Goal: Information Seeking & Learning: Learn about a topic

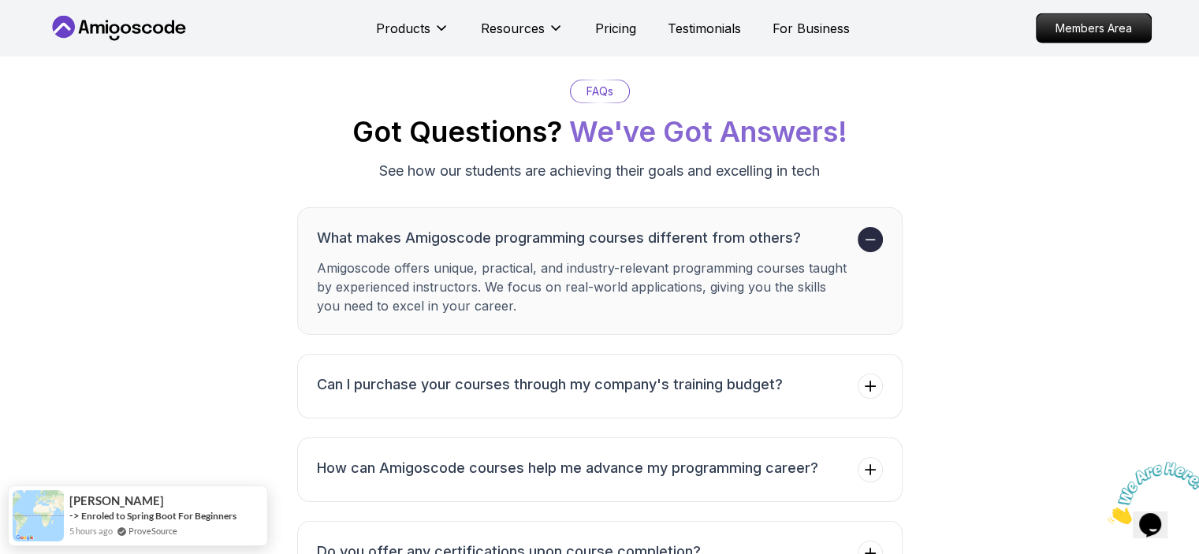
scroll to position [3410, 0]
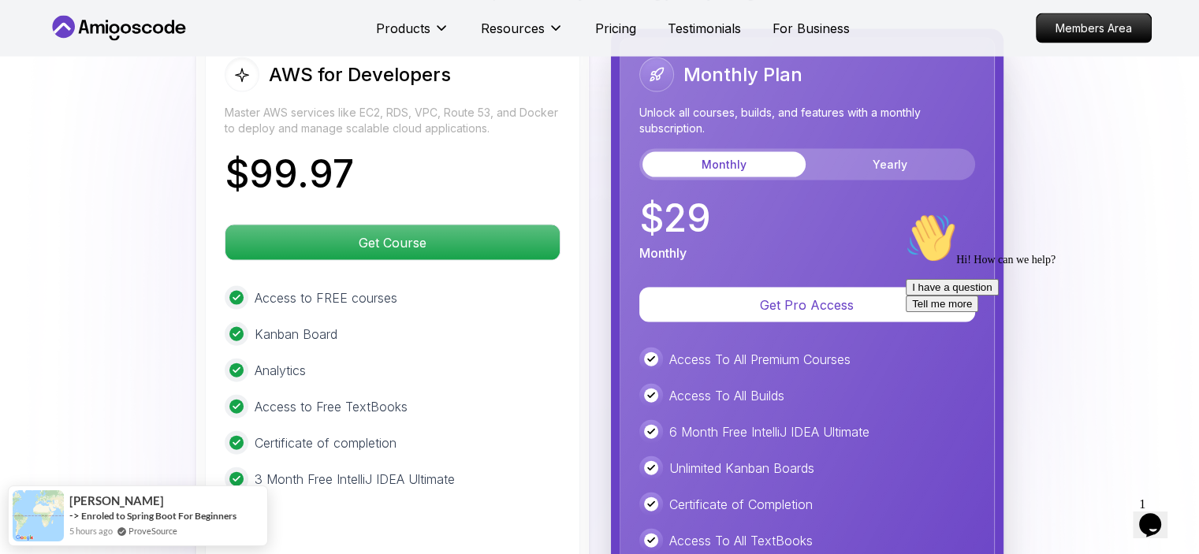
drag, startPoint x: 353, startPoint y: 159, endPoint x: 251, endPoint y: 173, distance: 102.6
click at [251, 173] on div "$ 99.97" at bounding box center [393, 177] width 336 height 44
click at [230, 172] on p "$ 99.97" at bounding box center [289, 174] width 129 height 38
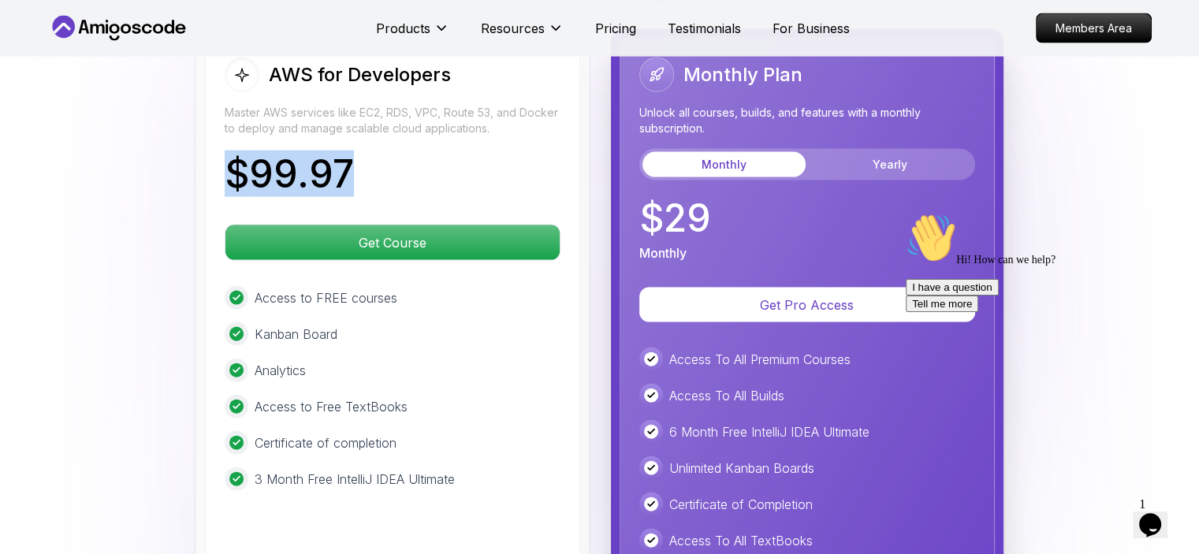
drag, startPoint x: 230, startPoint y: 170, endPoint x: 367, endPoint y: 171, distance: 137.1
click at [367, 171] on div "$ 99.97" at bounding box center [393, 177] width 336 height 44
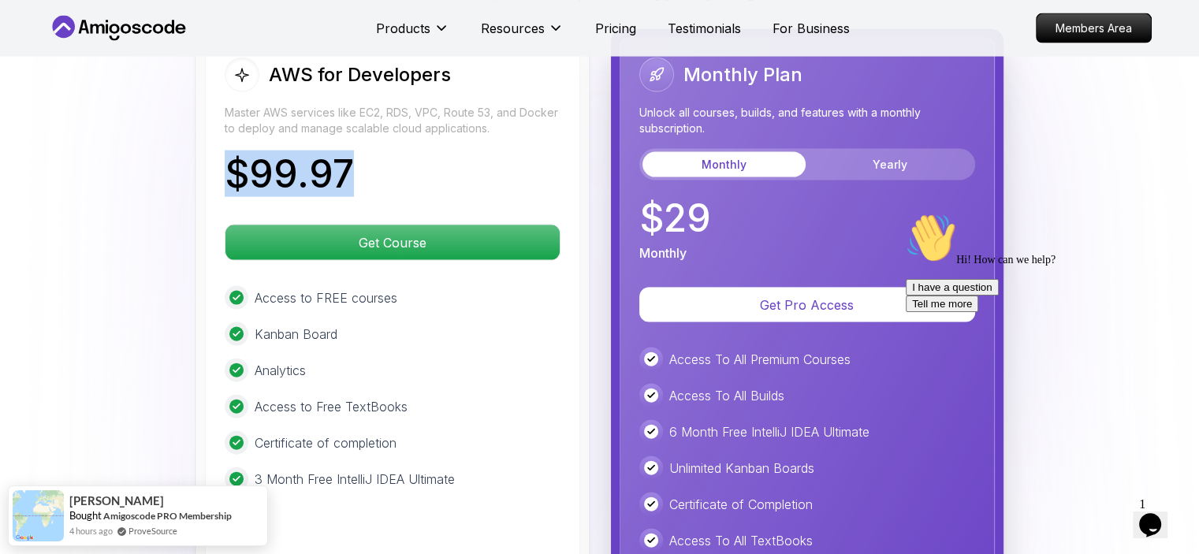
copy p "$ 99.97"
click at [519, 118] on p "Master AWS services like EC2, RDS, VPC, Route 53, and Docker to deploy and mana…" at bounding box center [393, 121] width 336 height 32
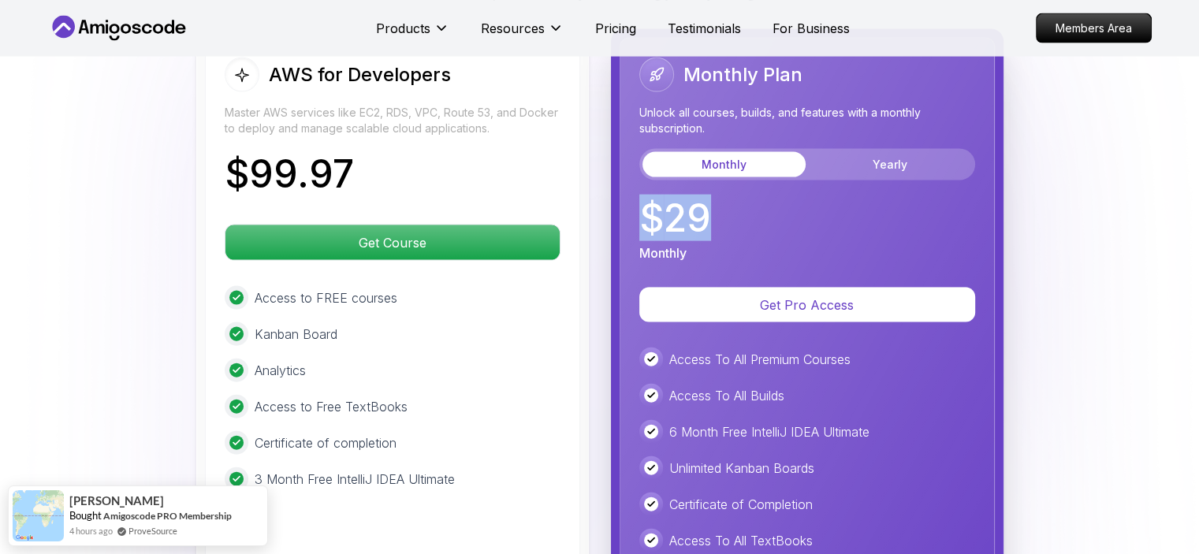
drag, startPoint x: 711, startPoint y: 214, endPoint x: 640, endPoint y: 220, distance: 71.2
click at [640, 220] on div "$ 29 Monthly" at bounding box center [807, 230] width 336 height 63
copy p "$ 29"
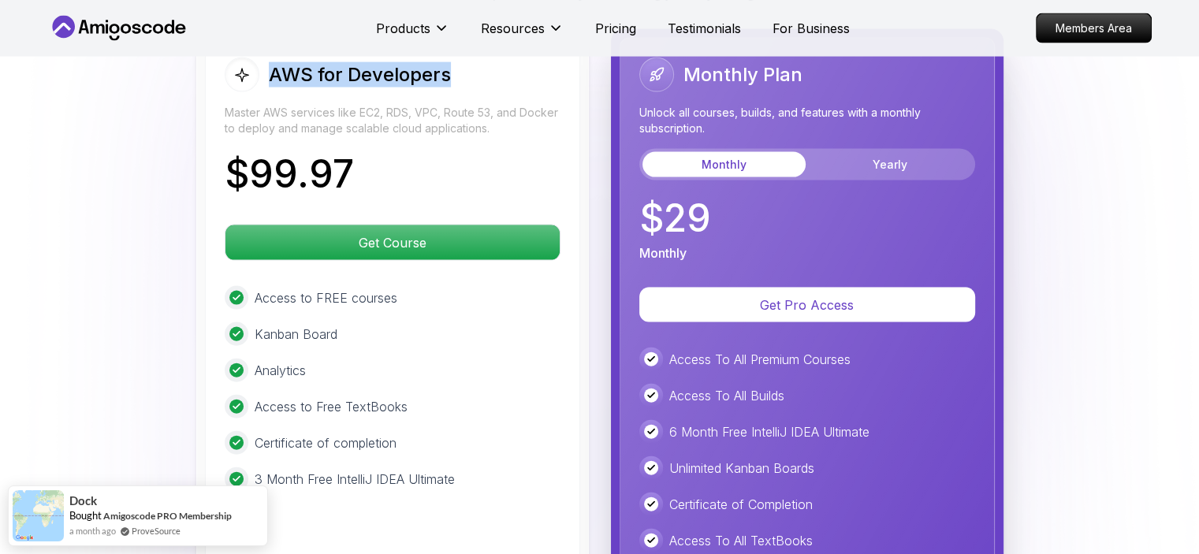
drag, startPoint x: 456, startPoint y: 81, endPoint x: 273, endPoint y: 60, distance: 184.0
click at [273, 60] on div "AWS for Developers" at bounding box center [393, 75] width 336 height 35
copy h2 "AWS for Developers"
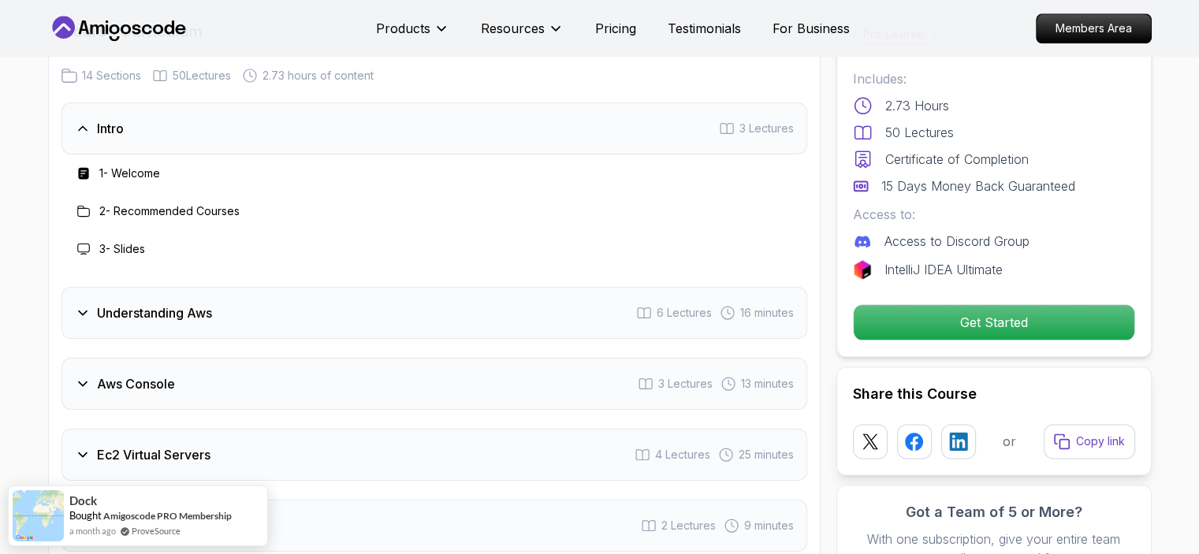
scroll to position [1886, 0]
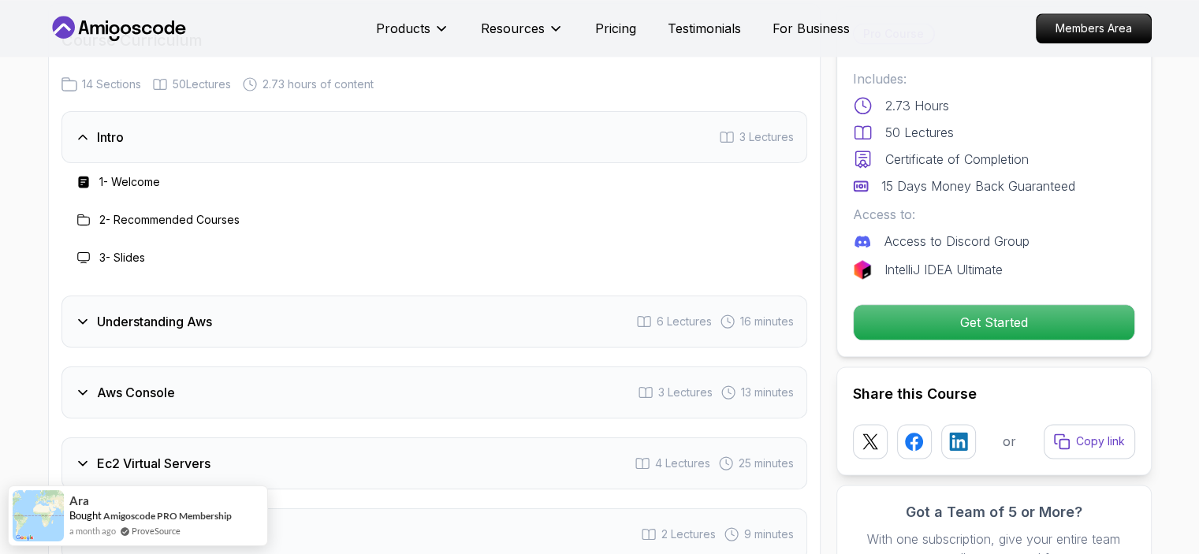
click at [150, 214] on h3 "2 - Recommended Courses" at bounding box center [169, 220] width 140 height 16
click at [124, 254] on h3 "3 - Slides" at bounding box center [122, 258] width 46 height 16
click at [85, 321] on icon at bounding box center [83, 322] width 16 height 16
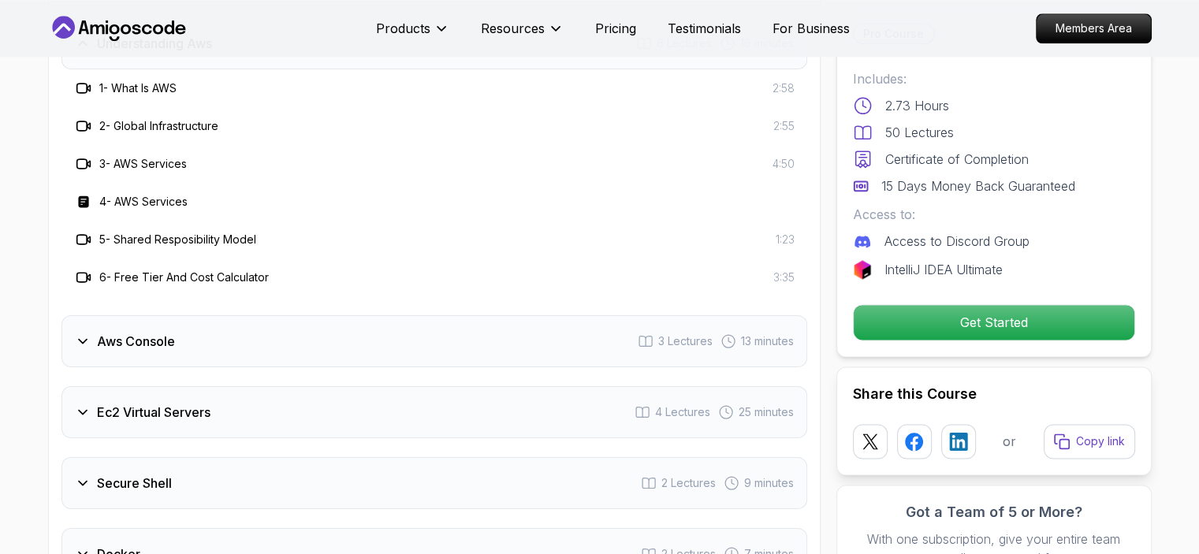
scroll to position [2075, 0]
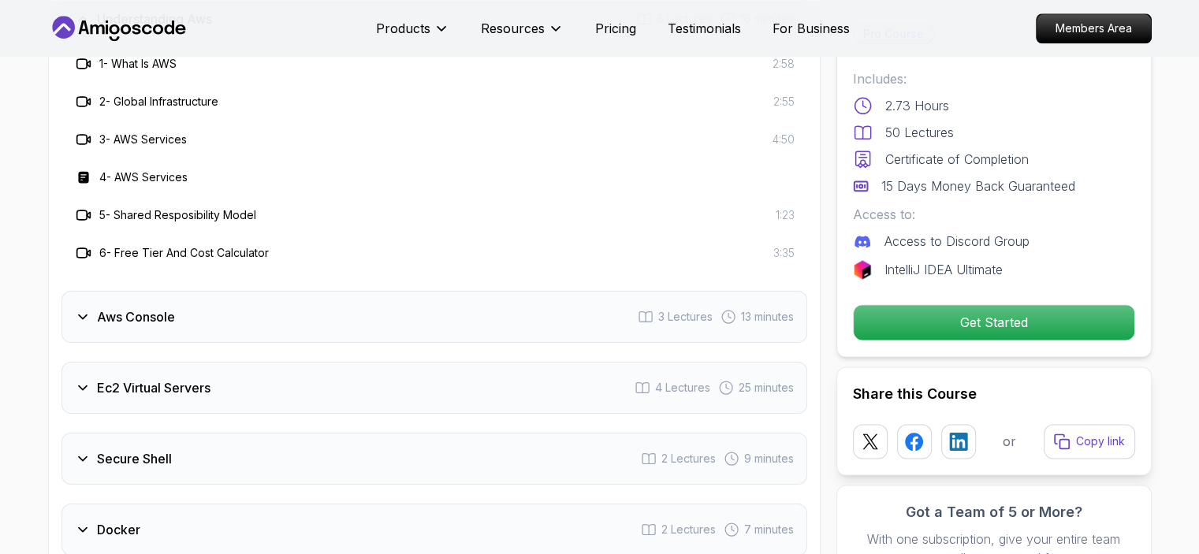
click at [113, 324] on div "Aws Console 3 Lectures 13 minutes" at bounding box center [433, 317] width 745 height 52
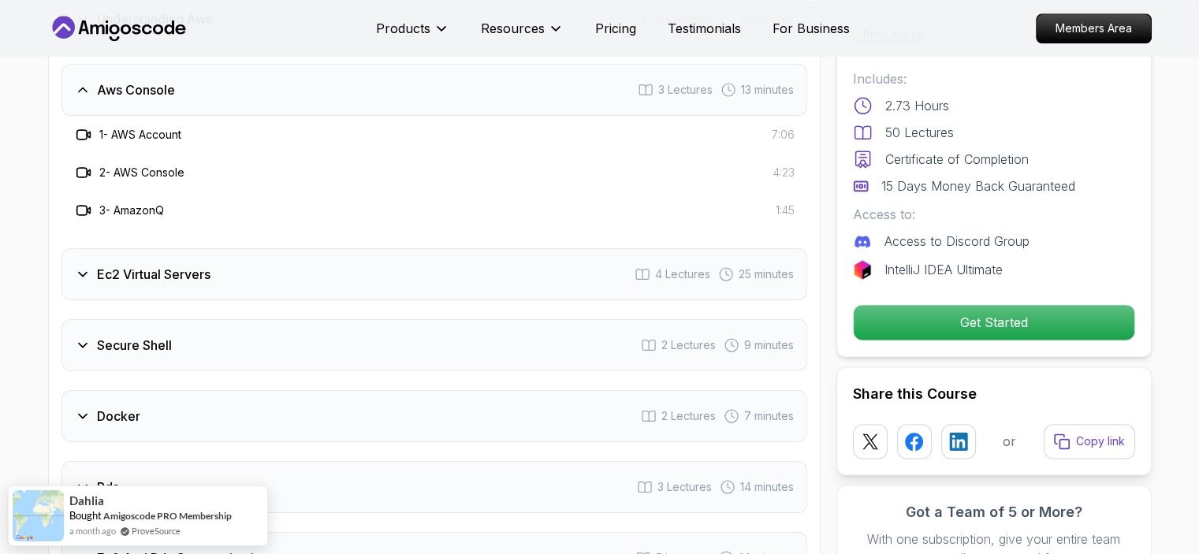
click at [91, 268] on div "Ec2 Virtual Servers" at bounding box center [143, 274] width 136 height 19
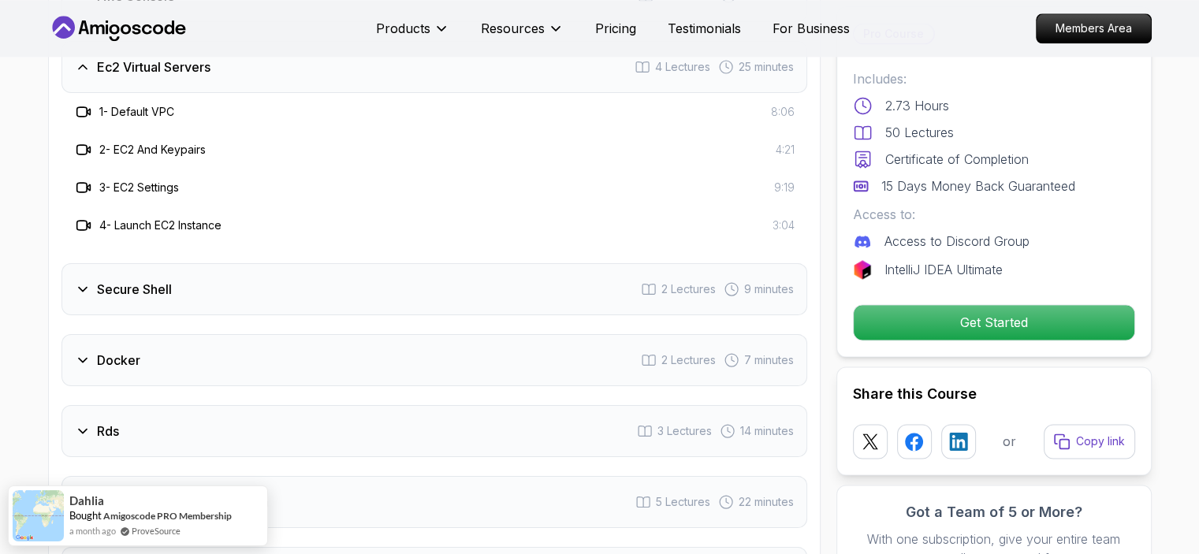
scroll to position [2169, 0]
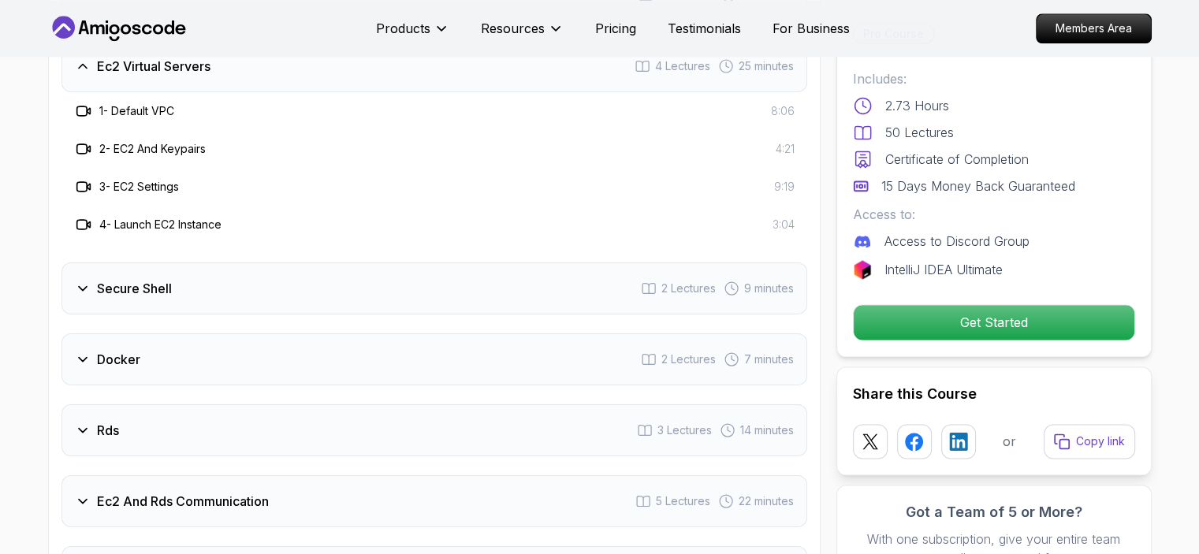
click at [88, 289] on icon at bounding box center [83, 289] width 16 height 16
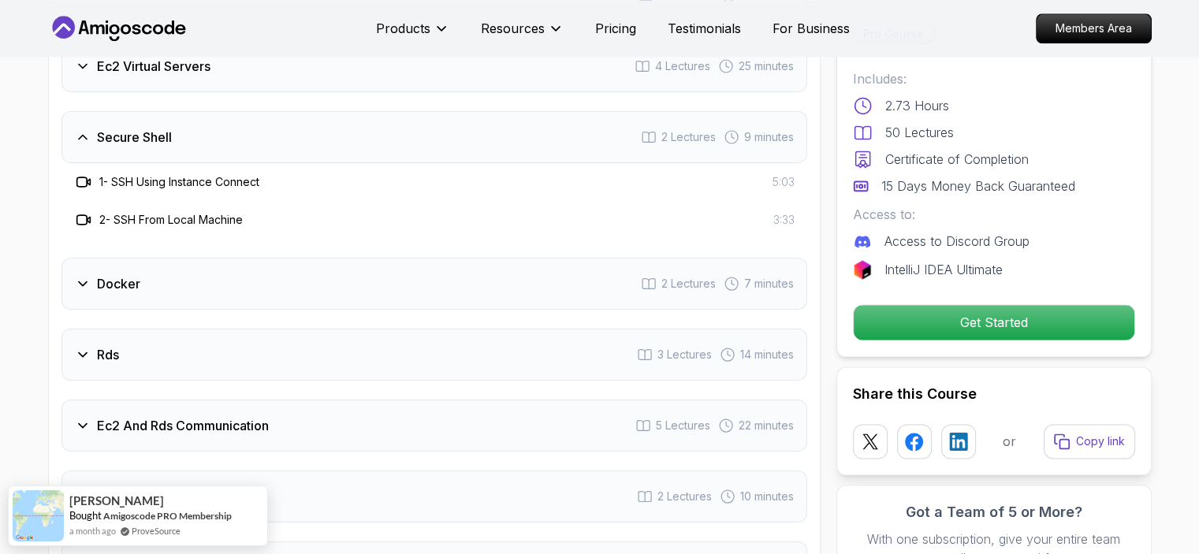
click at [88, 289] on div "Docker" at bounding box center [107, 283] width 65 height 19
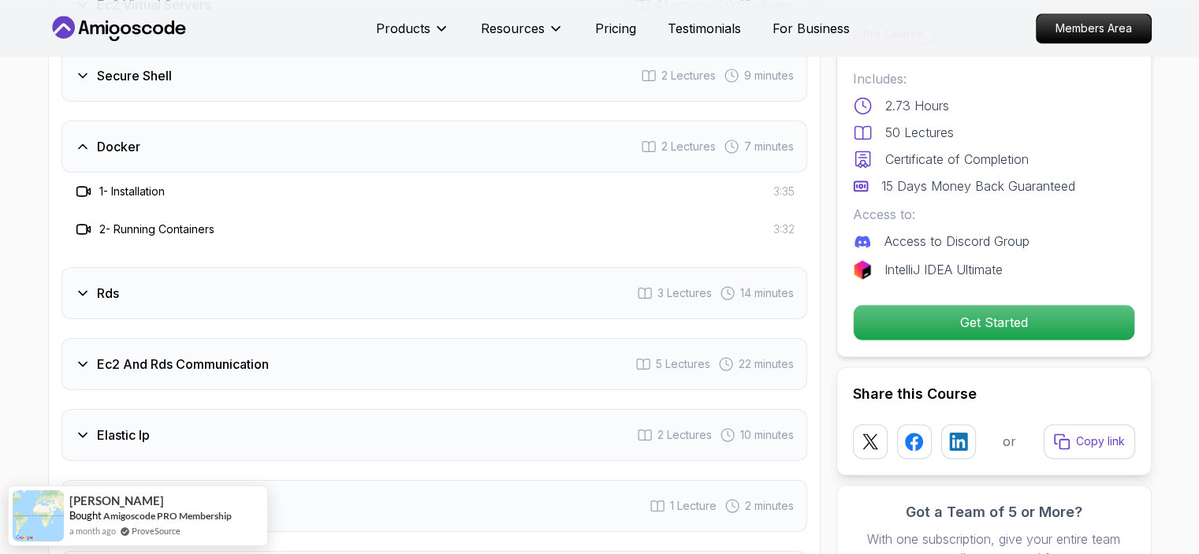
scroll to position [2232, 0]
click at [88, 289] on icon at bounding box center [83, 292] width 16 height 16
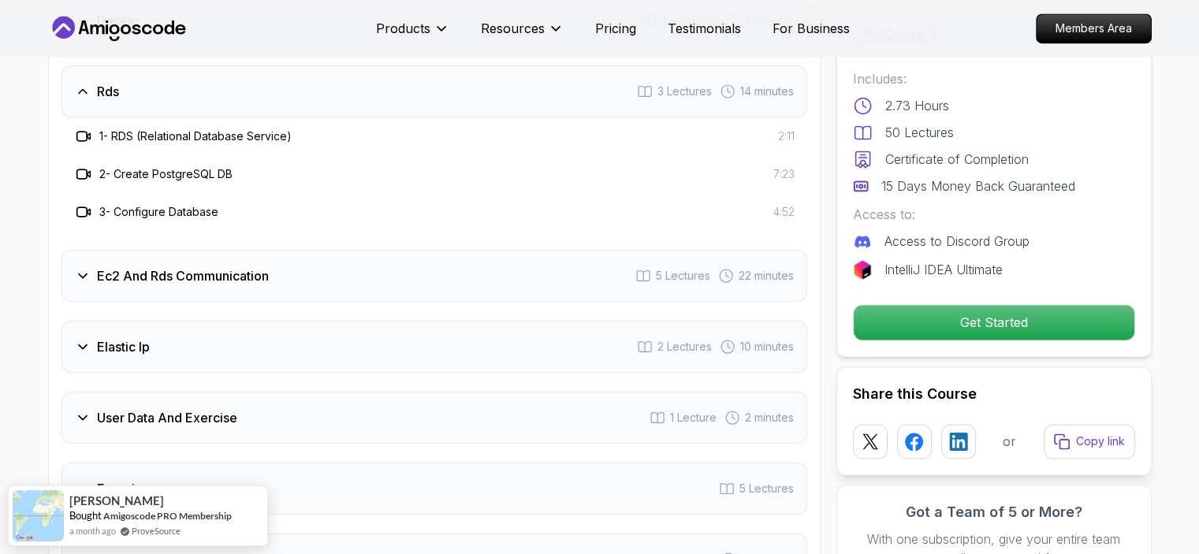
scroll to position [2358, 0]
click at [88, 289] on div "Ec2 And Rds Communication 5 Lectures 22 minutes" at bounding box center [433, 274] width 745 height 52
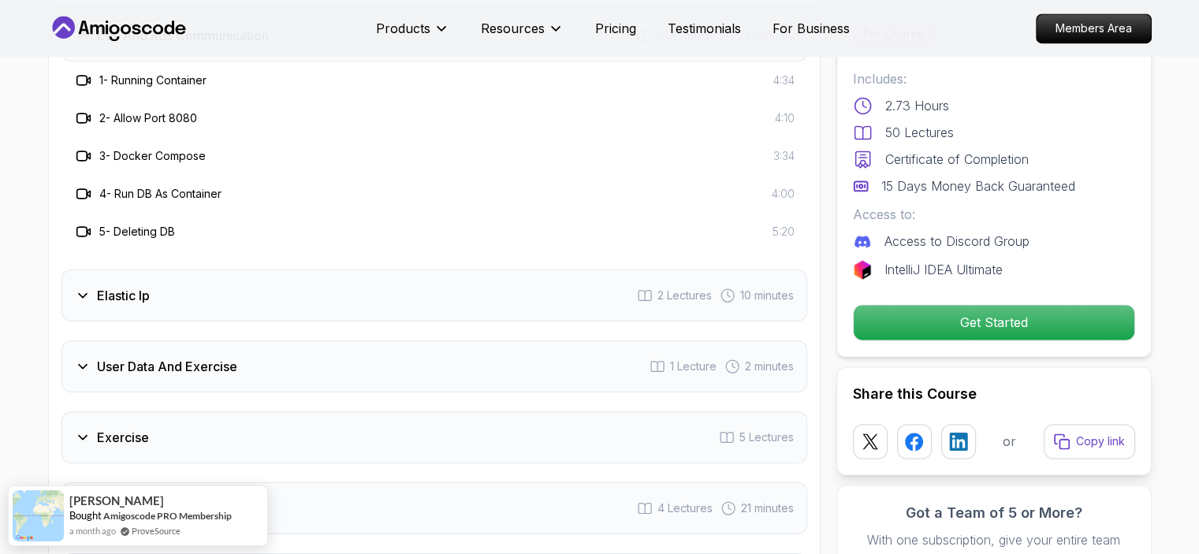
scroll to position [2485, 0]
click at [88, 289] on icon at bounding box center [83, 295] width 16 height 16
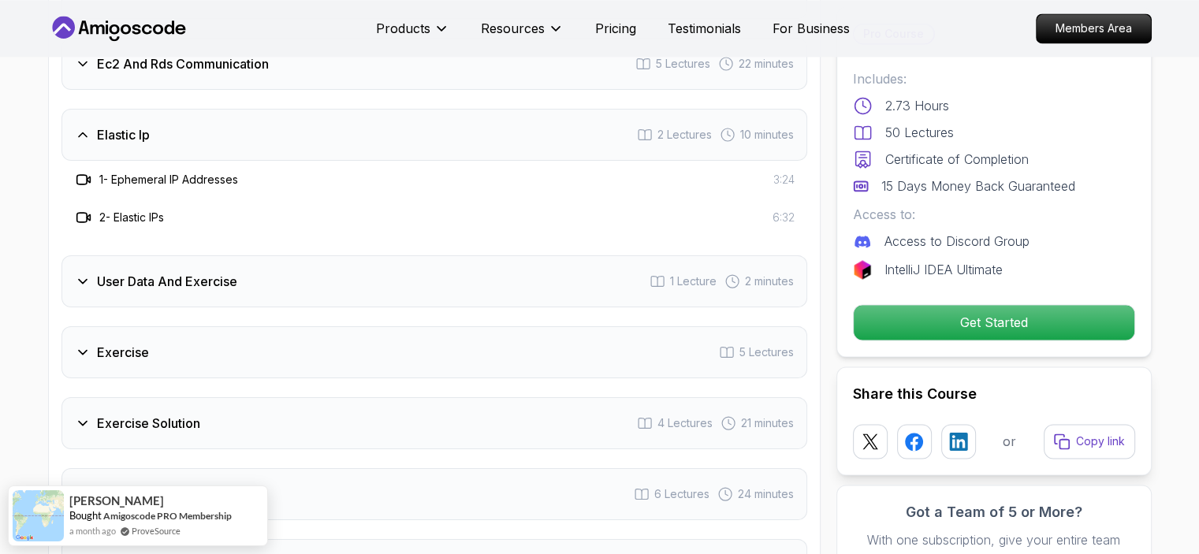
scroll to position [2453, 0]
click at [88, 289] on div "User Data And Exercise 1 Lecture 2 minutes" at bounding box center [433, 284] width 745 height 52
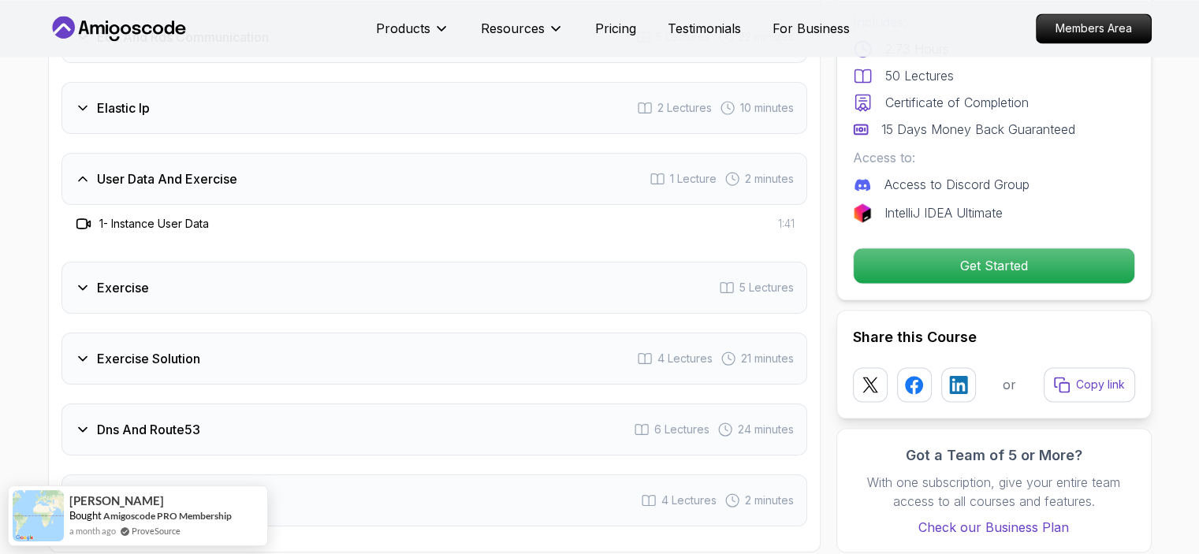
scroll to position [2485, 0]
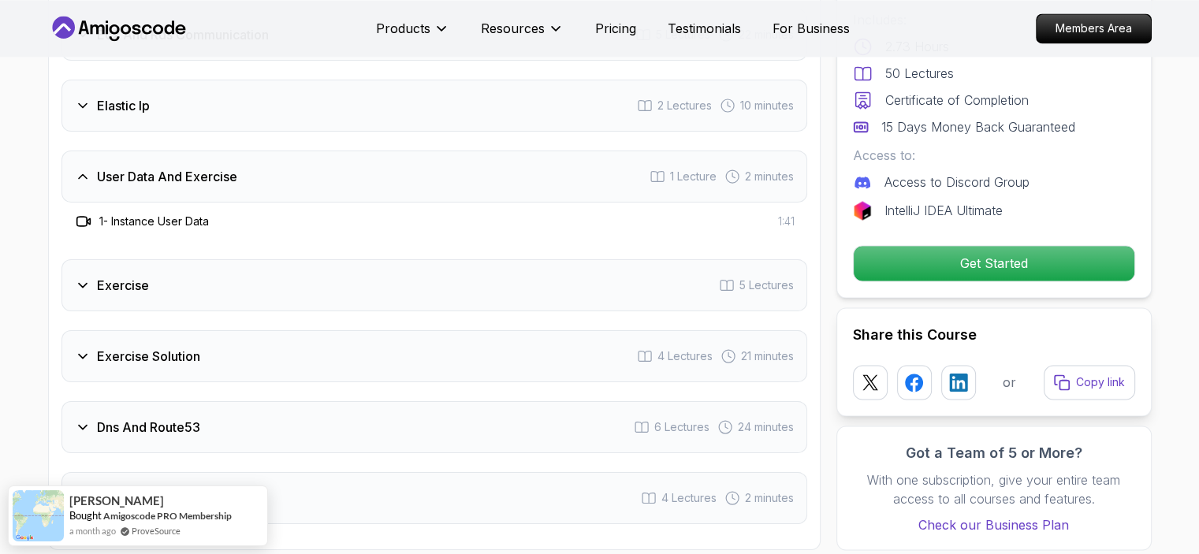
click at [88, 289] on div "Exercise" at bounding box center [112, 285] width 74 height 19
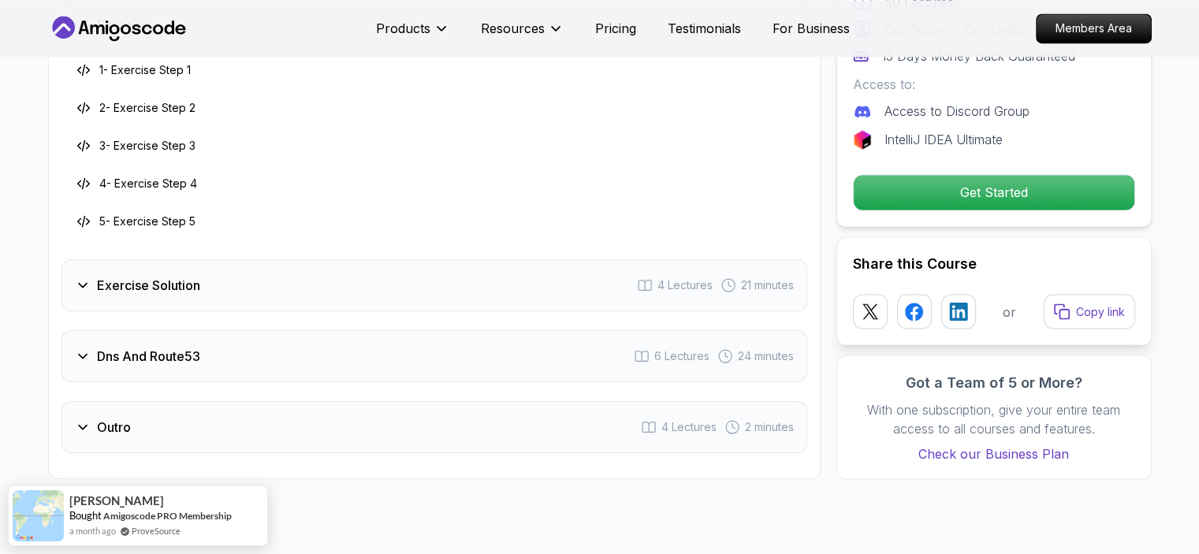
scroll to position [2705, 0]
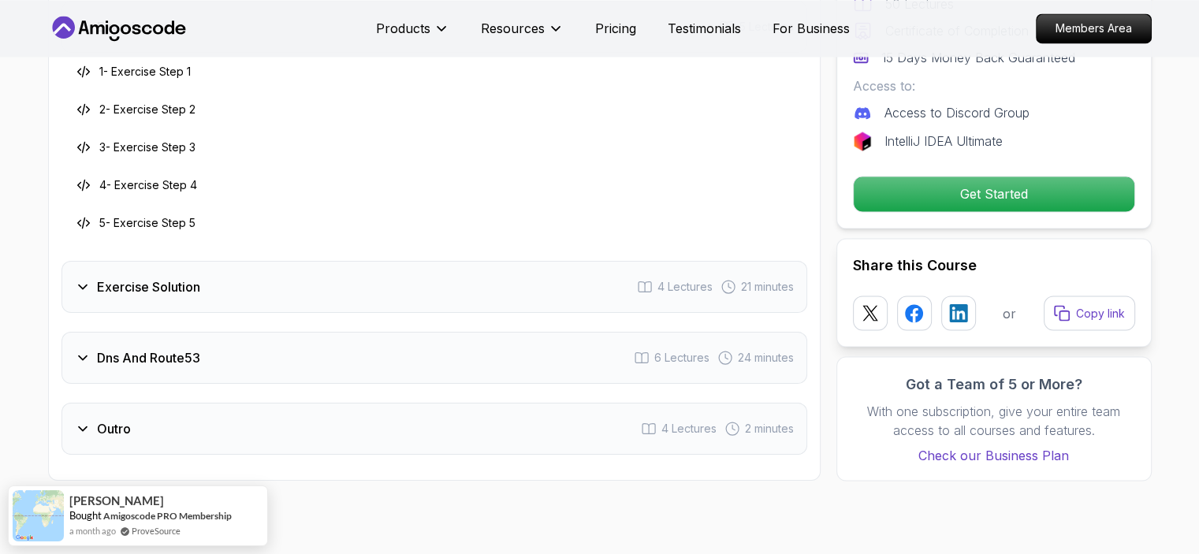
click at [88, 289] on div "Exercise Solution" at bounding box center [137, 286] width 125 height 19
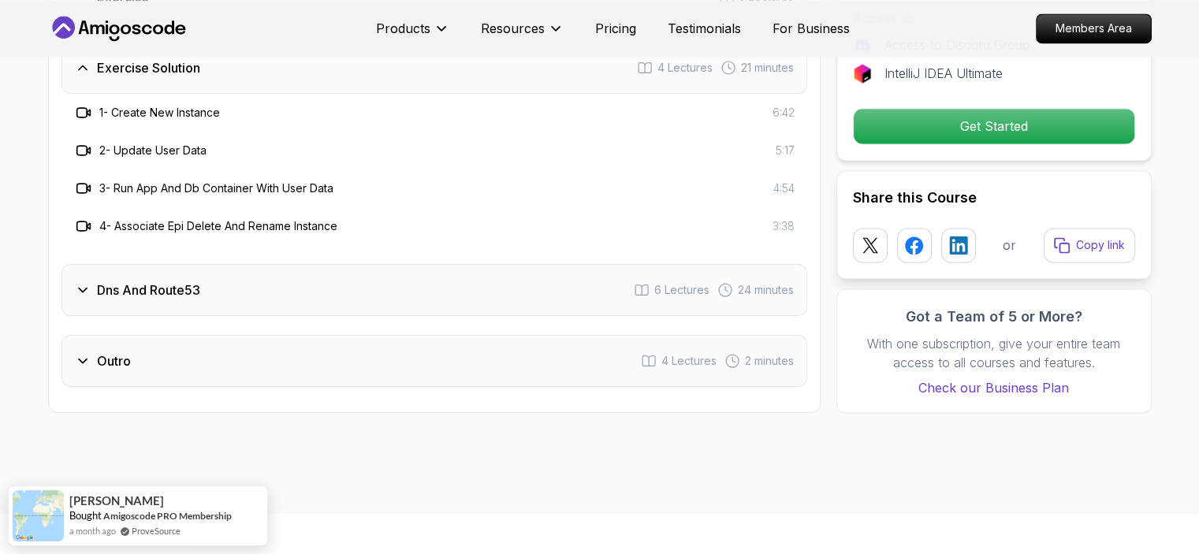
scroll to position [2737, 0]
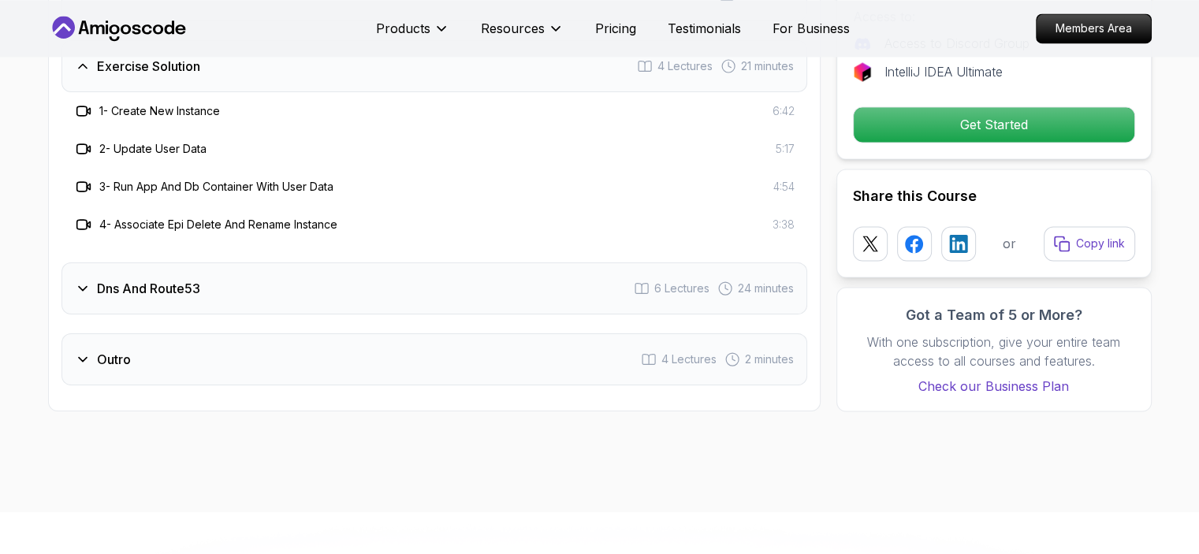
click at [88, 289] on icon at bounding box center [83, 289] width 16 height 16
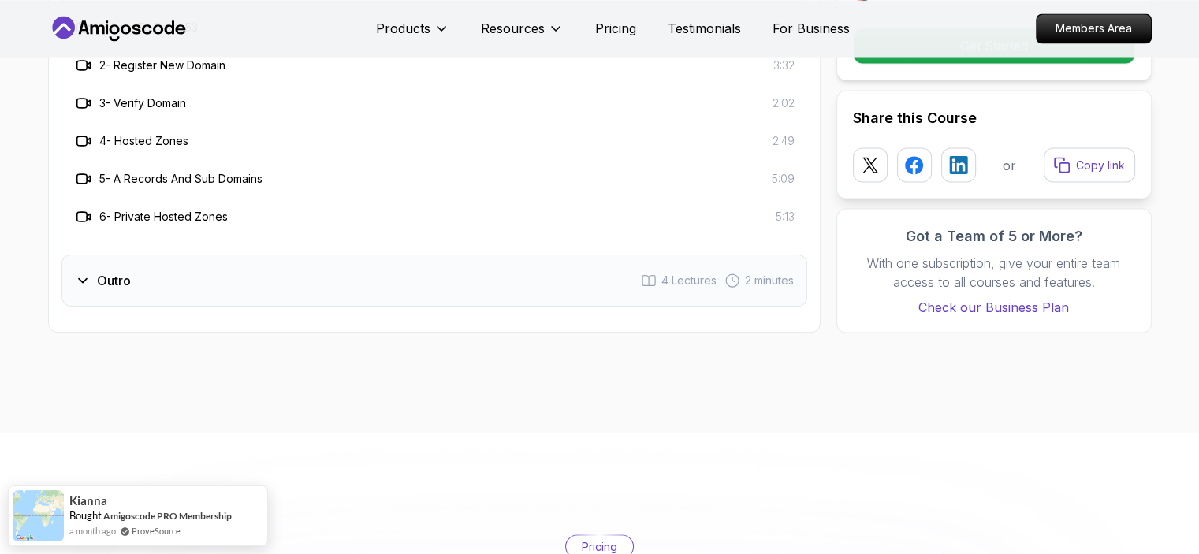
scroll to position [2894, 0]
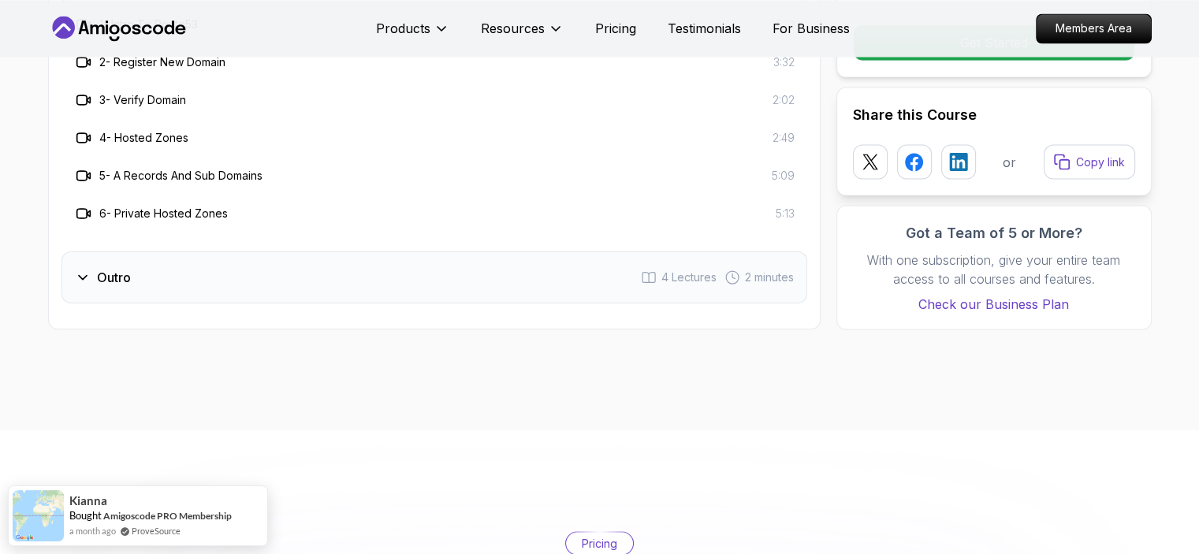
click at [88, 289] on div "Outro 4 Lectures 2 minutes" at bounding box center [433, 277] width 745 height 52
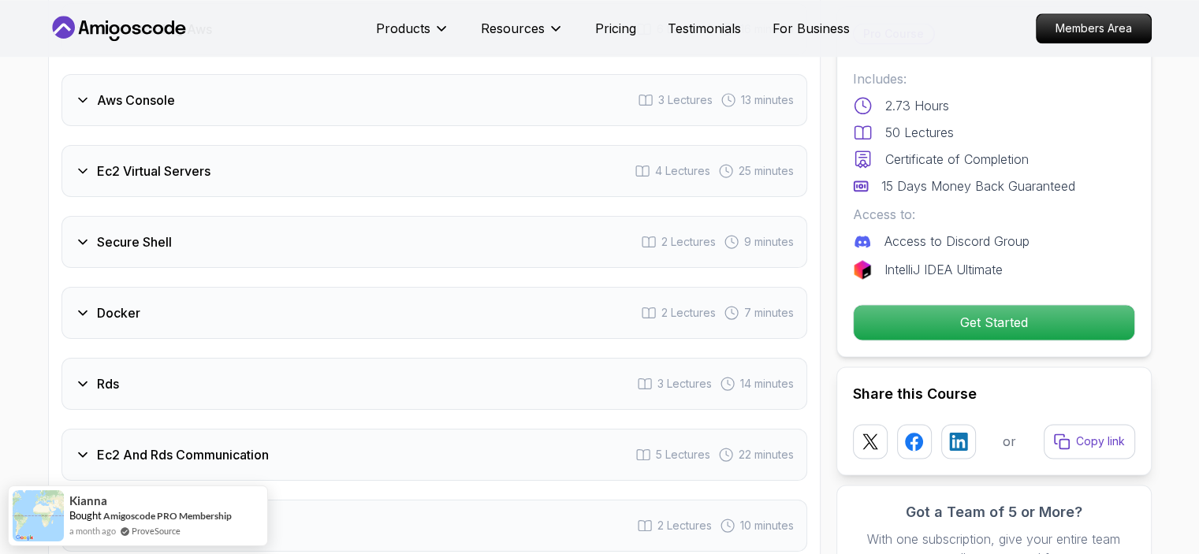
scroll to position [1980, 0]
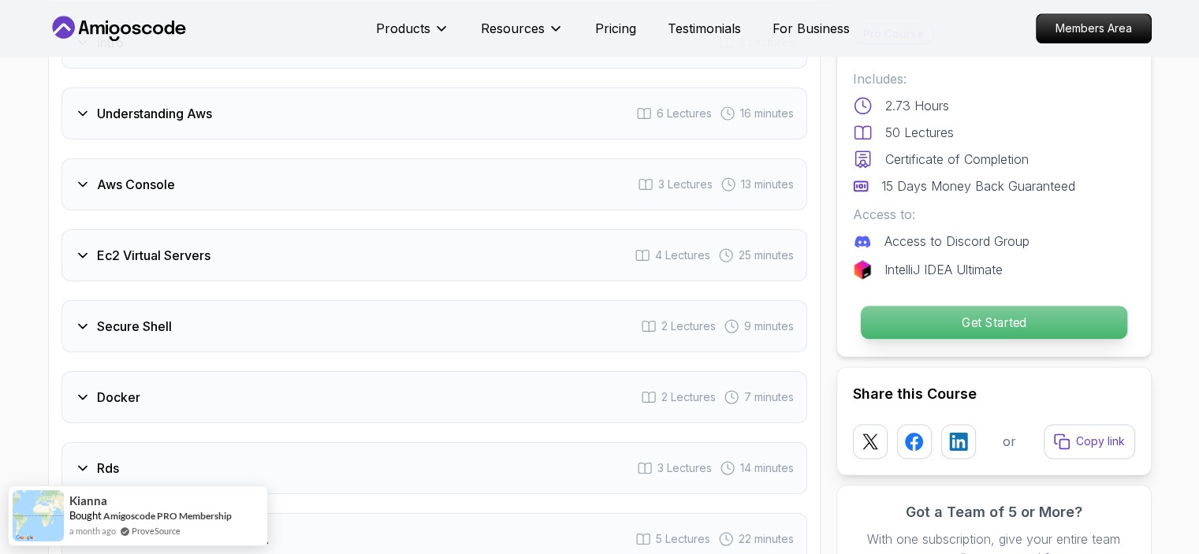
click at [935, 318] on p "Get Started" at bounding box center [993, 322] width 266 height 33
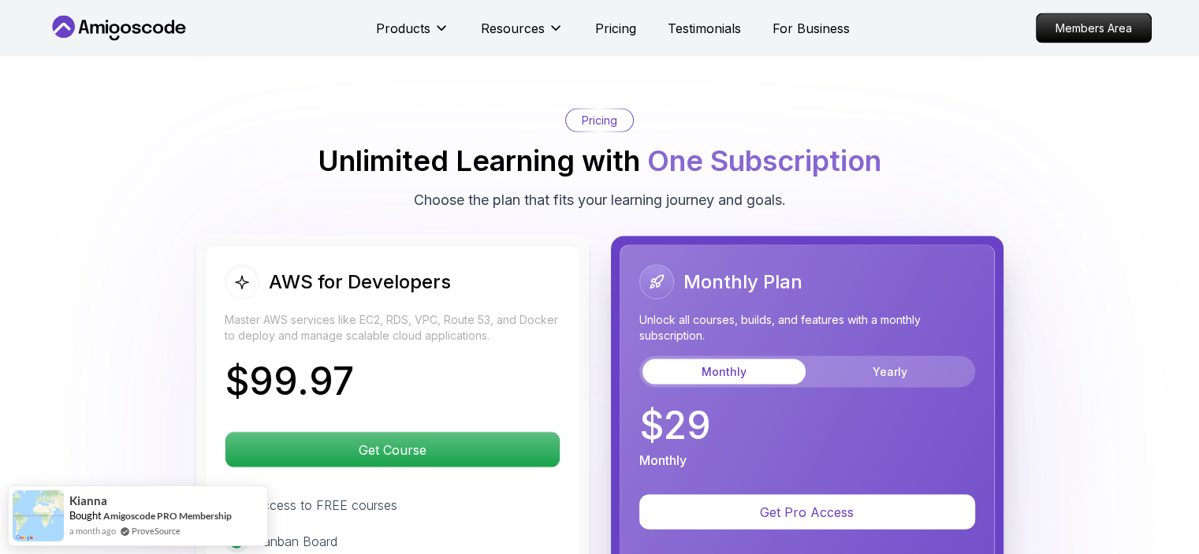
scroll to position [3243, 0]
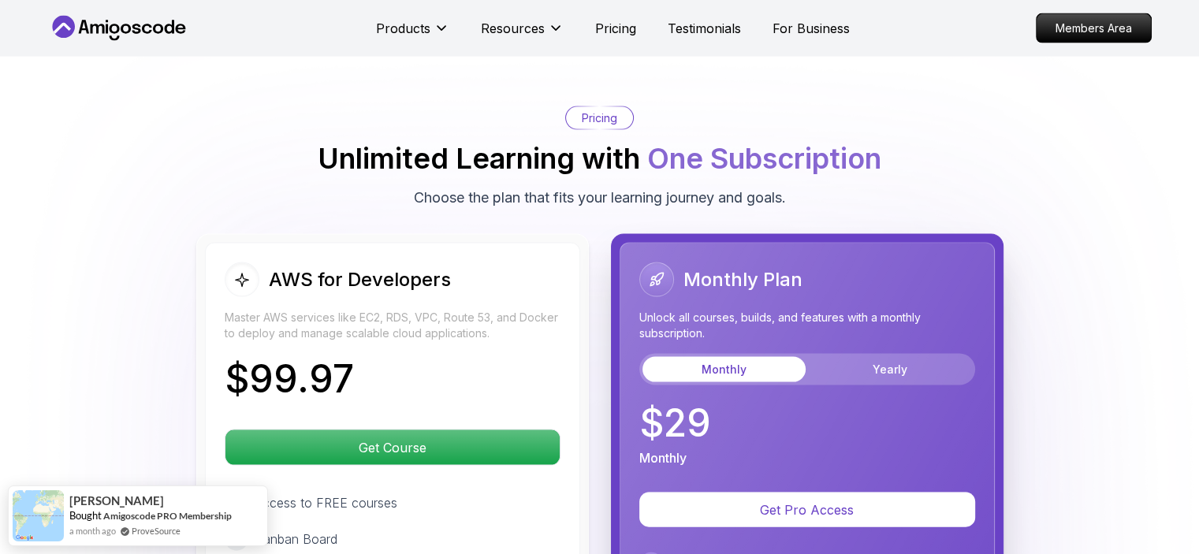
click at [592, 112] on p "Pricing" at bounding box center [599, 118] width 35 height 16
click at [1100, 28] on p "Members Area" at bounding box center [1093, 28] width 109 height 27
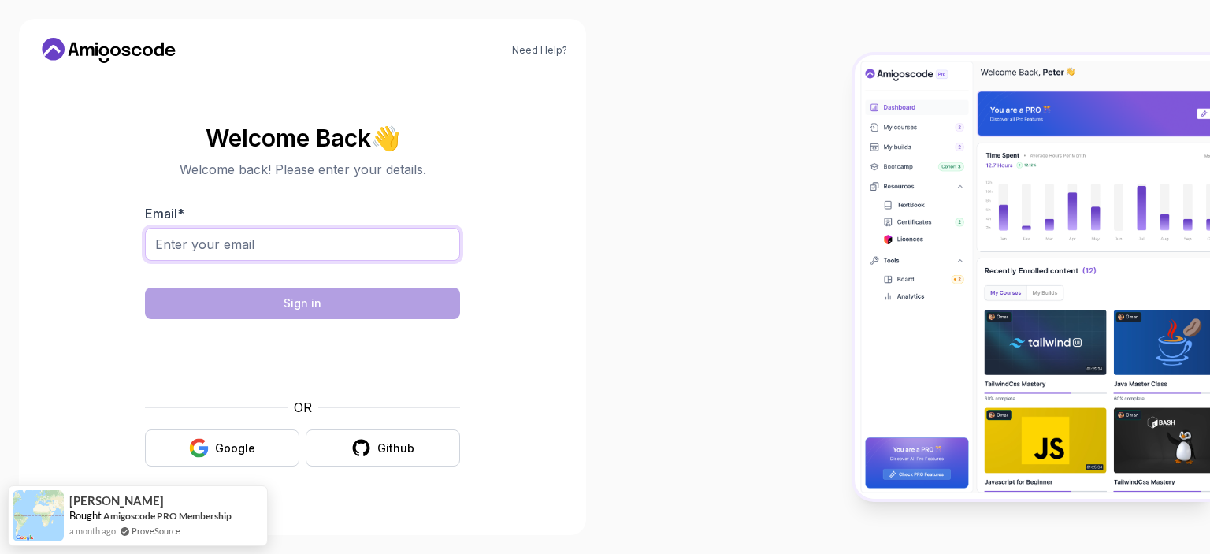
click at [359, 241] on input "Email *" at bounding box center [302, 244] width 315 height 33
type input "floshikwambana@gmail.com"
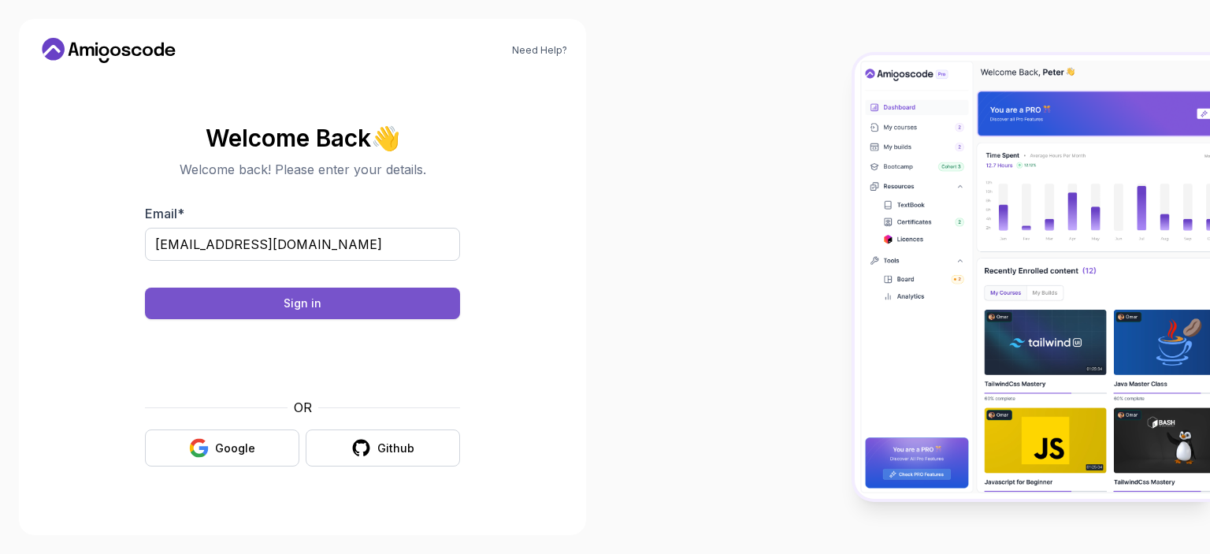
click at [418, 305] on button "Sign in" at bounding box center [302, 304] width 315 height 32
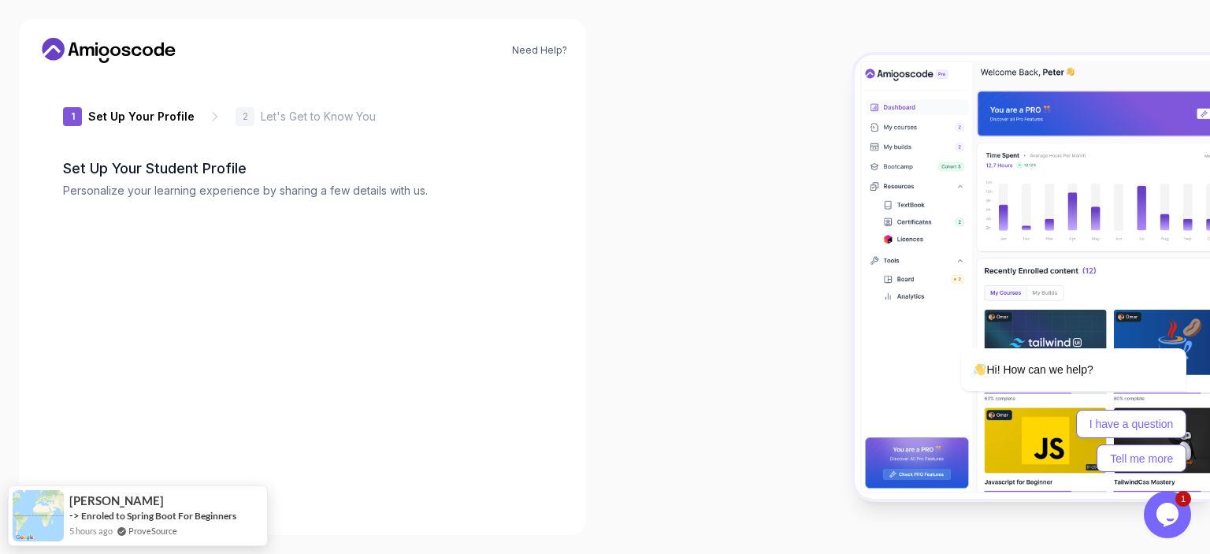
type input "royalfox30e50"
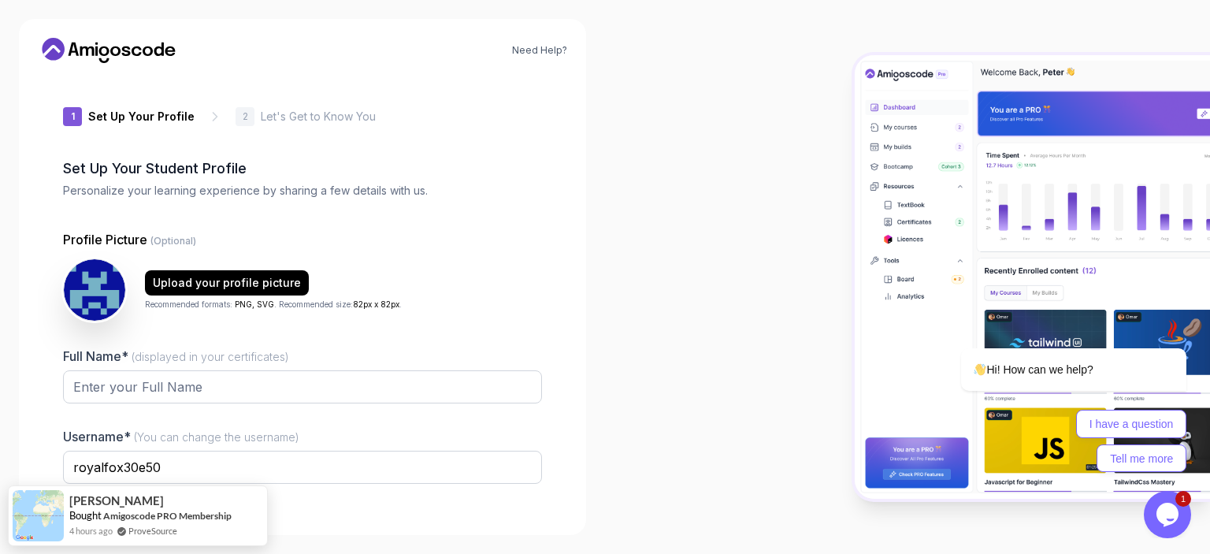
click at [599, 258] on div "Need Help? 1 Set Up Your Profile 1 Set Up Your Profile 2 Let's Get to Know You …" at bounding box center [302, 277] width 605 height 554
click at [551, 273] on div "1 Set Up Your Profile 1 Set Up Your Profile 2 Let's Get to Know You Set Up Your…" at bounding box center [303, 296] width 530 height 440
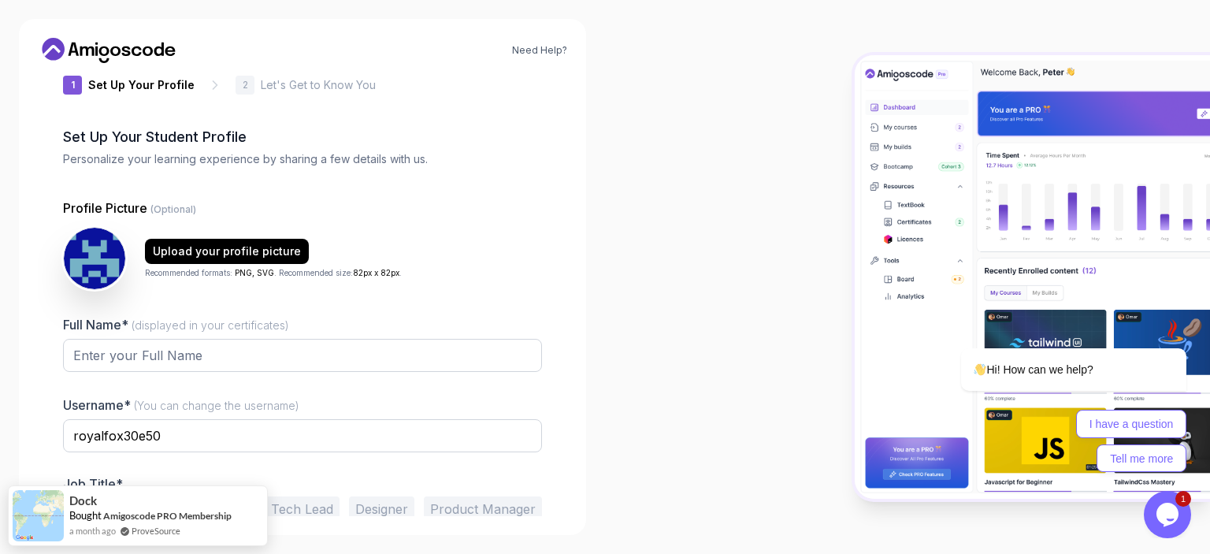
scroll to position [102, 0]
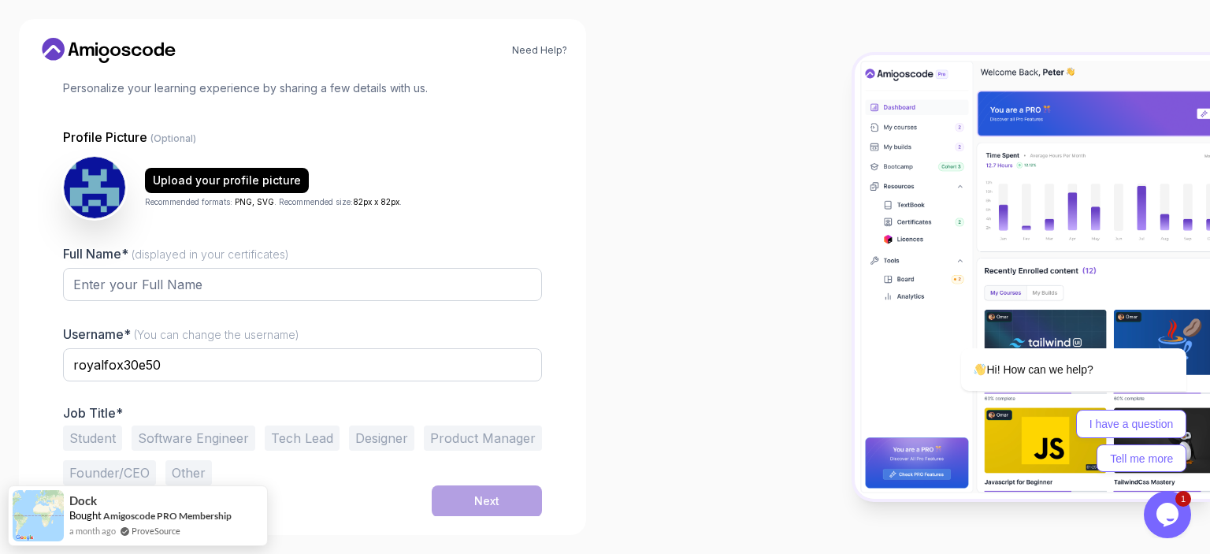
click at [224, 435] on button "Software Engineer" at bounding box center [194, 438] width 124 height 25
click at [247, 285] on input "Full Name* (displayed in your certificates)" at bounding box center [302, 284] width 479 height 33
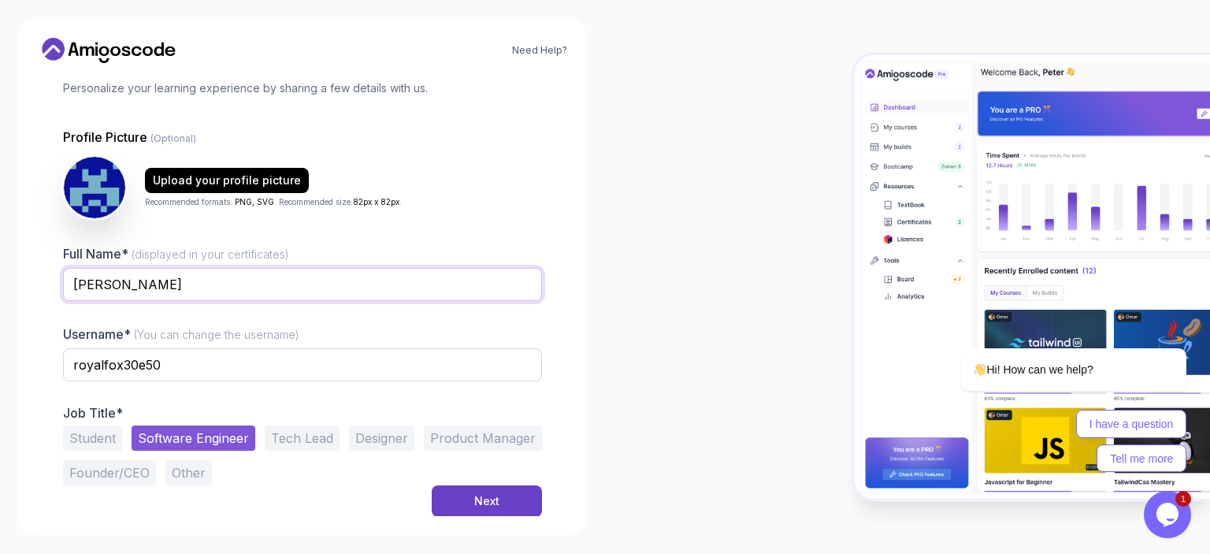
type input "[PERSON_NAME]"
click at [147, 367] on input "royalfox30e50" at bounding box center [302, 364] width 479 height 33
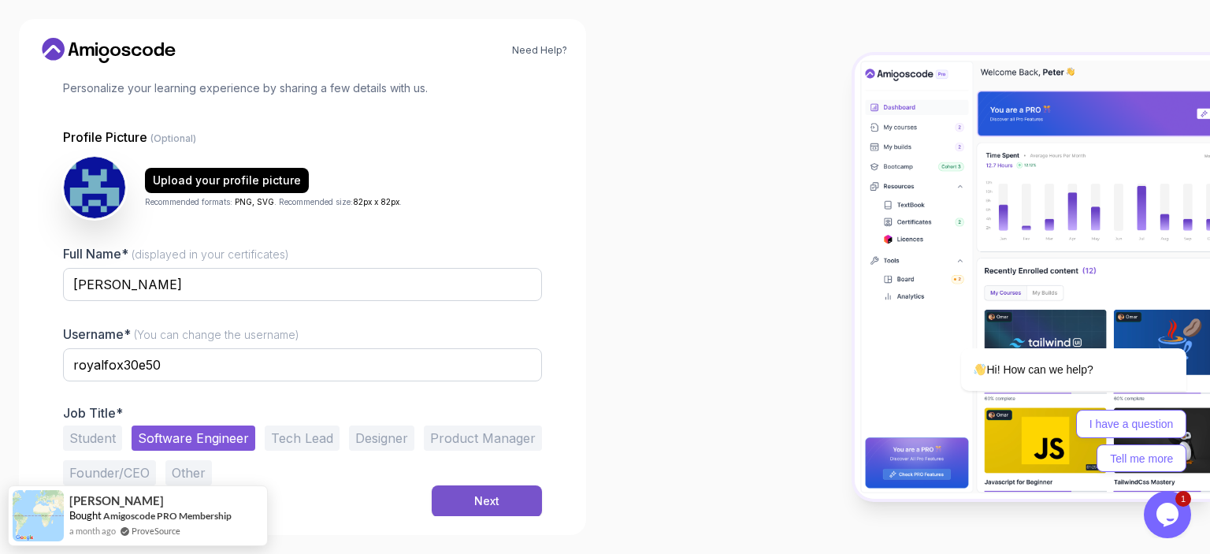
click at [485, 504] on div "Next" at bounding box center [486, 501] width 25 height 16
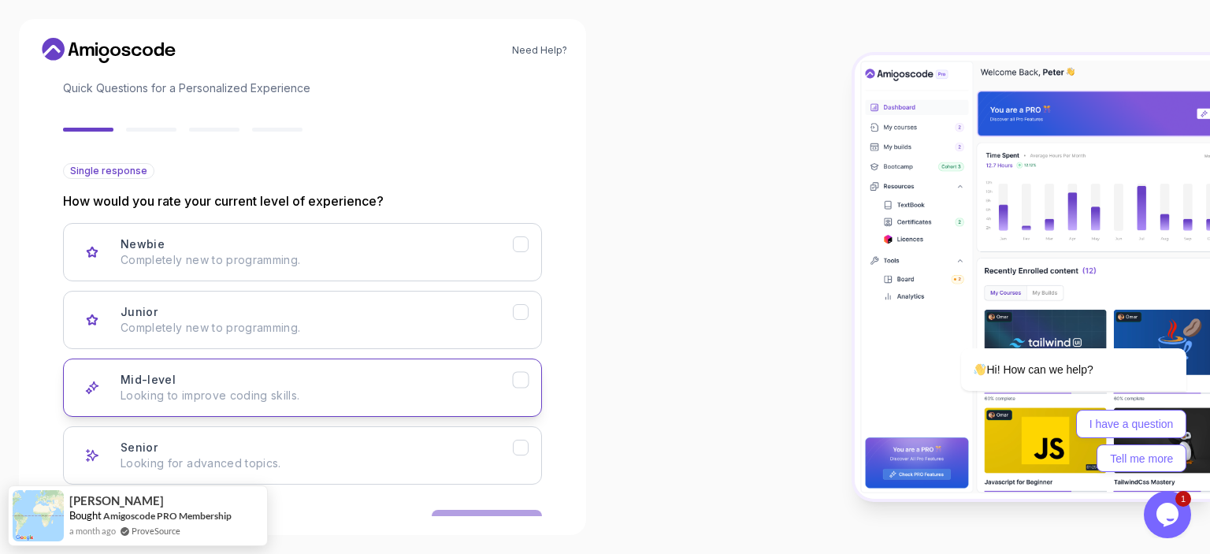
click at [481, 393] on p "Looking to improve coding skills." at bounding box center [317, 396] width 392 height 16
click at [492, 511] on button "Next" at bounding box center [487, 526] width 110 height 32
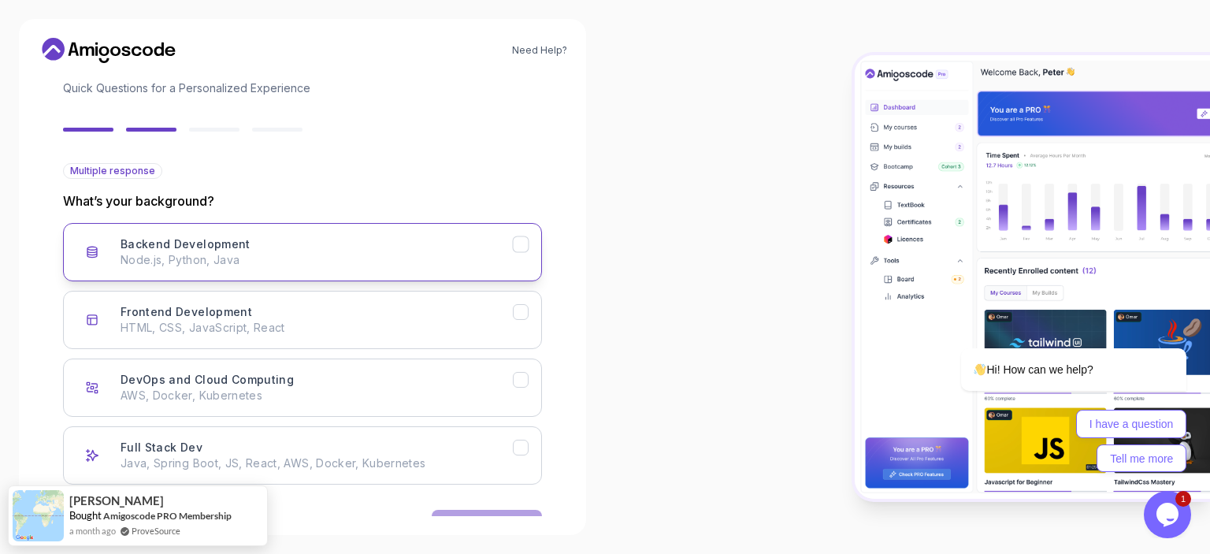
click at [437, 273] on button "Backend Development Node.js, Python, Java" at bounding box center [302, 252] width 479 height 58
click at [493, 252] on p "Node.js, Python, Java" at bounding box center [317, 260] width 392 height 16
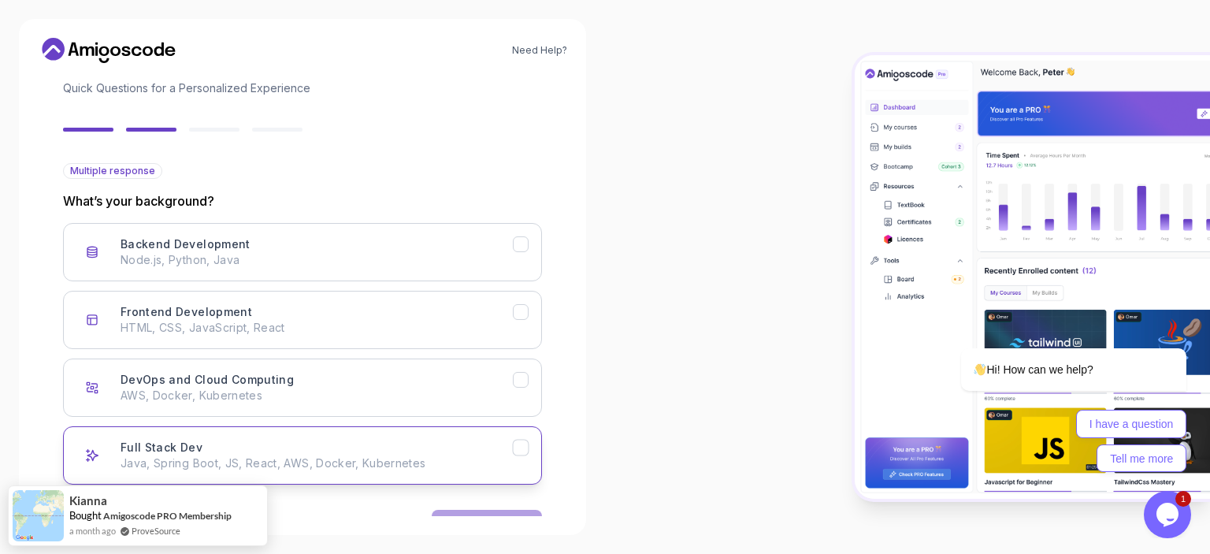
click at [479, 437] on button "Full Stack Dev Java, Spring Boot, JS, React, AWS, Docker, Kubernetes" at bounding box center [302, 455] width 479 height 58
click at [489, 510] on button "Next" at bounding box center [487, 526] width 110 height 32
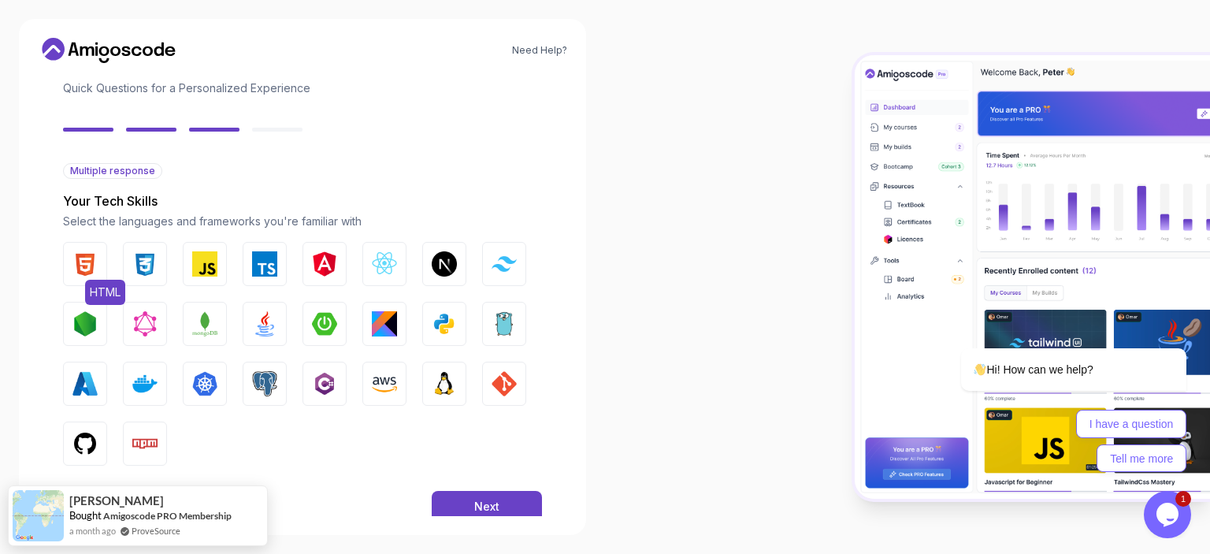
click at [91, 264] on img "button" at bounding box center [84, 263] width 25 height 25
click at [158, 269] on button "CSS" at bounding box center [145, 264] width 44 height 44
click at [317, 258] on img "button" at bounding box center [324, 263] width 25 height 25
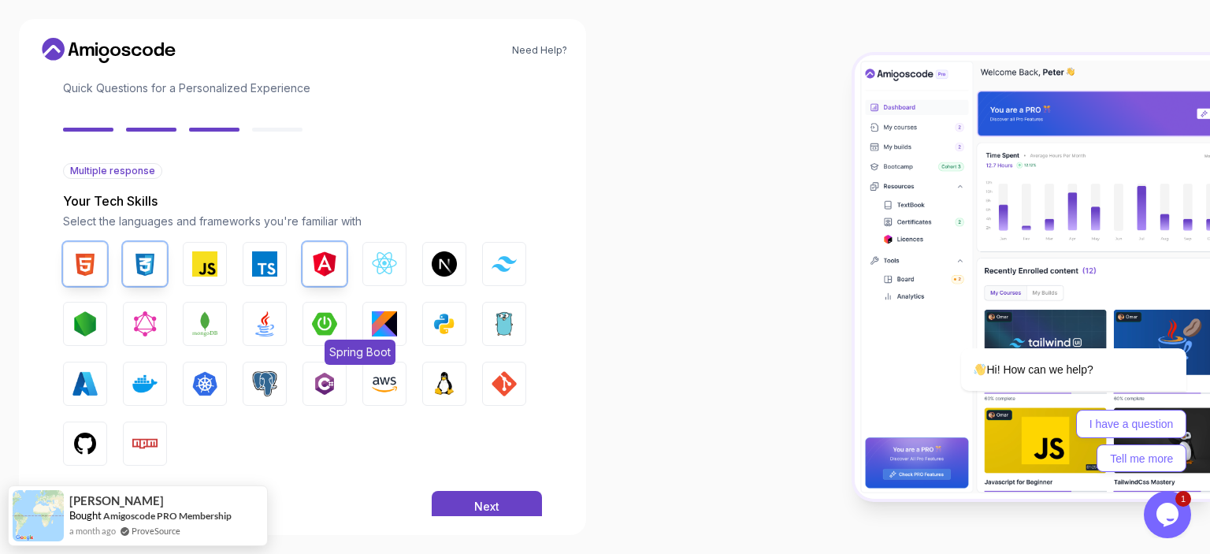
click at [323, 318] on img "button" at bounding box center [324, 323] width 25 height 25
click at [266, 327] on img "button" at bounding box center [264, 323] width 25 height 25
click at [255, 265] on img "button" at bounding box center [264, 263] width 25 height 25
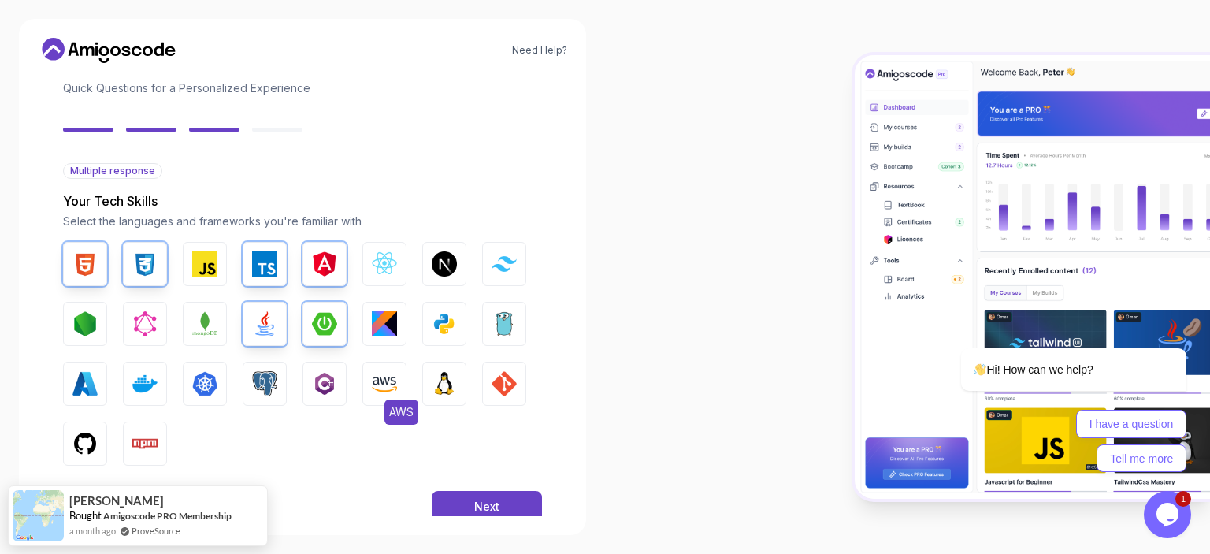
click at [378, 376] on img "button" at bounding box center [384, 383] width 25 height 25
click at [263, 382] on img "button" at bounding box center [264, 383] width 25 height 25
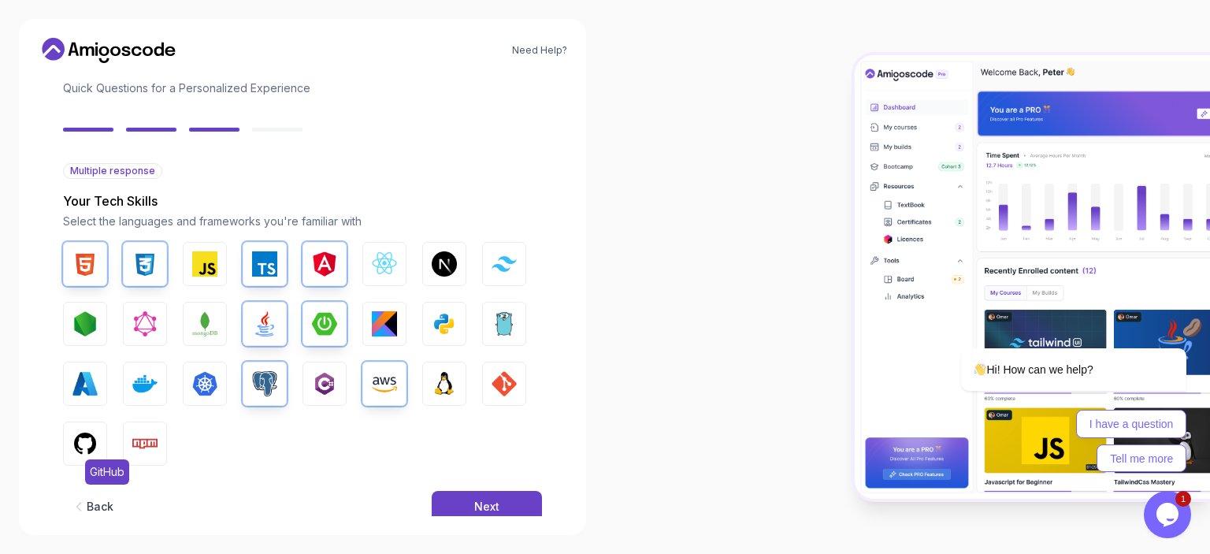
click at [79, 429] on button "GitHub" at bounding box center [85, 444] width 44 height 44
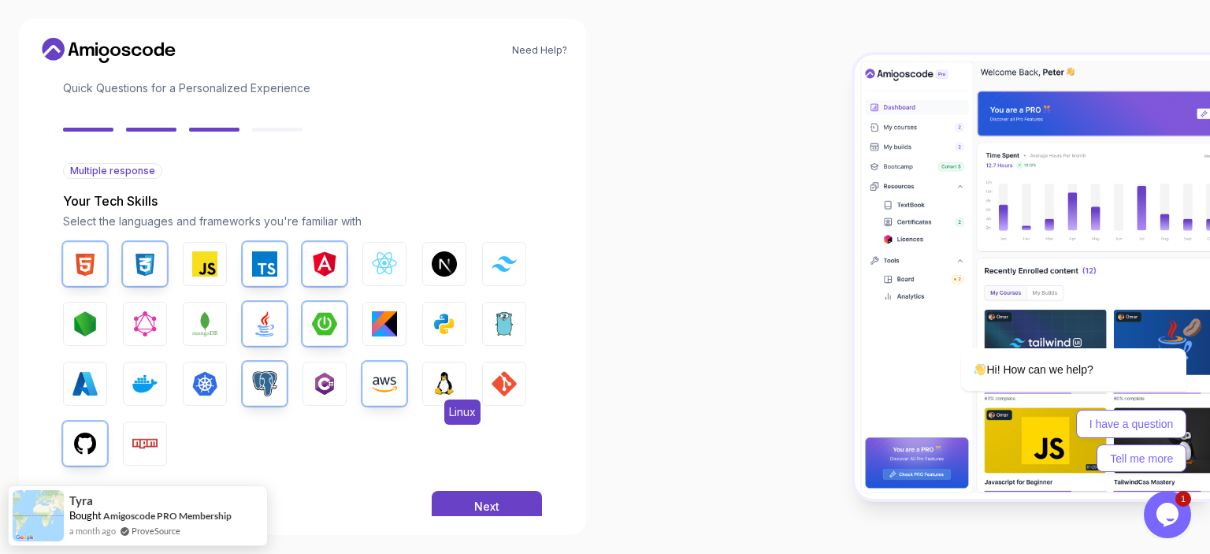
click at [435, 387] on img "button" at bounding box center [444, 383] width 25 height 25
click at [501, 390] on img "button" at bounding box center [504, 383] width 25 height 25
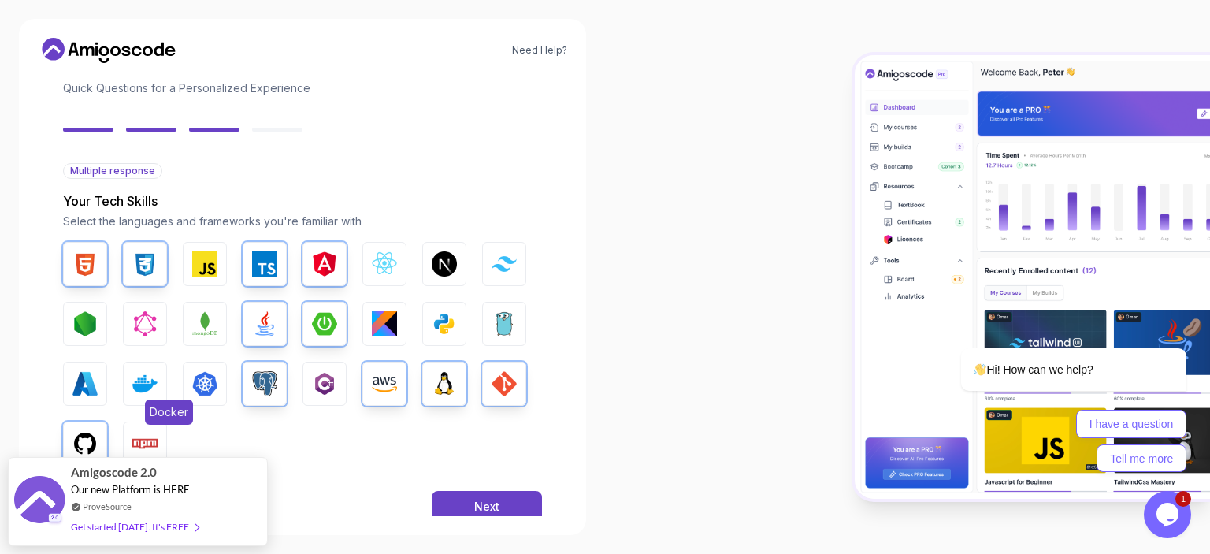
click at [144, 387] on img "button" at bounding box center [144, 383] width 25 height 25
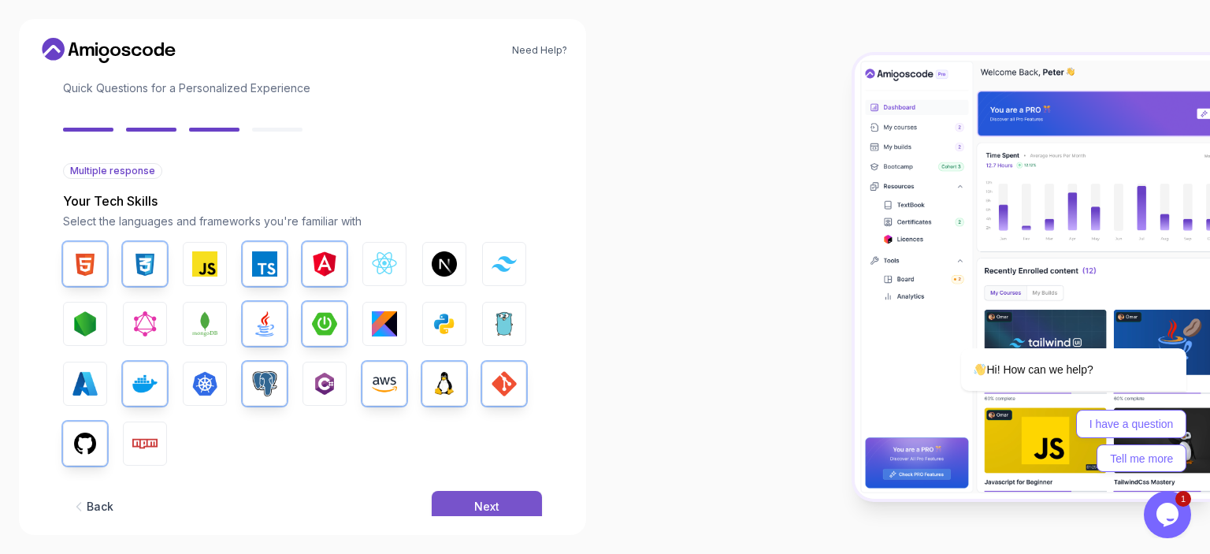
click at [479, 499] on div "Next" at bounding box center [486, 507] width 25 height 16
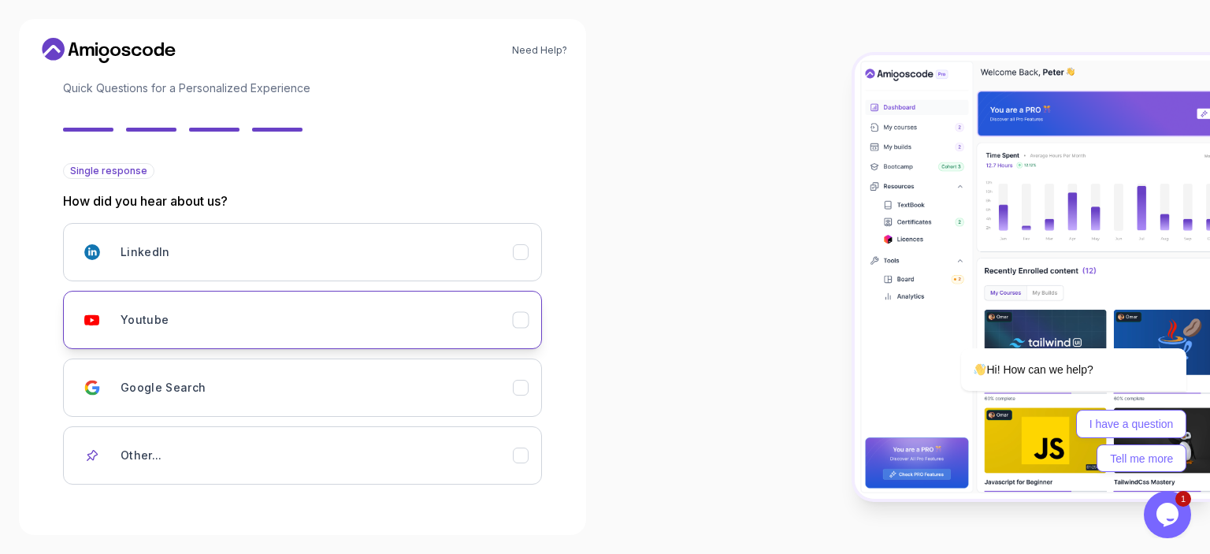
click at [521, 326] on icon "Youtube" at bounding box center [521, 320] width 15 height 15
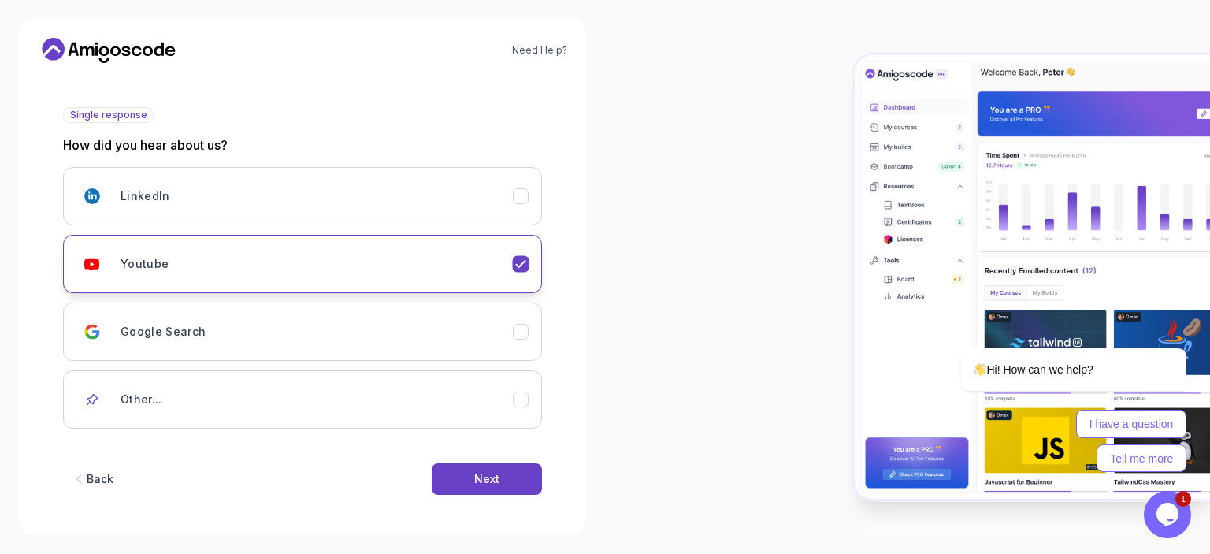
scroll to position [161, 0]
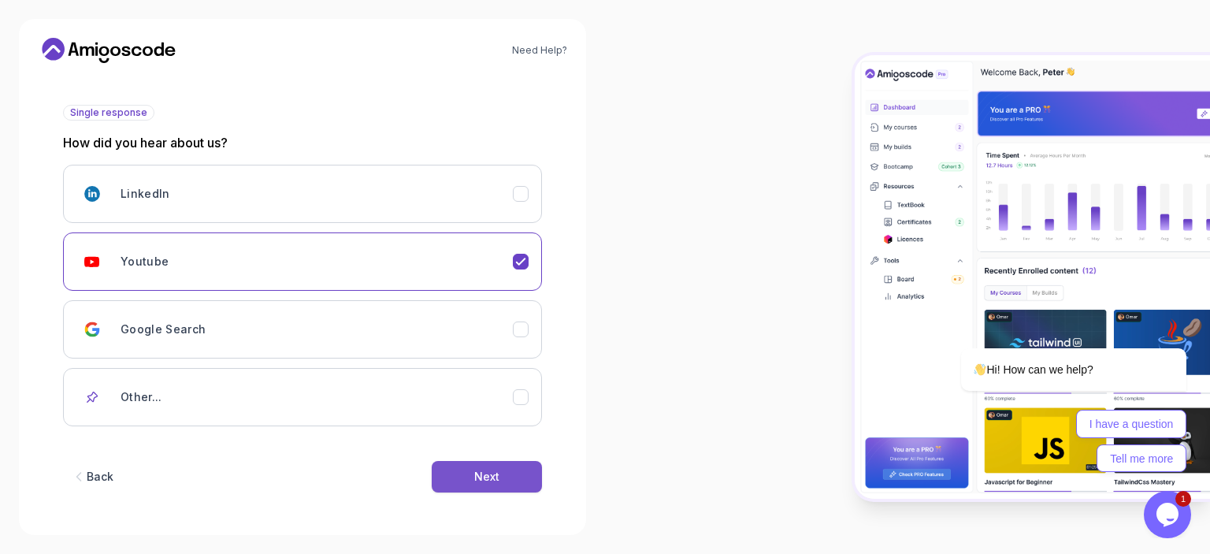
click at [489, 472] on div "Next" at bounding box center [486, 477] width 25 height 16
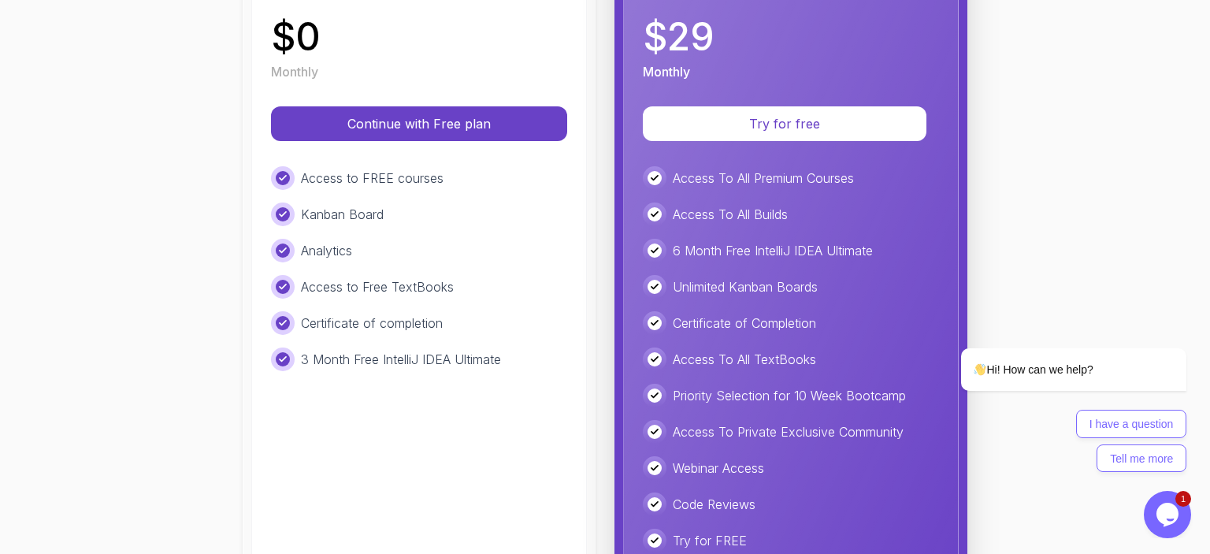
scroll to position [291, 0]
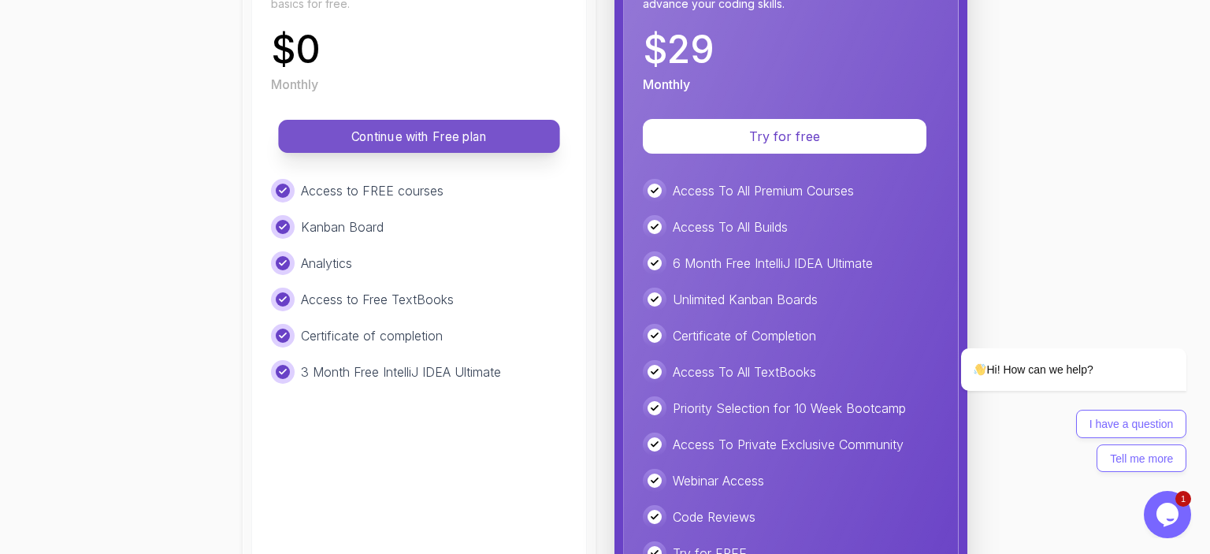
click at [467, 120] on button "Continue with Free plan" at bounding box center [418, 136] width 281 height 33
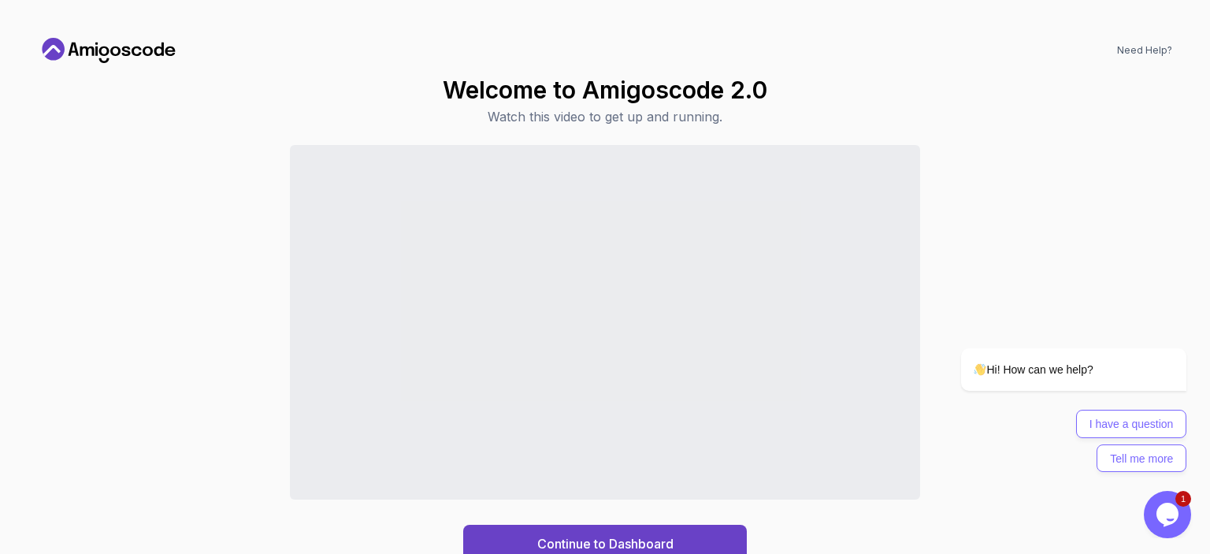
click at [1097, 164] on div "Continue to Dashboard" at bounding box center [605, 354] width 1135 height 418
click at [600, 532] on button "Continue to Dashboard" at bounding box center [605, 544] width 284 height 38
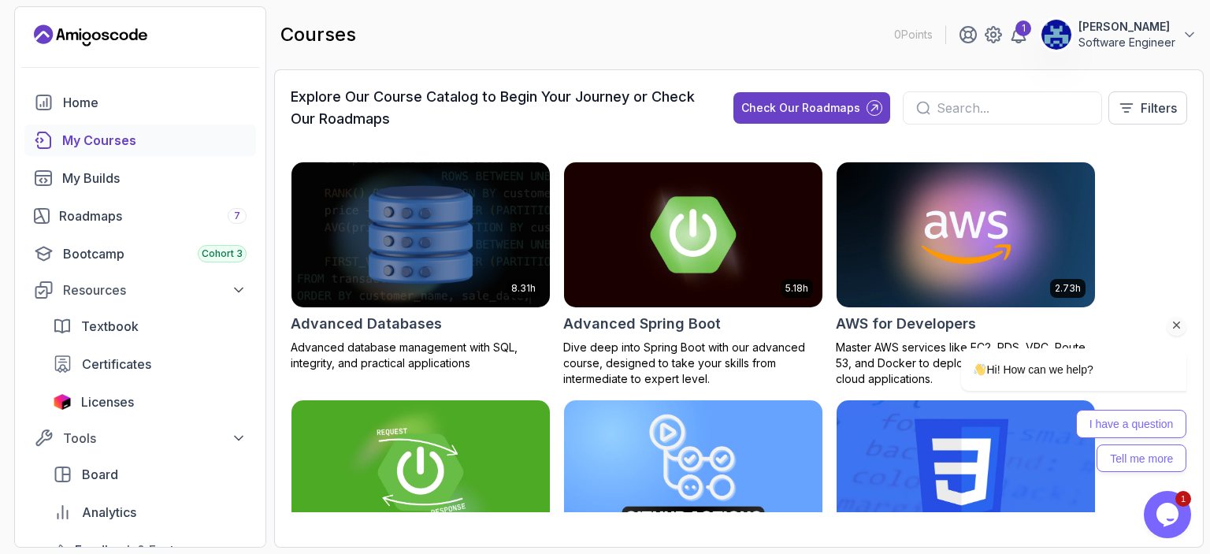
click at [1013, 263] on div "Hi! How can we help? I have a question Tell me more" at bounding box center [1053, 341] width 284 height 277
click at [936, 319] on div at bounding box center [1053, 326] width 267 height 20
click at [924, 304] on div "Hi! How can we help? I have a question Tell me more" at bounding box center [1053, 341] width 284 height 277
click at [1178, 323] on icon "Chat attention grabber" at bounding box center [1177, 325] width 14 height 14
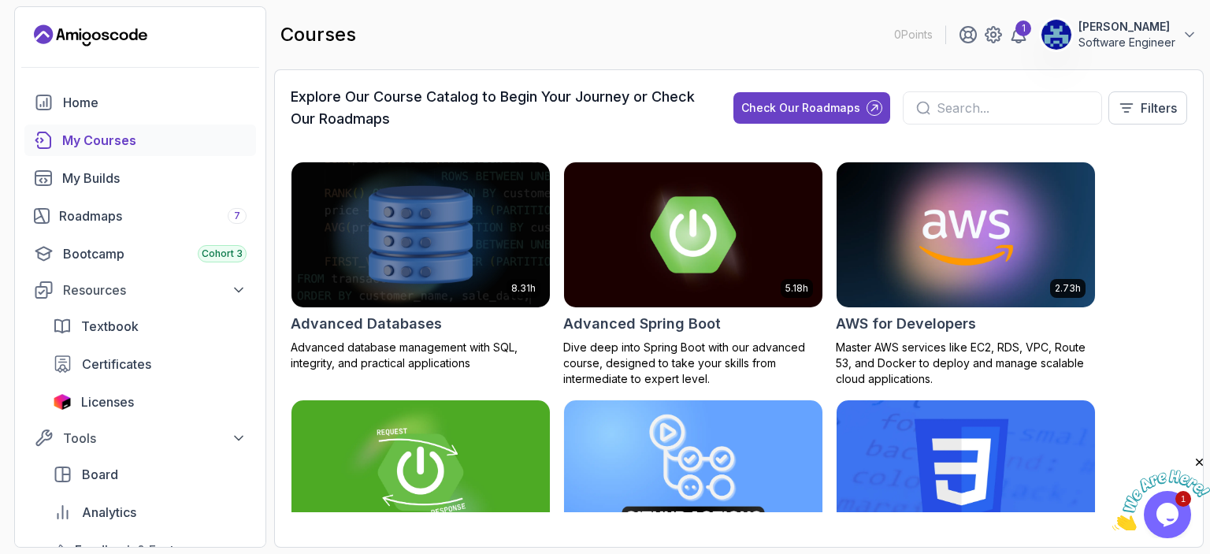
click at [998, 348] on p "Master AWS services like EC2, RDS, VPC, Route 53, and Docker to deploy and mana…" at bounding box center [966, 363] width 260 height 47
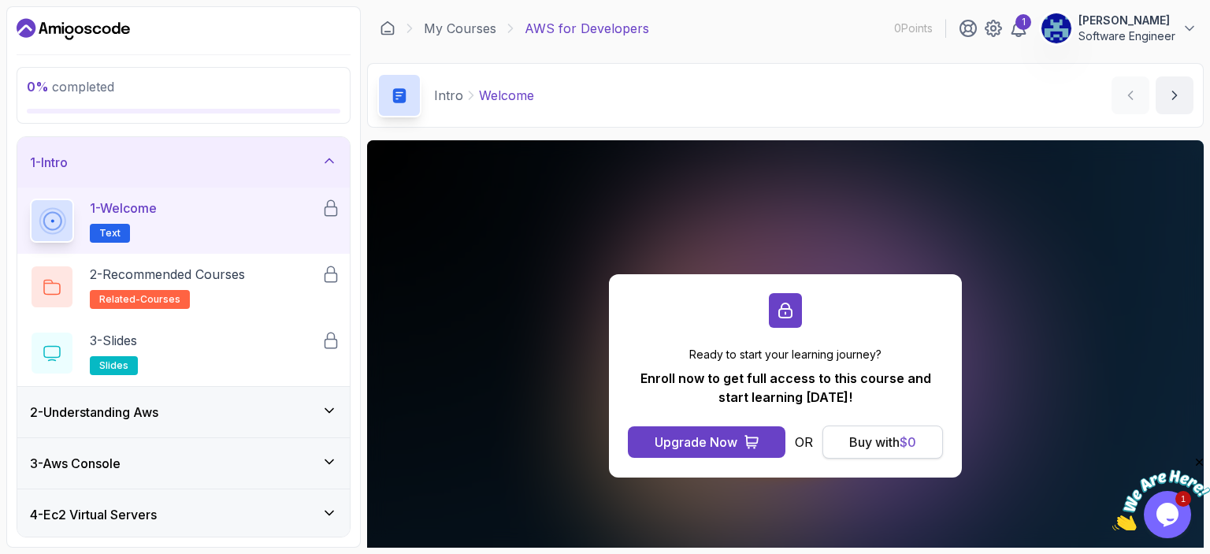
click at [879, 438] on div "Buy with $ 0" at bounding box center [882, 442] width 67 height 19
click at [335, 160] on icon at bounding box center [330, 161] width 16 height 16
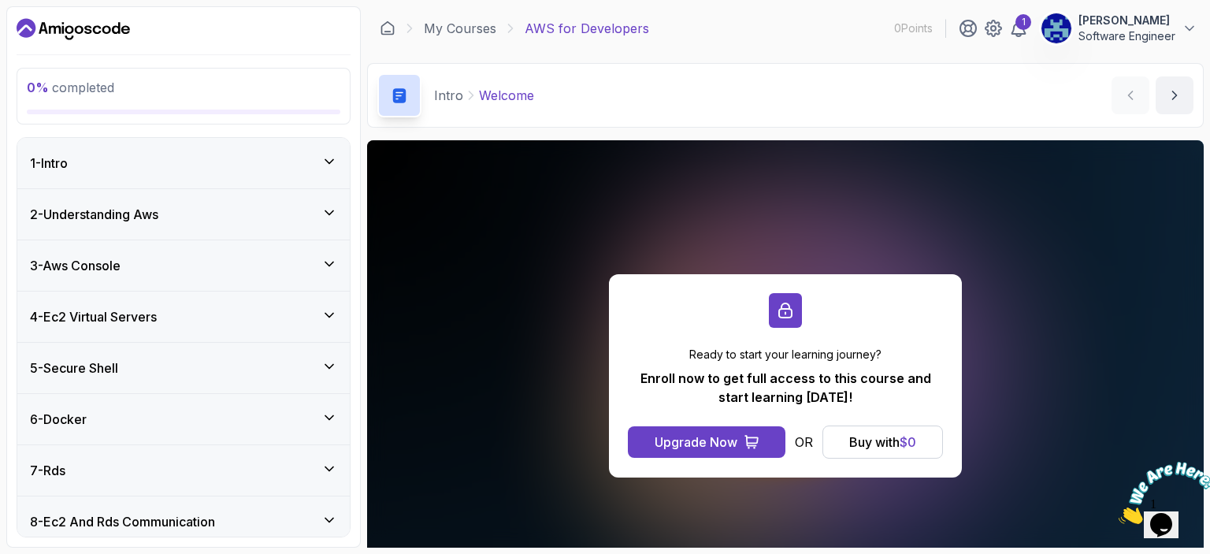
click at [331, 190] on div "2 - Understanding Aws" at bounding box center [183, 214] width 333 height 50
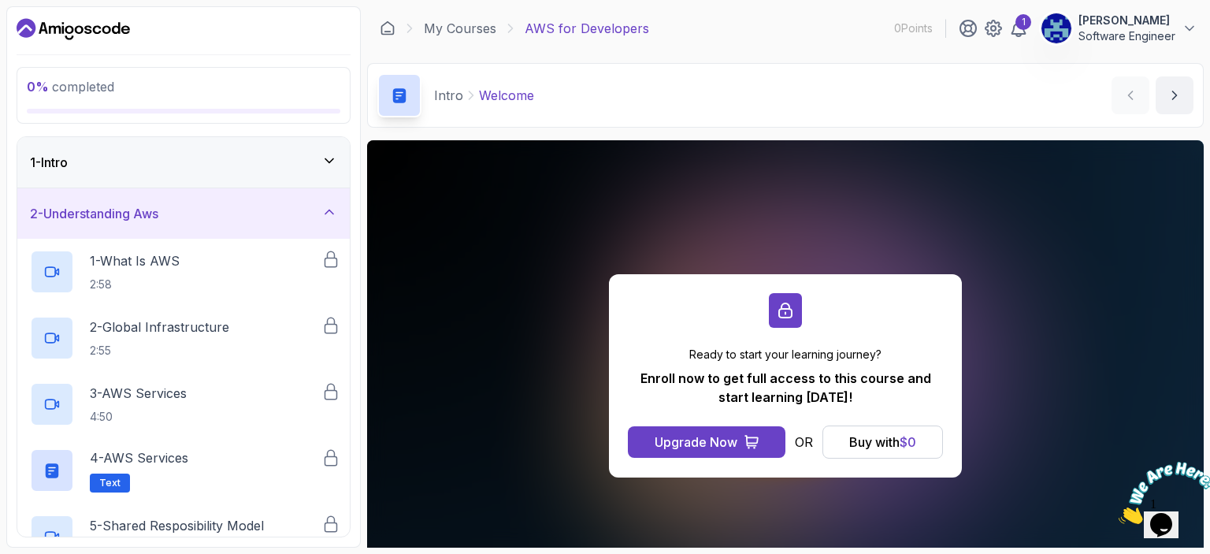
click at [331, 201] on div "2 - Understanding Aws" at bounding box center [183, 213] width 333 height 50
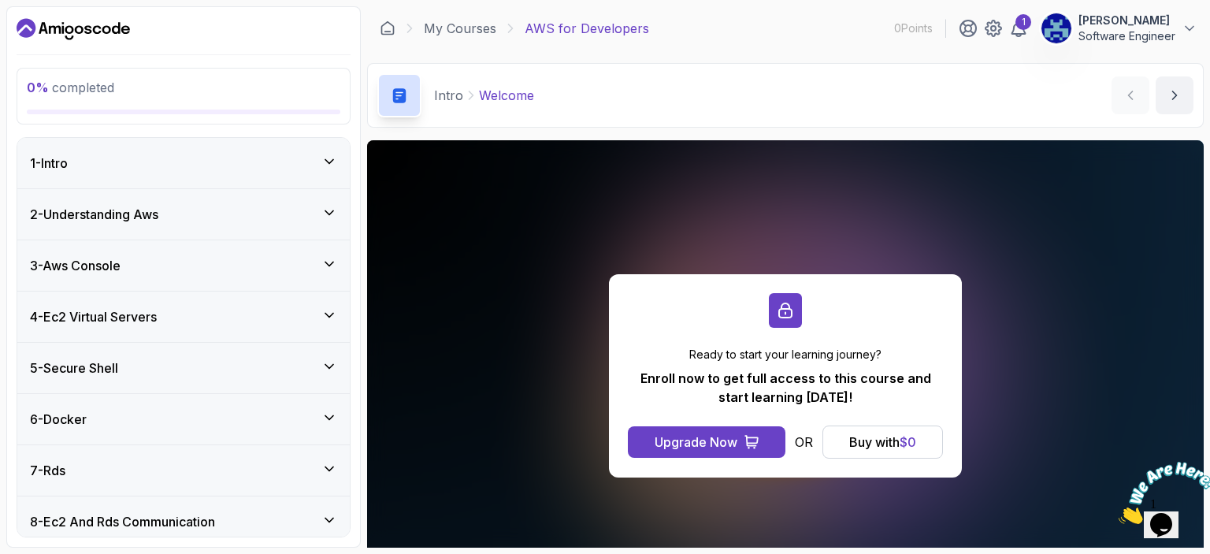
click at [325, 259] on icon at bounding box center [330, 264] width 16 height 16
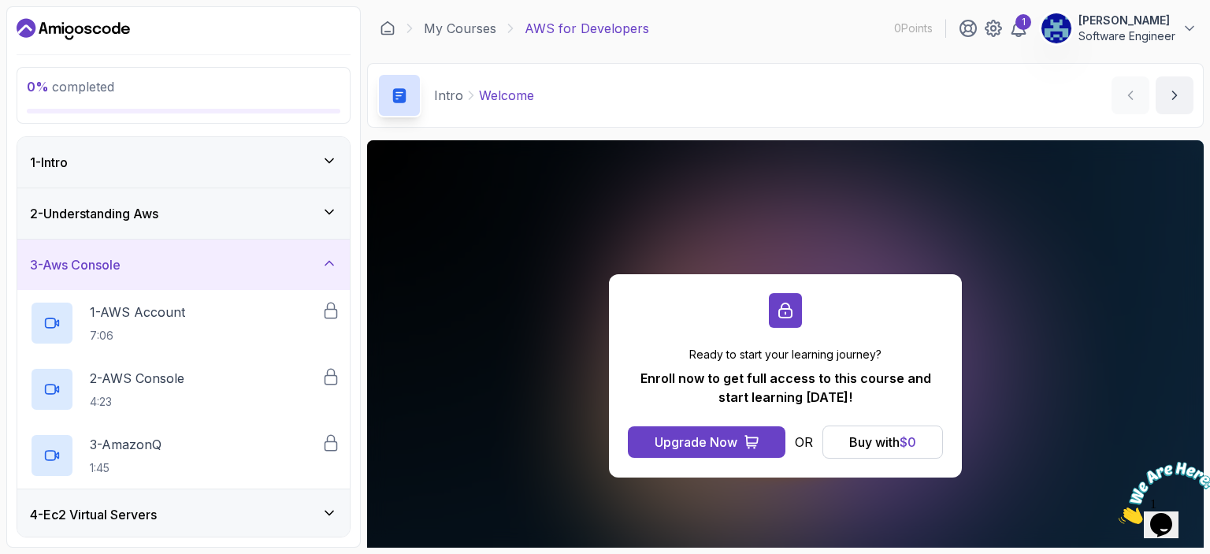
click at [325, 259] on icon at bounding box center [330, 263] width 16 height 16
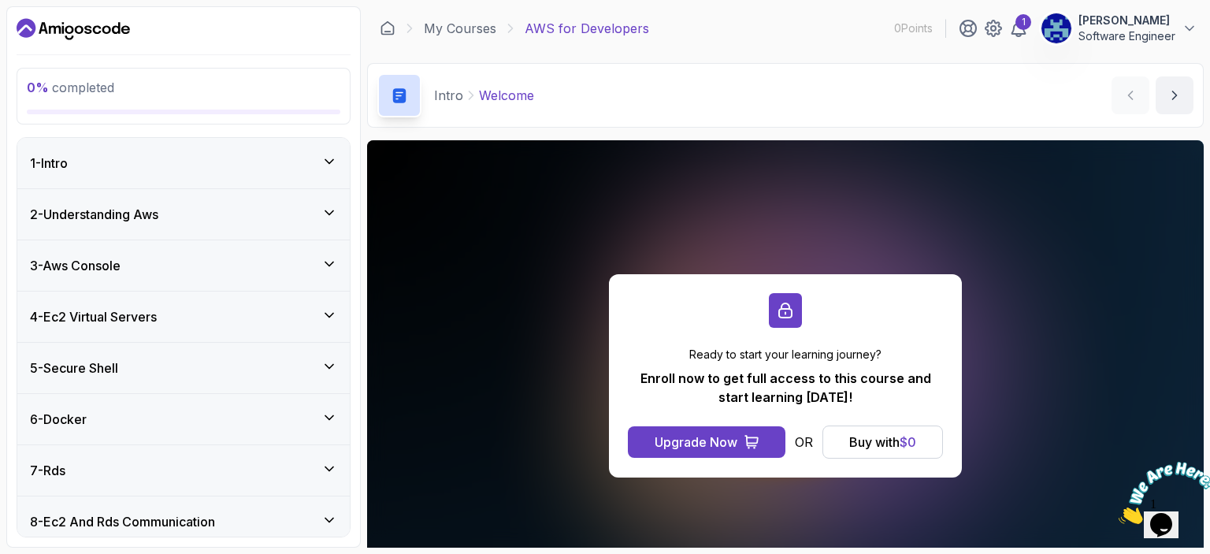
click at [328, 311] on icon at bounding box center [330, 315] width 16 height 16
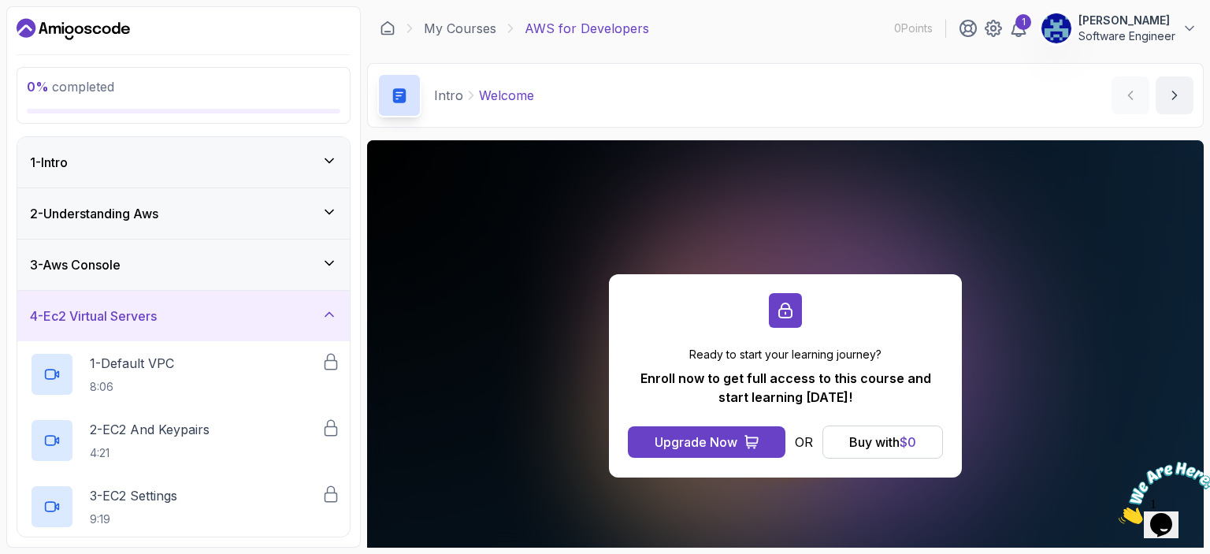
click at [328, 311] on icon at bounding box center [330, 315] width 16 height 16
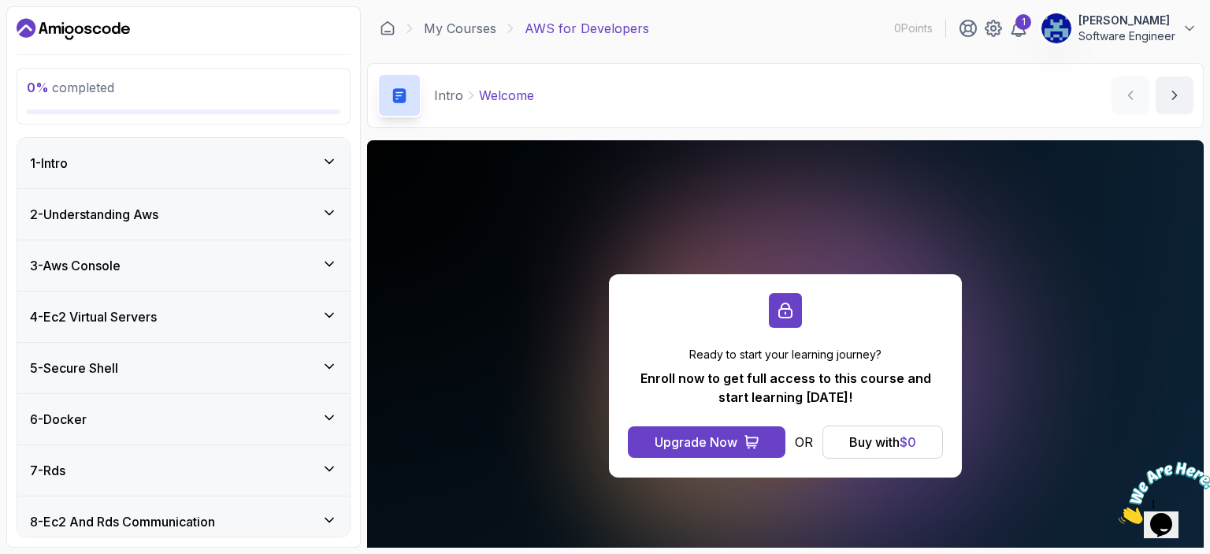
click at [326, 355] on div "5 - Secure Shell" at bounding box center [183, 368] width 333 height 50
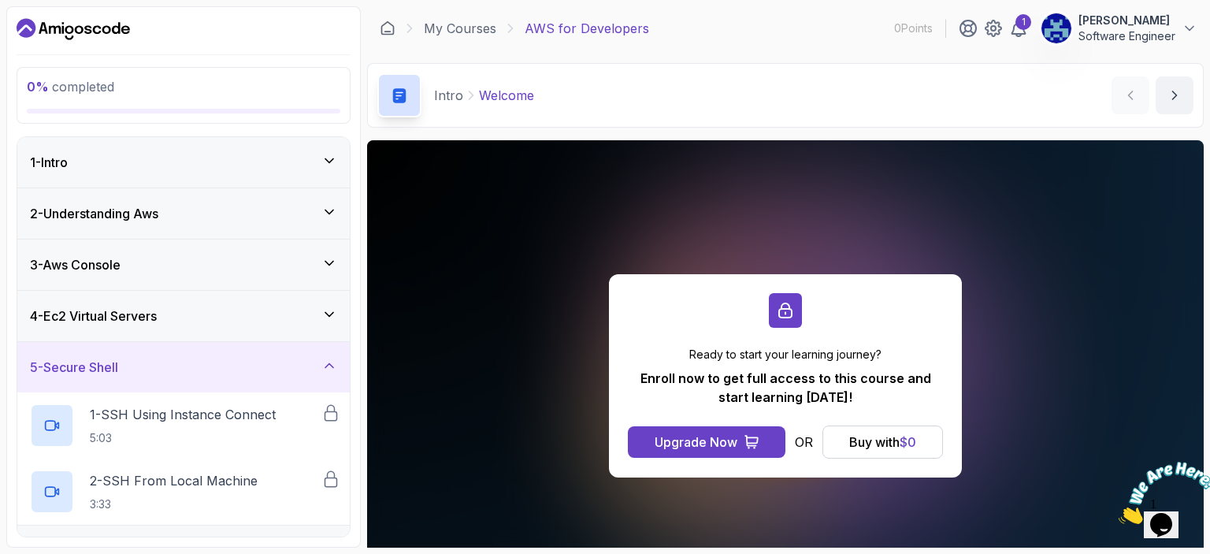
click at [326, 355] on div "5 - Secure Shell" at bounding box center [183, 367] width 333 height 50
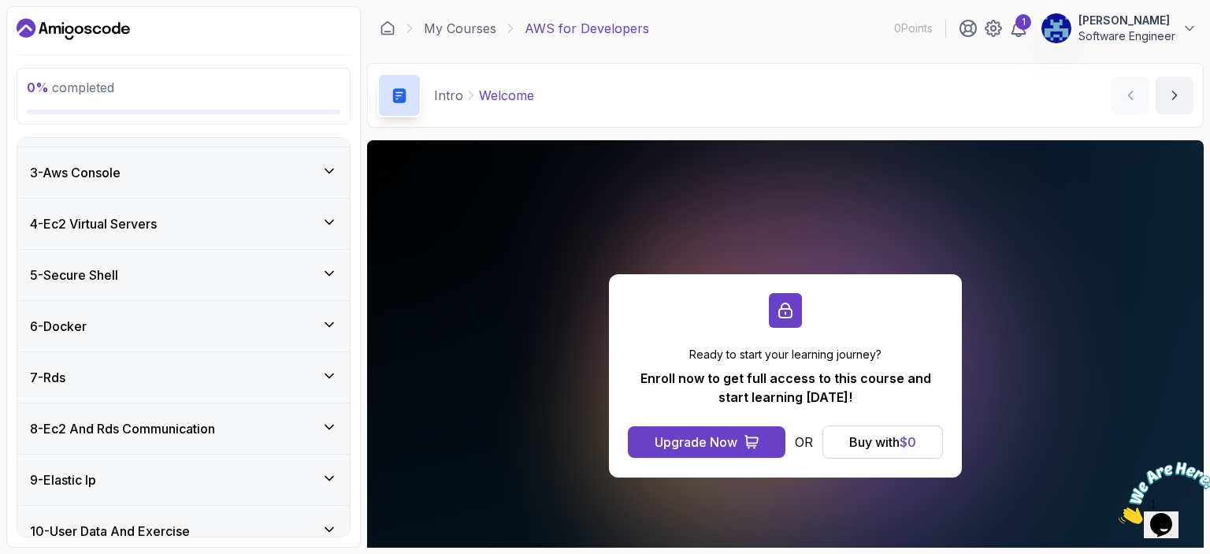
scroll to position [95, 0]
click at [329, 326] on icon at bounding box center [330, 323] width 16 height 16
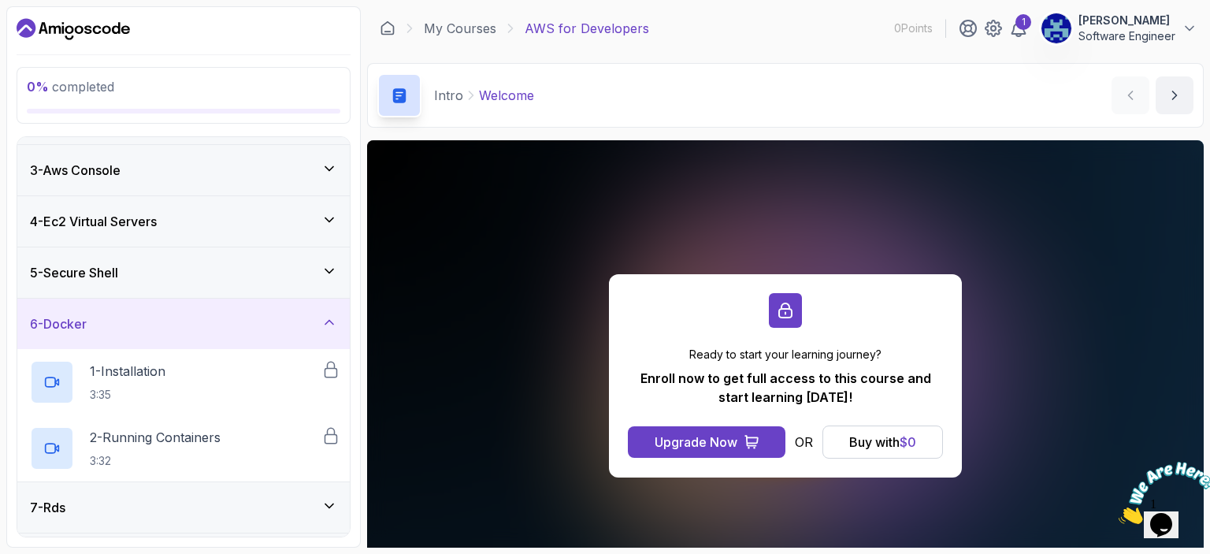
click at [329, 326] on icon at bounding box center [330, 322] width 16 height 16
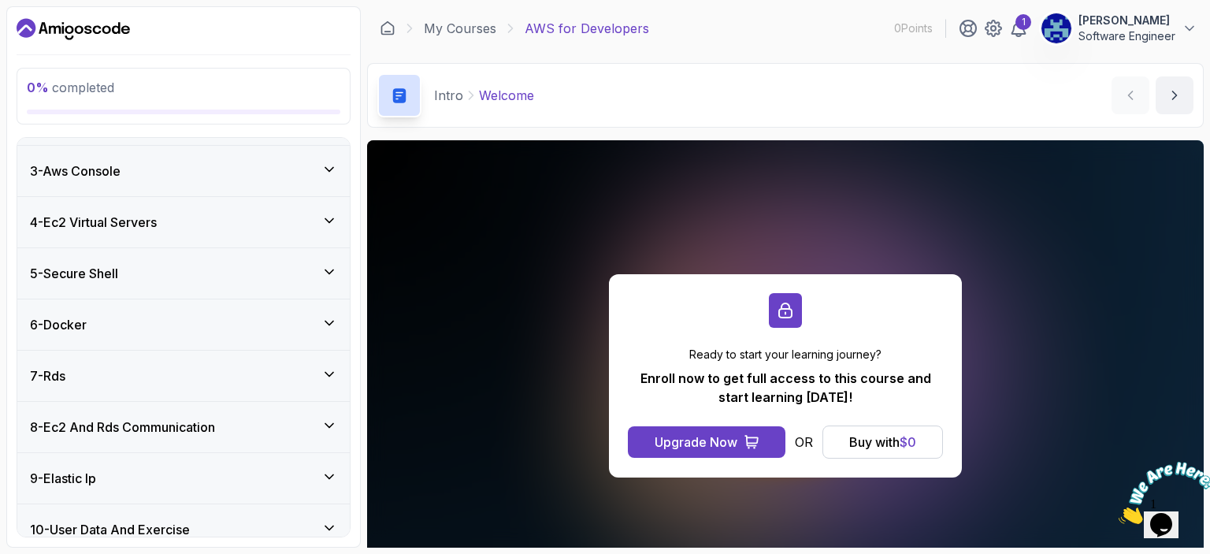
click at [322, 370] on div "7 - Rds" at bounding box center [183, 375] width 307 height 19
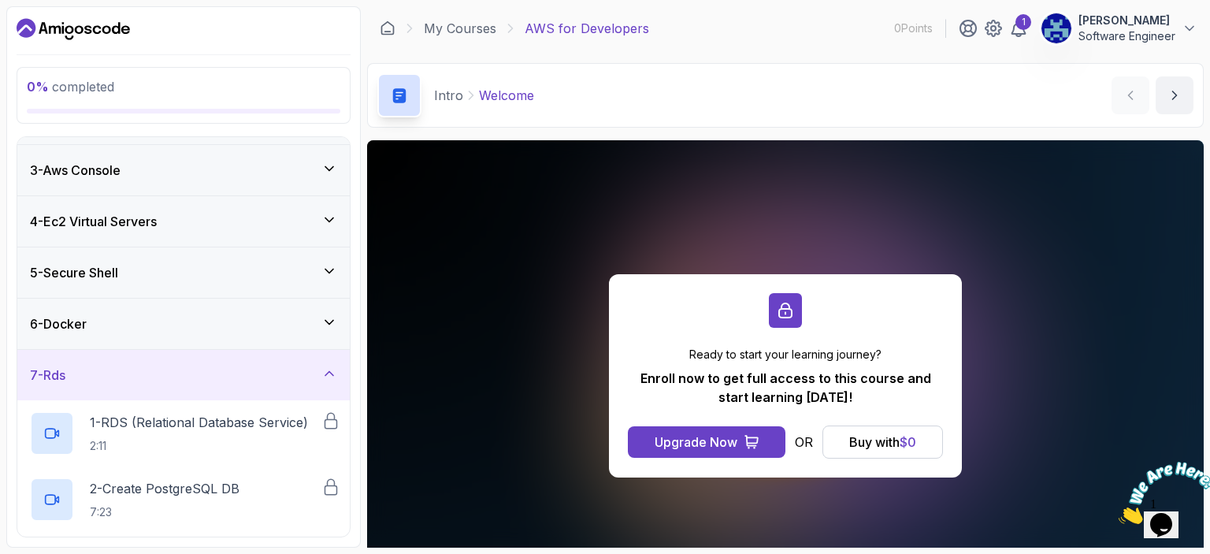
click at [322, 370] on div "7 - Rds" at bounding box center [183, 375] width 307 height 19
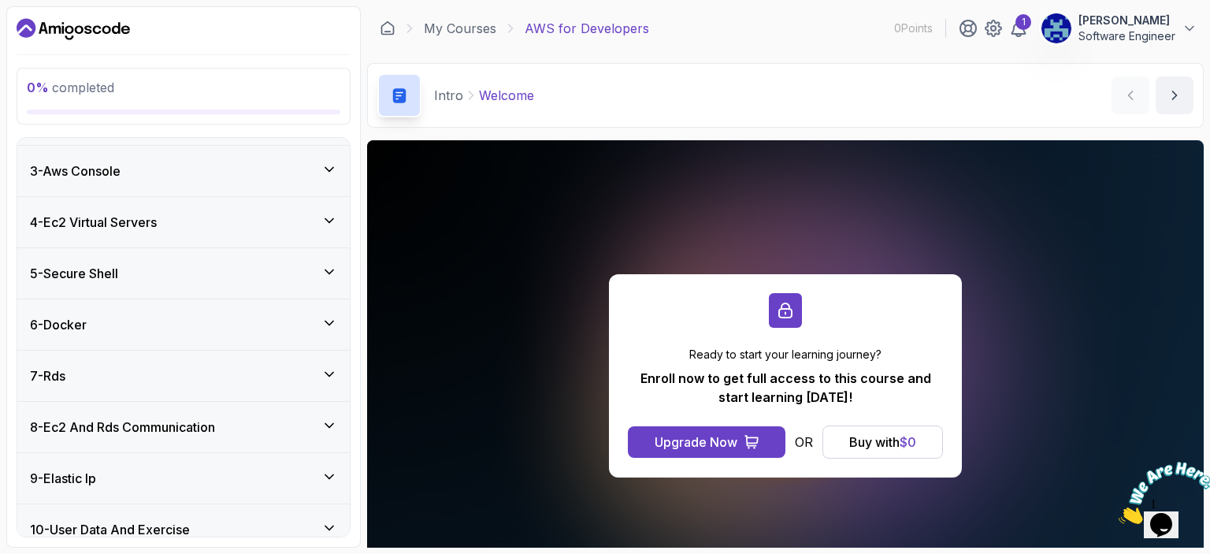
click at [336, 429] on icon at bounding box center [330, 426] width 16 height 16
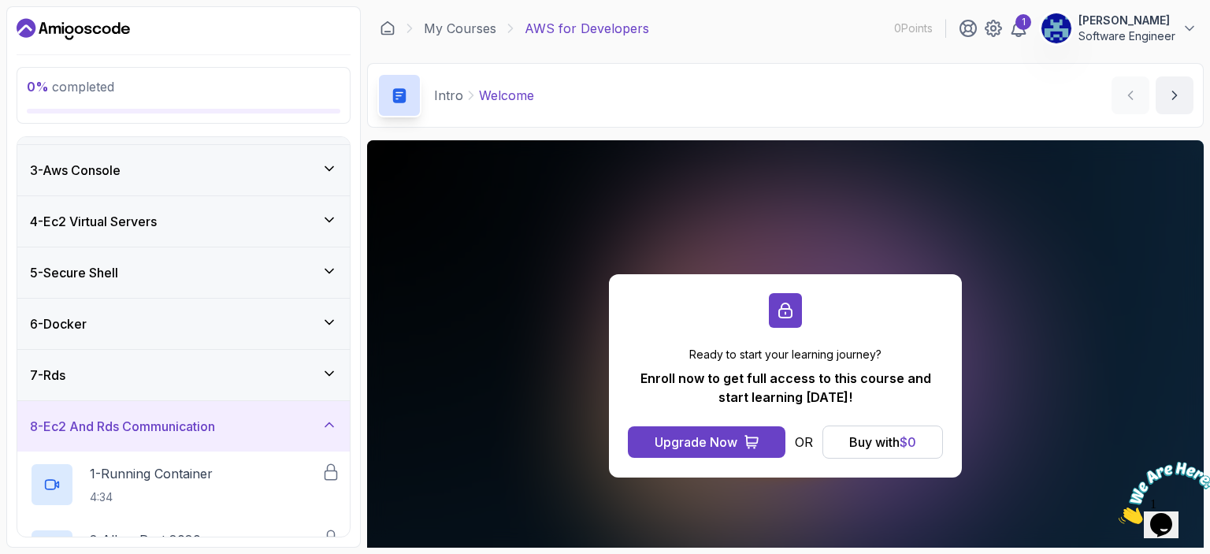
click at [336, 429] on icon at bounding box center [330, 425] width 16 height 16
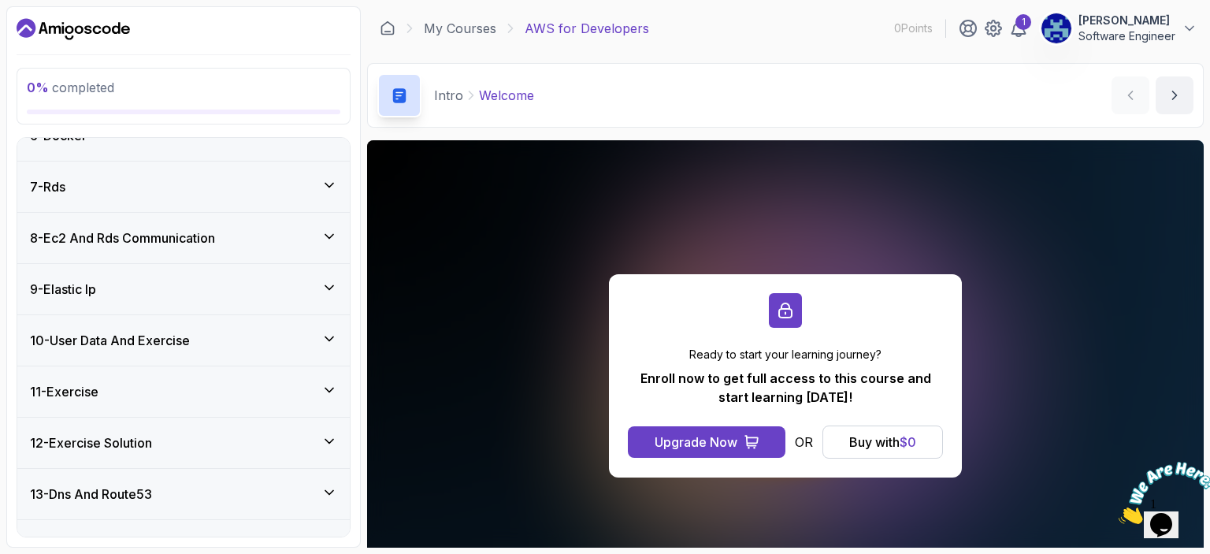
scroll to position [314, 0]
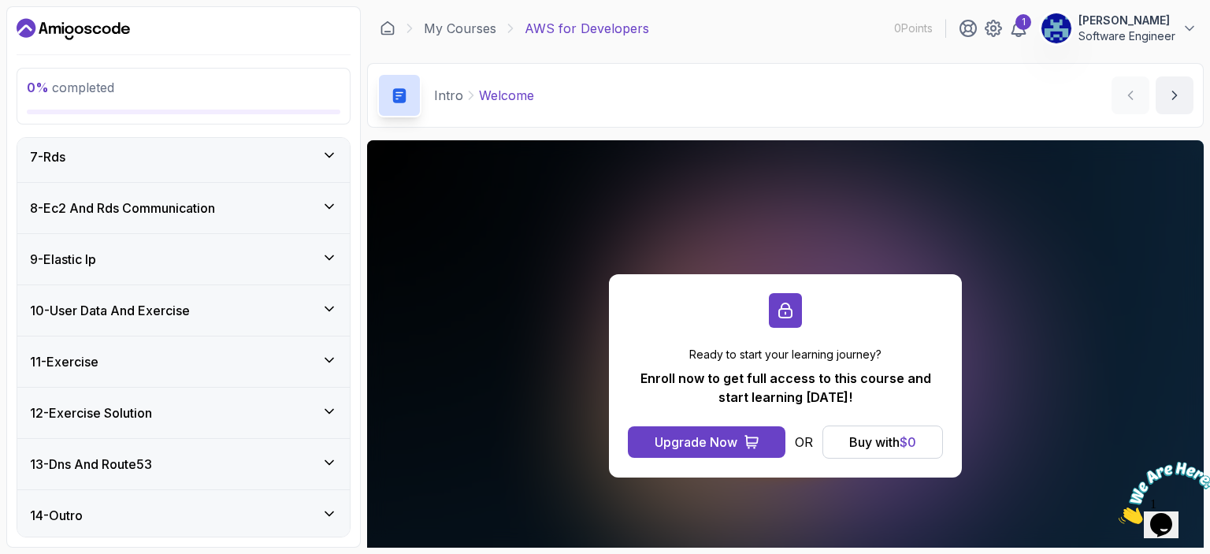
click at [1179, 24] on button "Adrian Shikwambana Software Engineer" at bounding box center [1119, 29] width 157 height 32
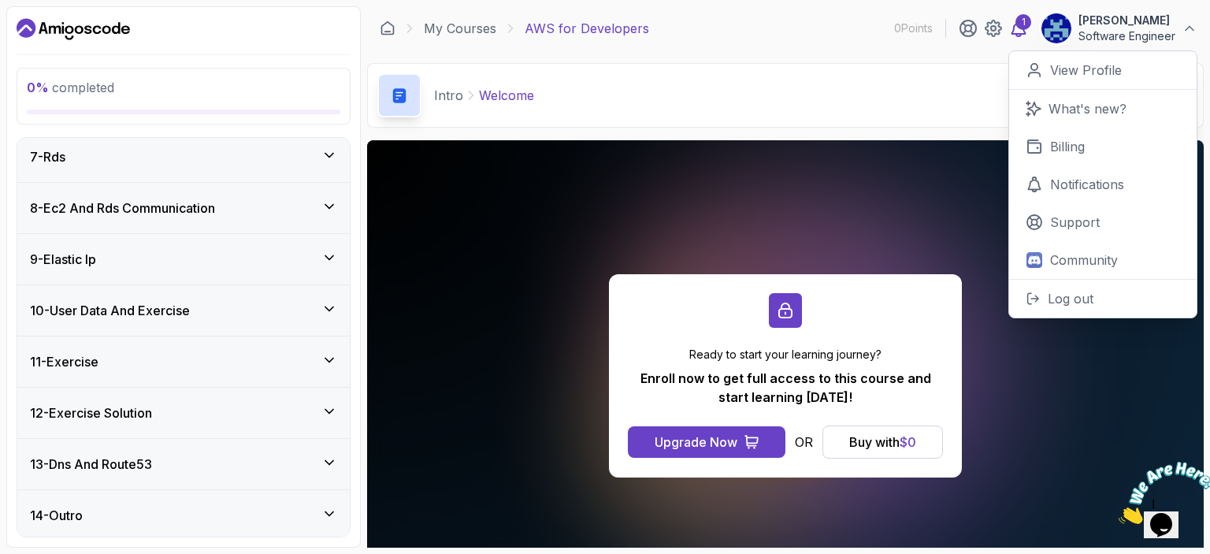
click at [1009, 31] on icon at bounding box center [1018, 28] width 19 height 19
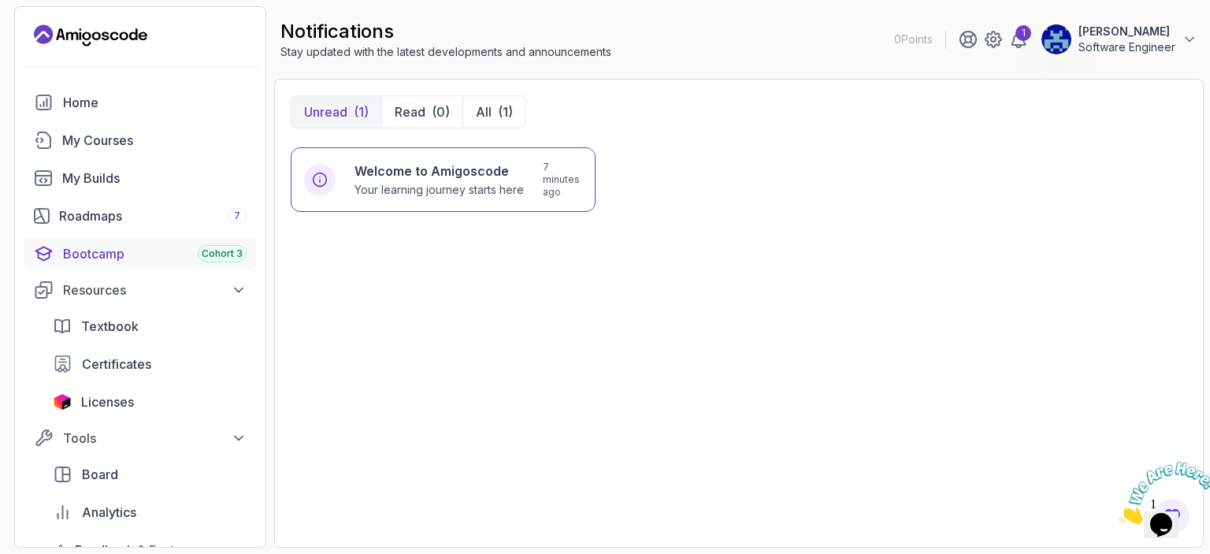
click at [173, 264] on link "Bootcamp Cohort 3" at bounding box center [140, 254] width 232 height 32
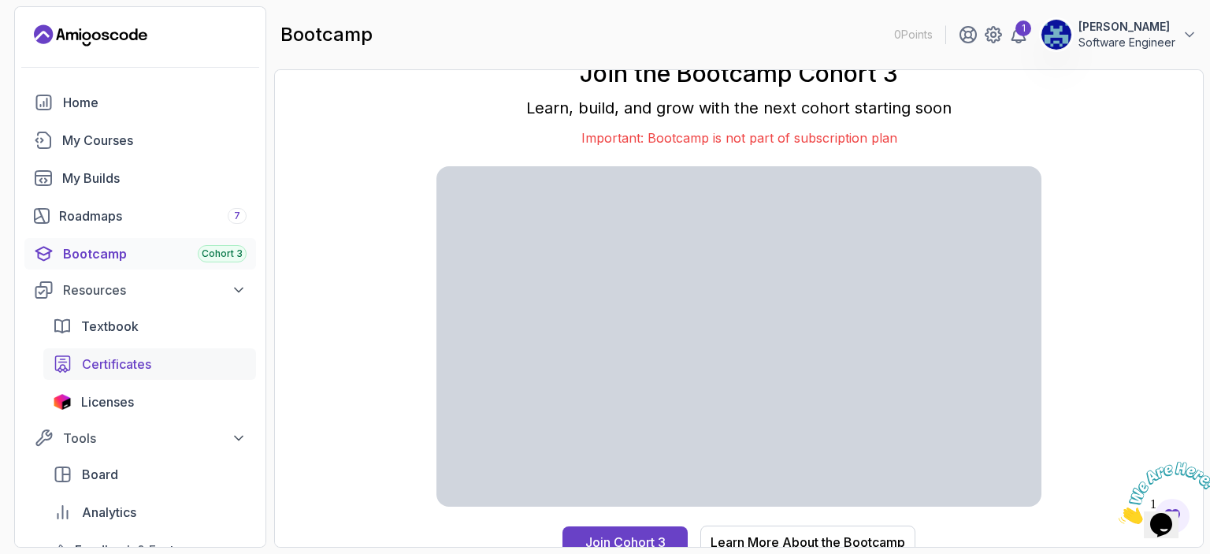
click at [143, 366] on span "Certificates" at bounding box center [116, 364] width 69 height 19
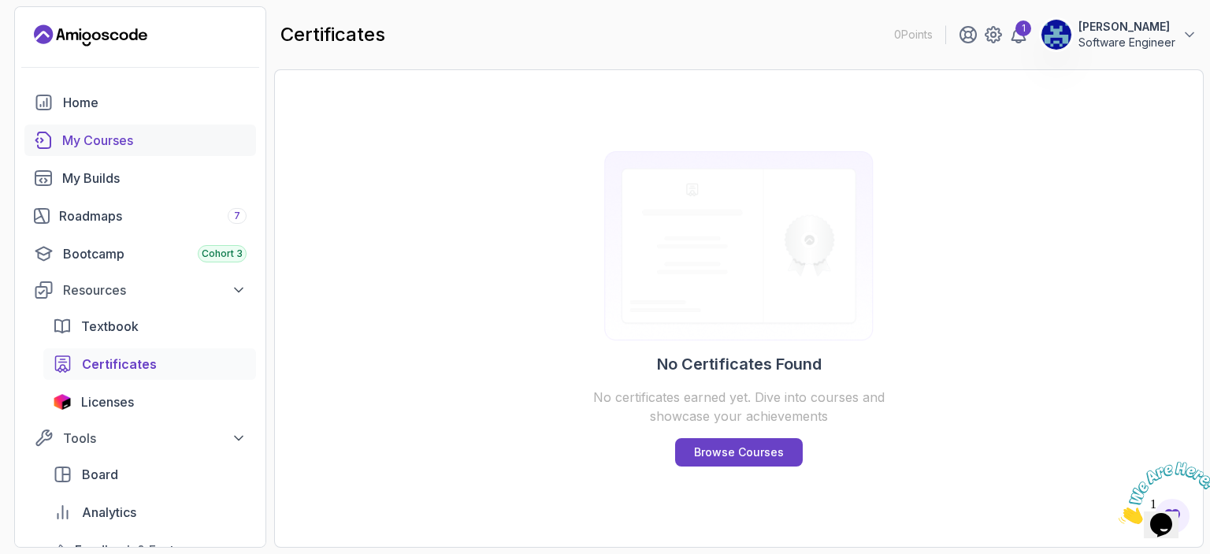
click at [132, 146] on div "My Courses" at bounding box center [154, 140] width 184 height 19
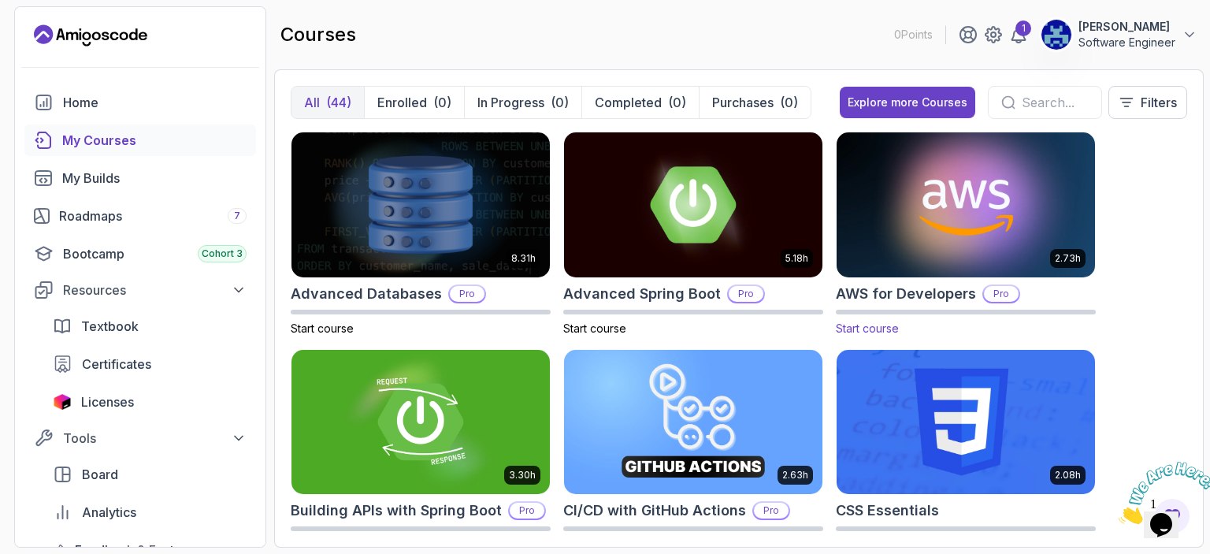
click at [994, 293] on p "Pro" at bounding box center [1001, 294] width 35 height 16
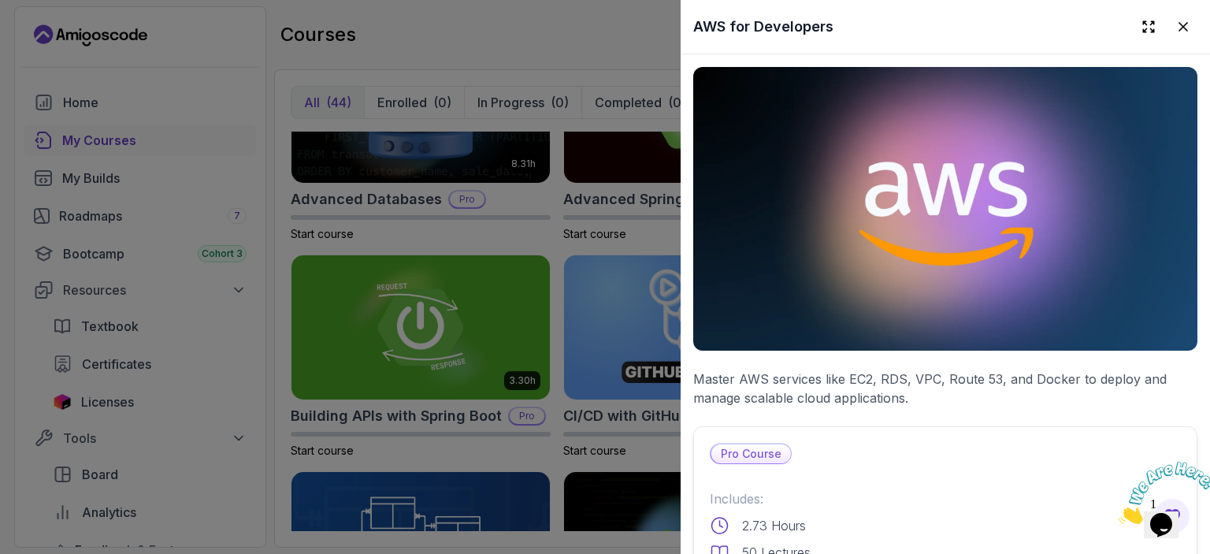
scroll to position [485, 0]
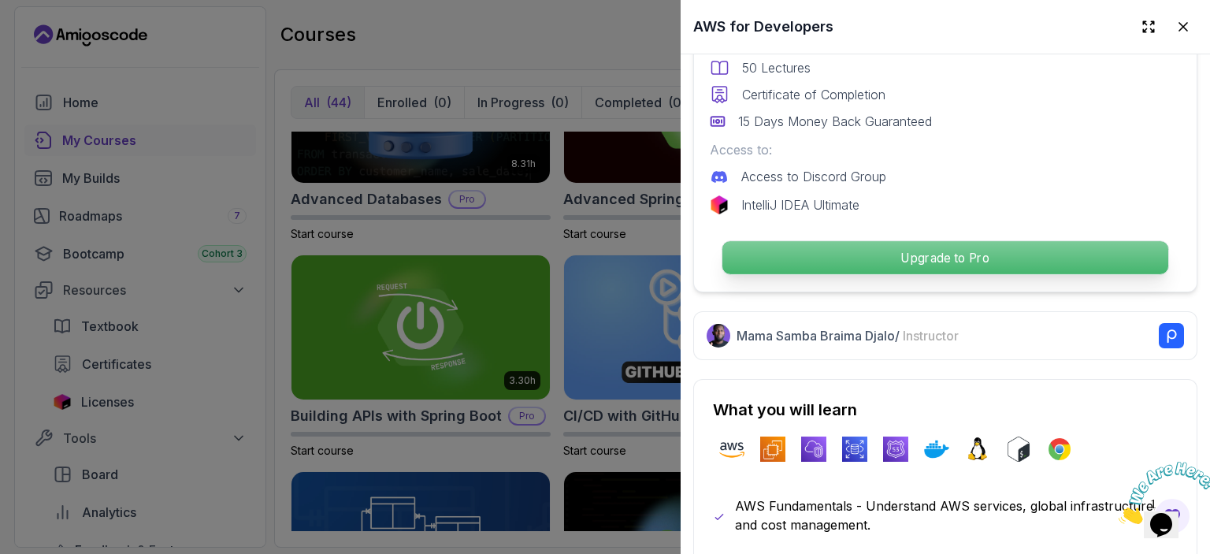
click at [987, 256] on p "Upgrade to Pro" at bounding box center [946, 257] width 446 height 33
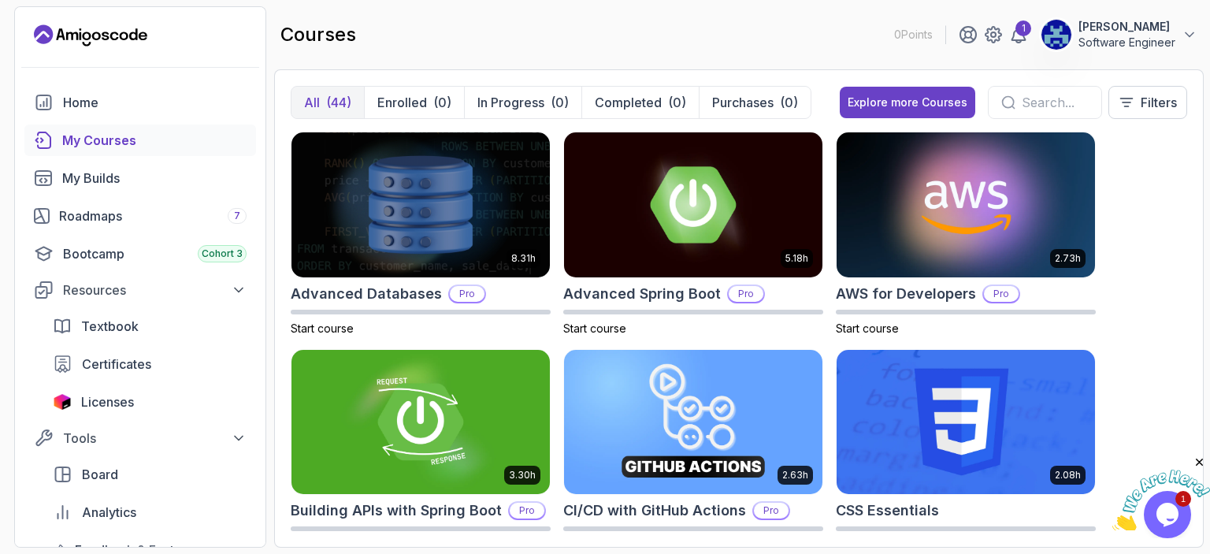
drag, startPoint x: 1208, startPoint y: 135, endPoint x: 1150, endPoint y: 308, distance: 182.9
click at [1206, 240] on section "0 Points 1 Adrian Shikwambana Software Engineer Home My Courses My Builds Roadm…" at bounding box center [605, 277] width 1210 height 554
click at [983, 416] on img at bounding box center [966, 422] width 271 height 152
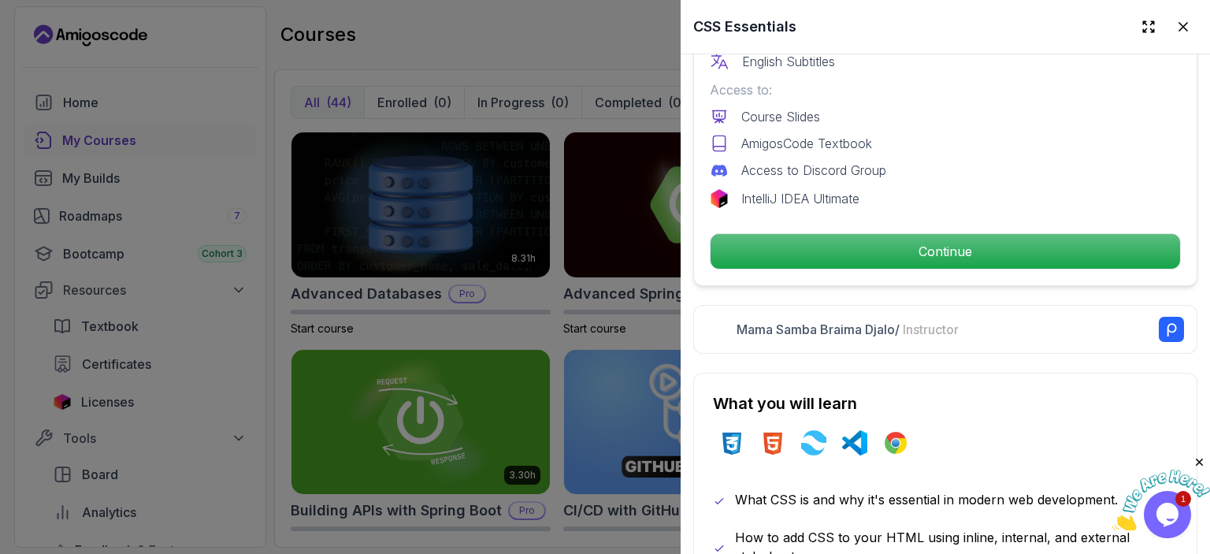
scroll to position [561, 0]
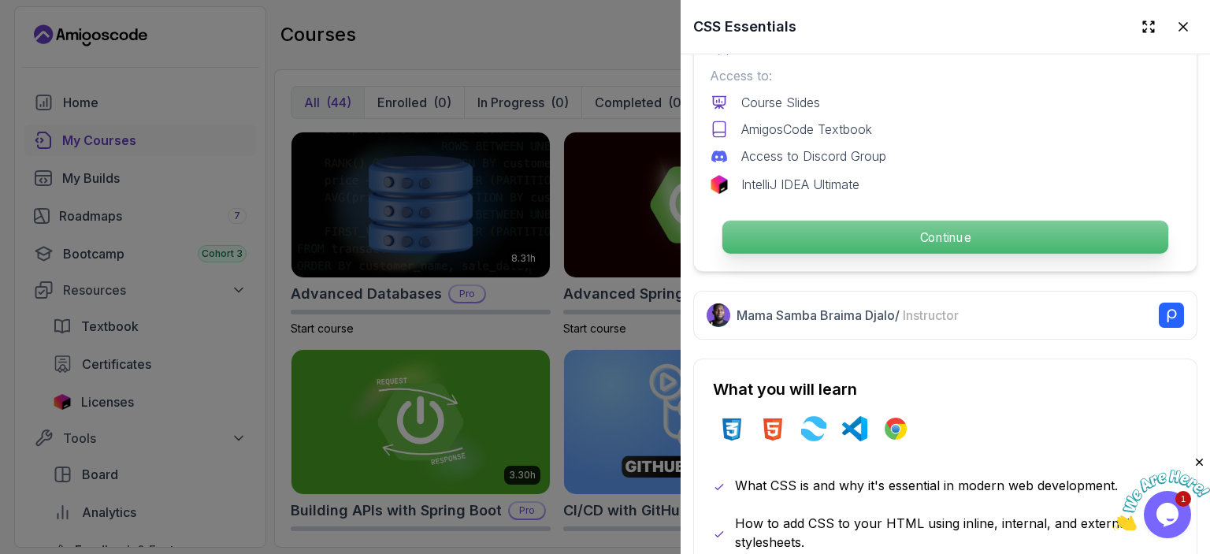
click at [1003, 229] on p "Continue" at bounding box center [946, 237] width 446 height 33
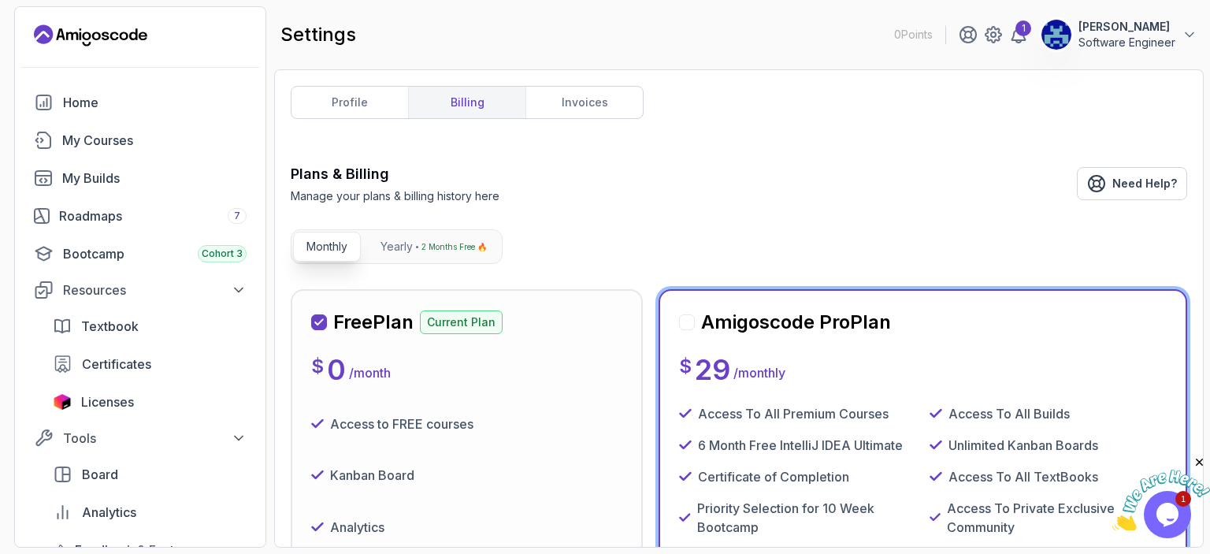
click at [561, 344] on div "Free Plan Current Plan $ 0 / month Access to FREE courses Kanban Board Analytic…" at bounding box center [466, 532] width 311 height 444
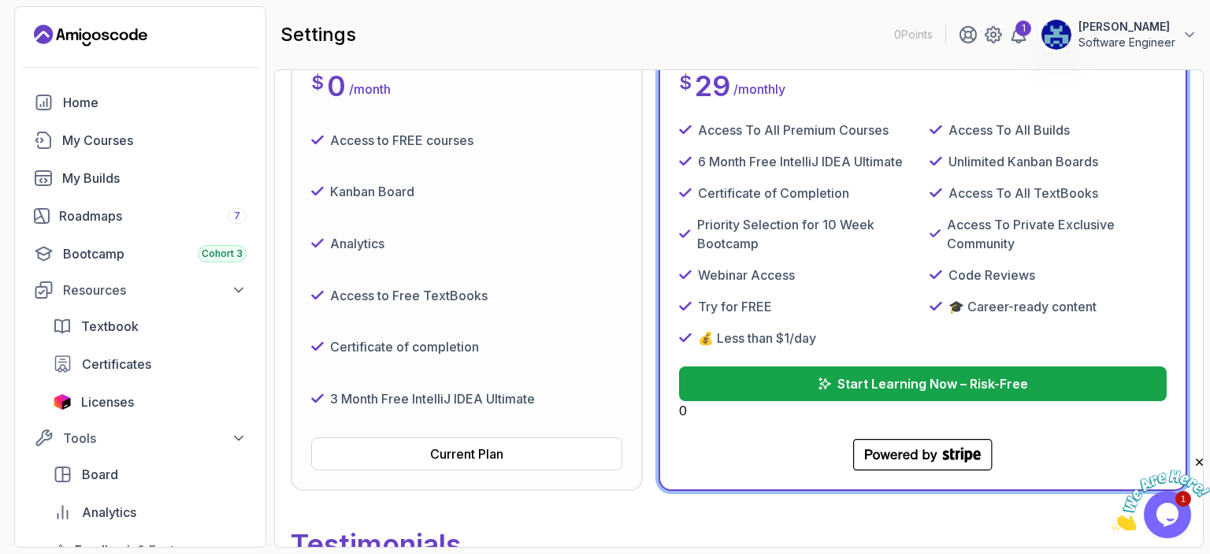
scroll to position [315, 0]
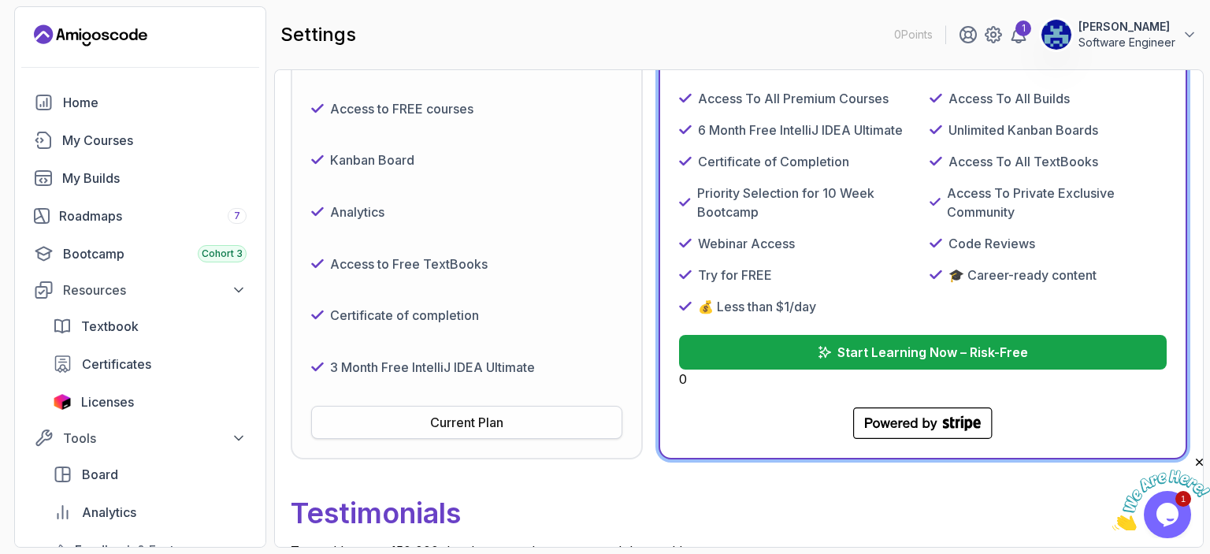
click at [489, 426] on div "Current Plan" at bounding box center [466, 422] width 73 height 19
click at [467, 418] on div "Current Plan" at bounding box center [466, 422] width 73 height 19
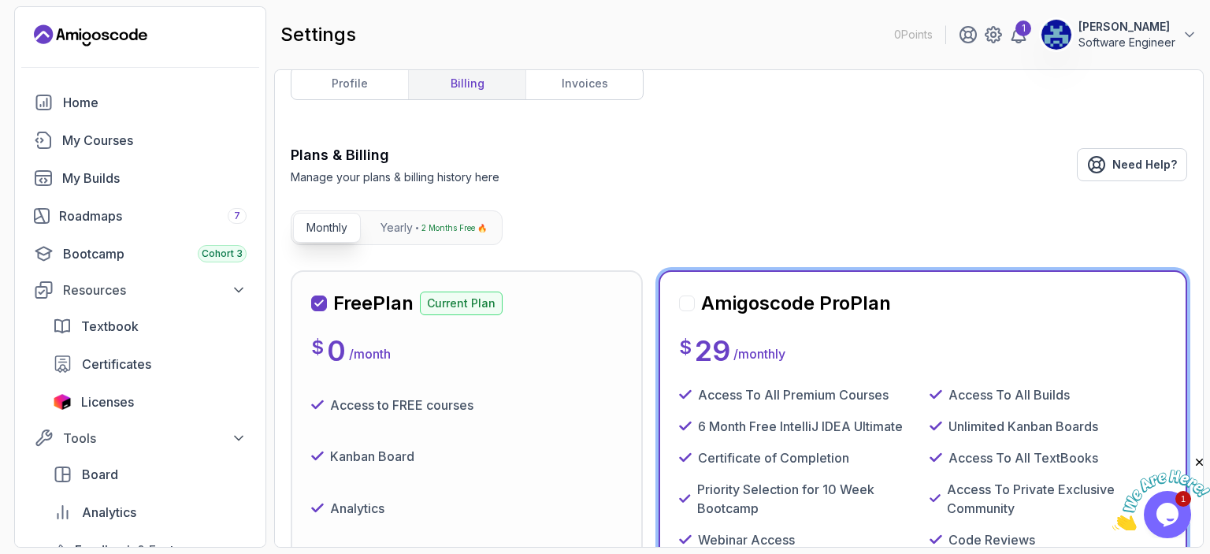
scroll to position [0, 0]
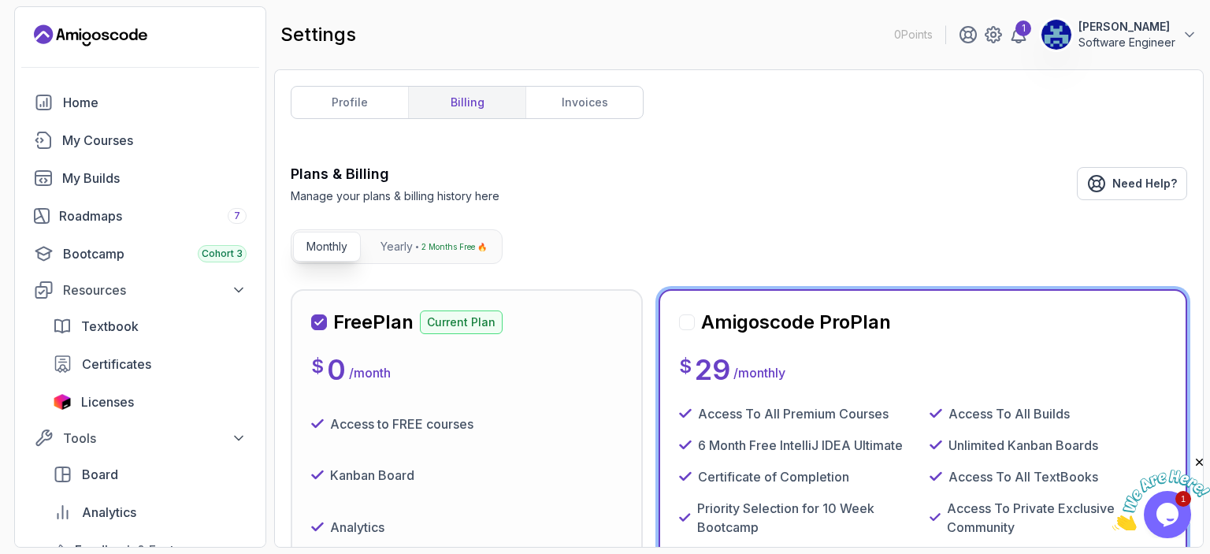
click at [318, 318] on icon at bounding box center [318, 322] width 9 height 9
click at [466, 324] on p "Current Plan" at bounding box center [461, 322] width 83 height 24
click at [434, 242] on p "2 Months Free 🔥" at bounding box center [454, 247] width 65 height 16
click at [327, 245] on p "Monthly" at bounding box center [327, 247] width 41 height 16
click at [364, 97] on link "profile" at bounding box center [350, 103] width 117 height 32
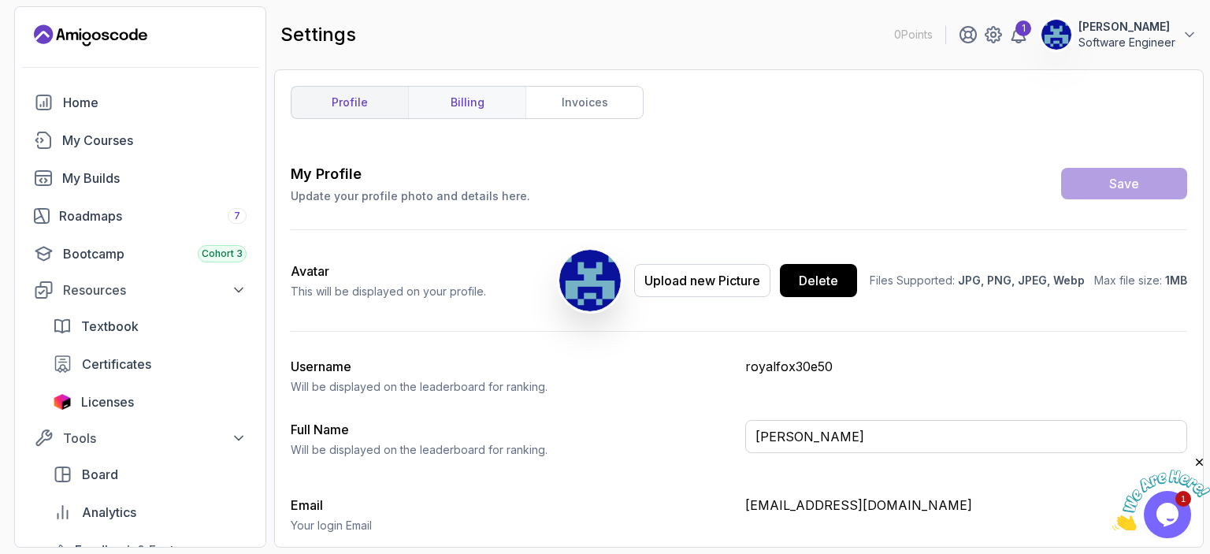
click at [476, 100] on link "billing" at bounding box center [466, 103] width 117 height 32
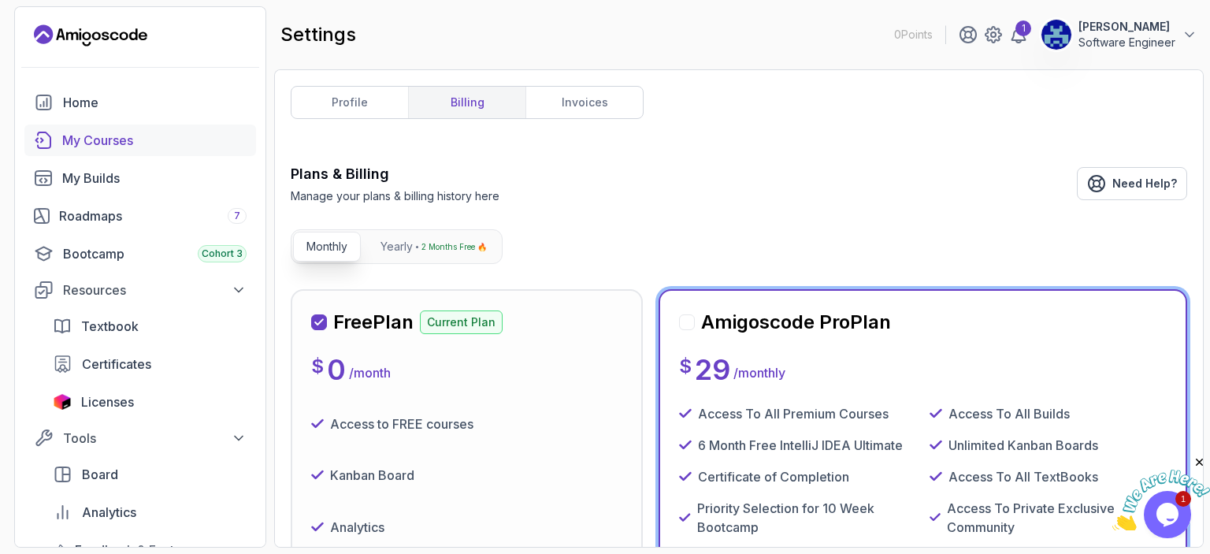
click at [132, 139] on div "My Courses" at bounding box center [154, 140] width 184 height 19
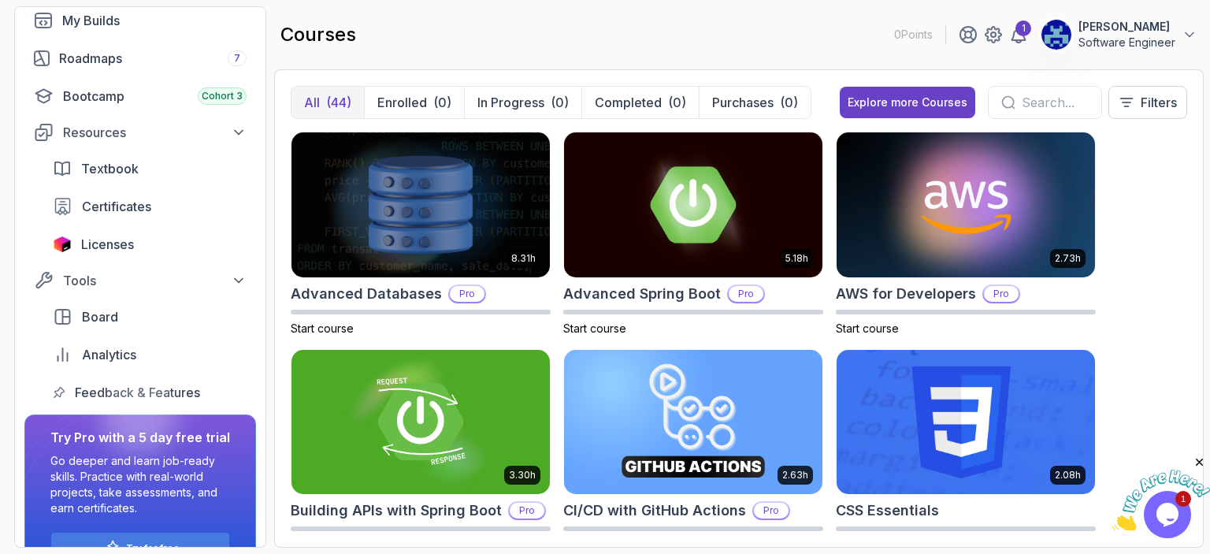
scroll to position [189, 0]
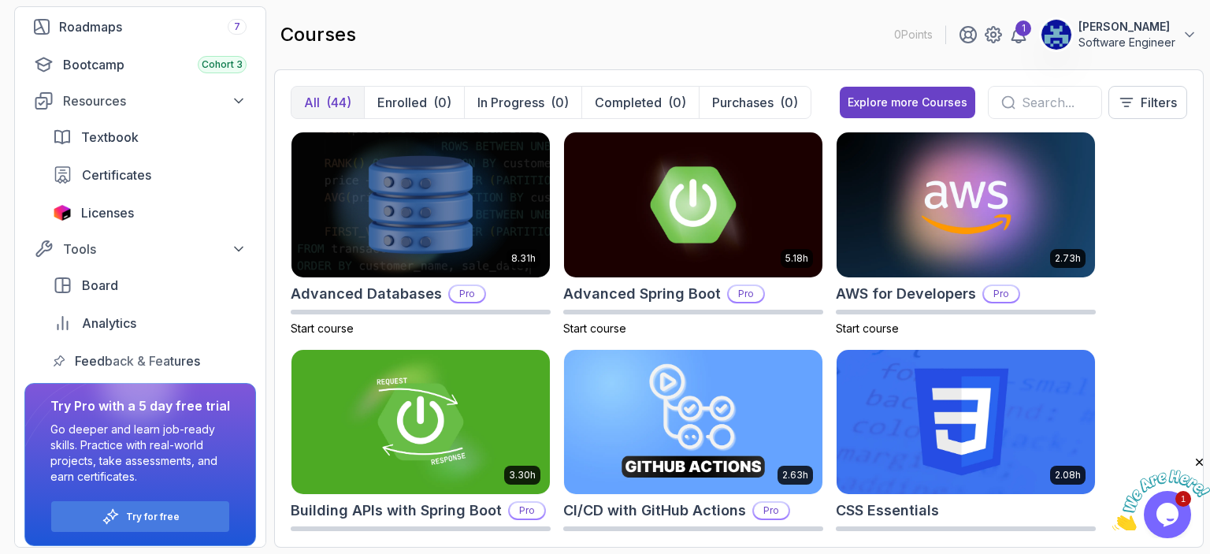
click at [1112, 374] on div "8.31h Advanced Databases Pro Start course 5.18h Advanced Spring Boot Pro Start …" at bounding box center [739, 332] width 897 height 400
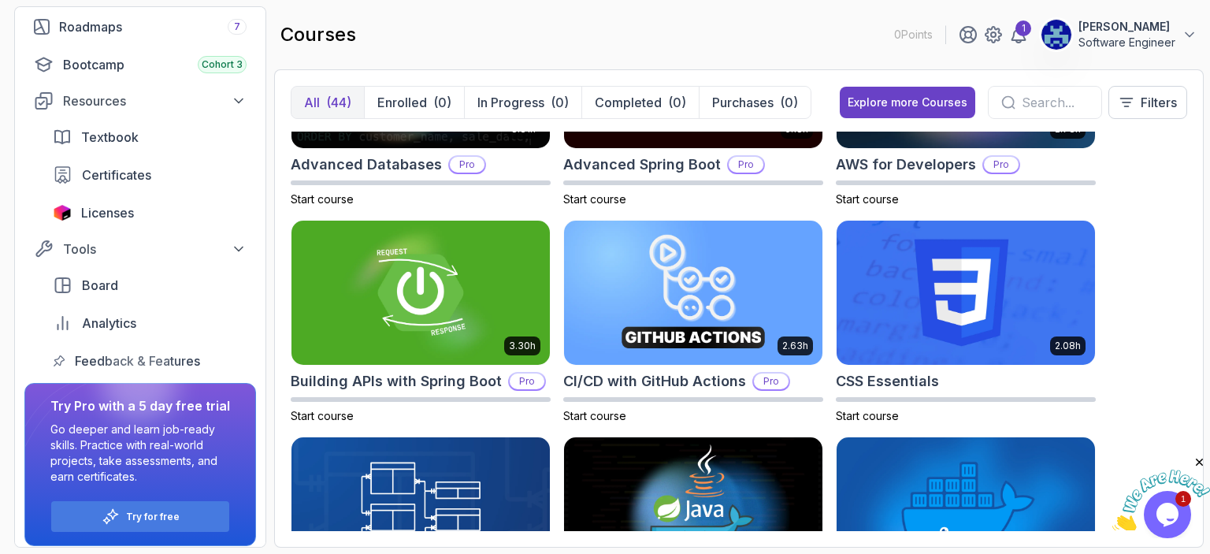
scroll to position [158, 0]
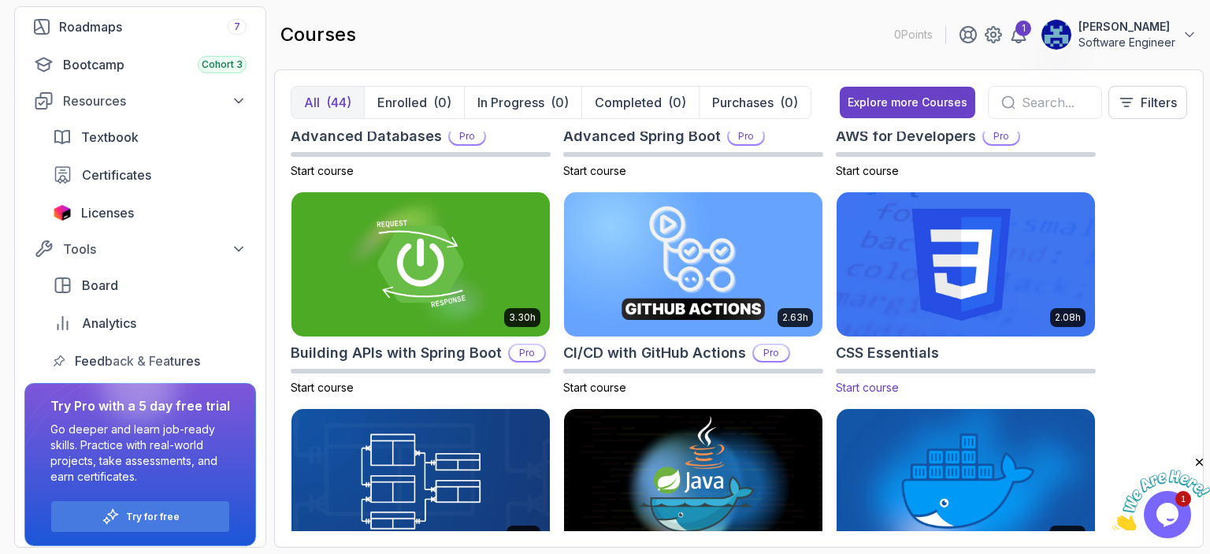
click at [873, 387] on span "Start course" at bounding box center [867, 387] width 63 height 13
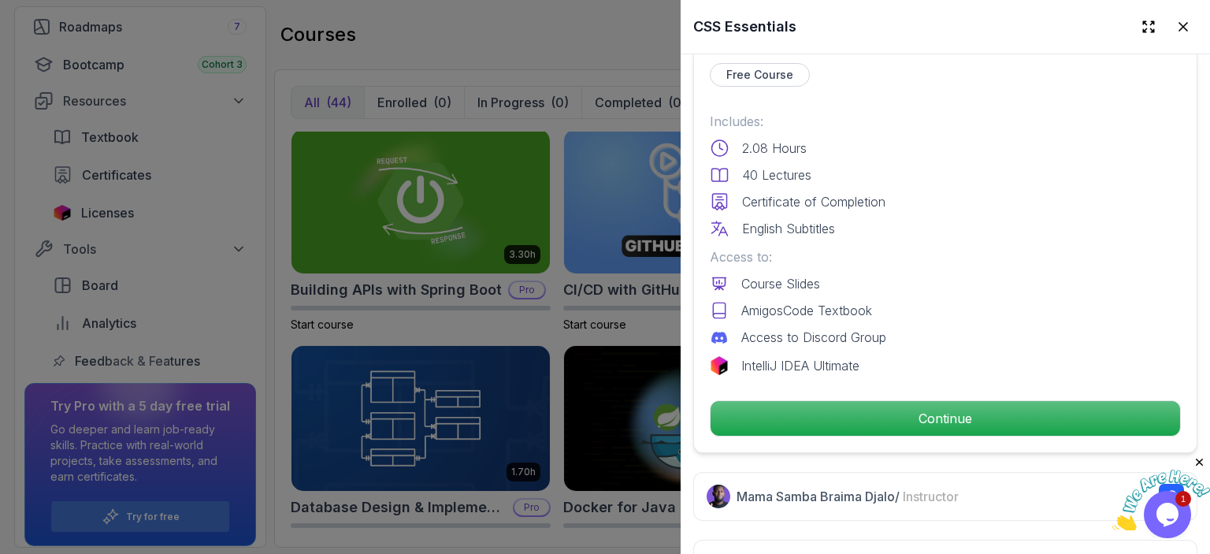
scroll to position [360, 0]
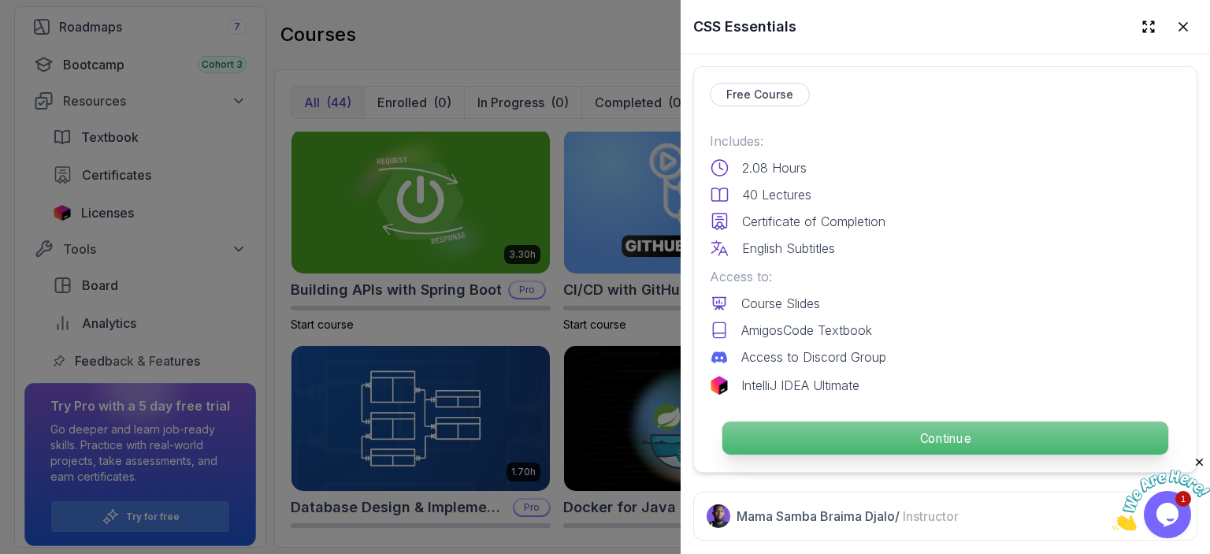
click at [860, 422] on p "Continue" at bounding box center [946, 438] width 446 height 33
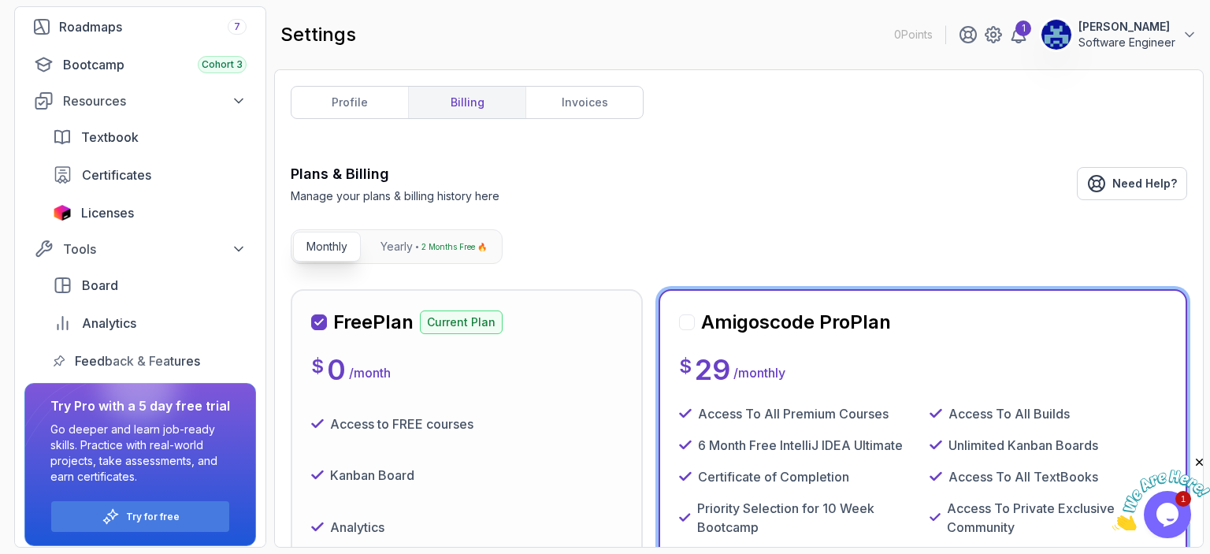
click at [390, 326] on h2 "Free Plan" at bounding box center [373, 322] width 80 height 25
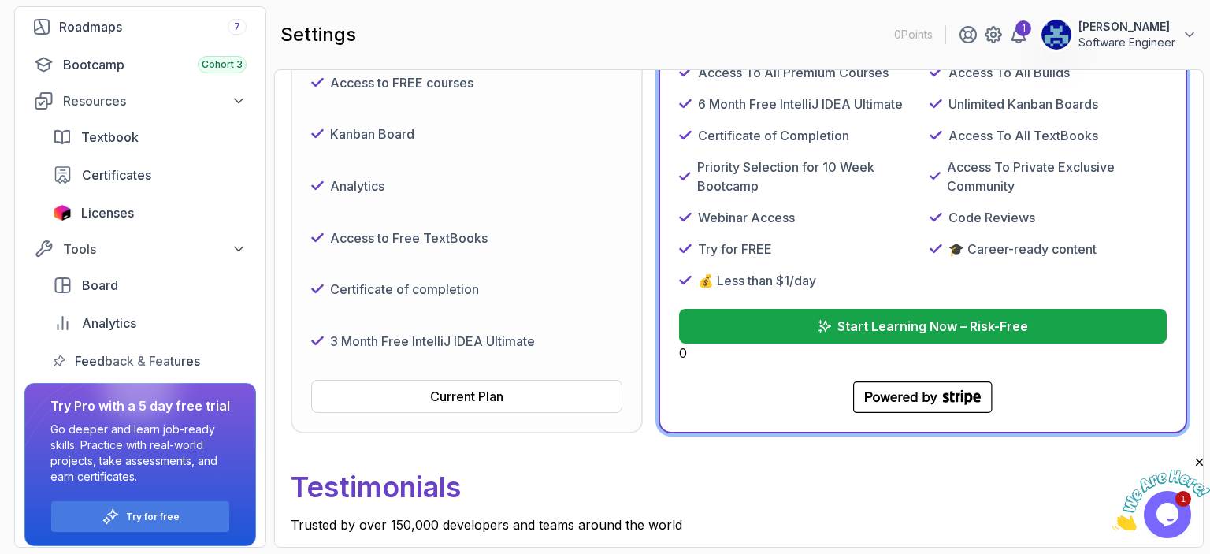
scroll to position [518, 0]
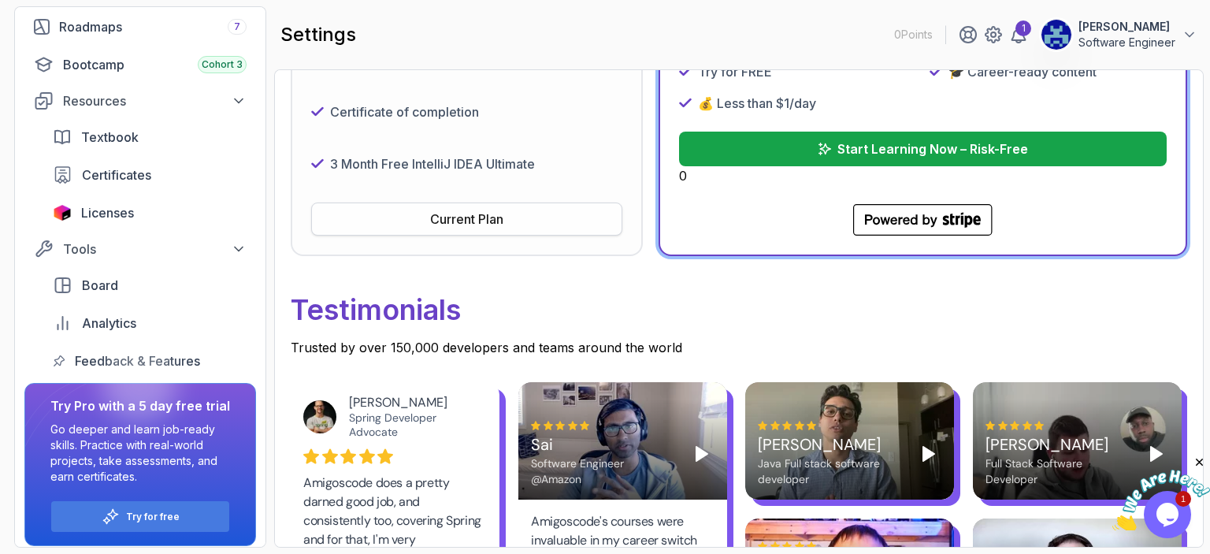
click at [445, 218] on div "Current Plan" at bounding box center [466, 219] width 73 height 19
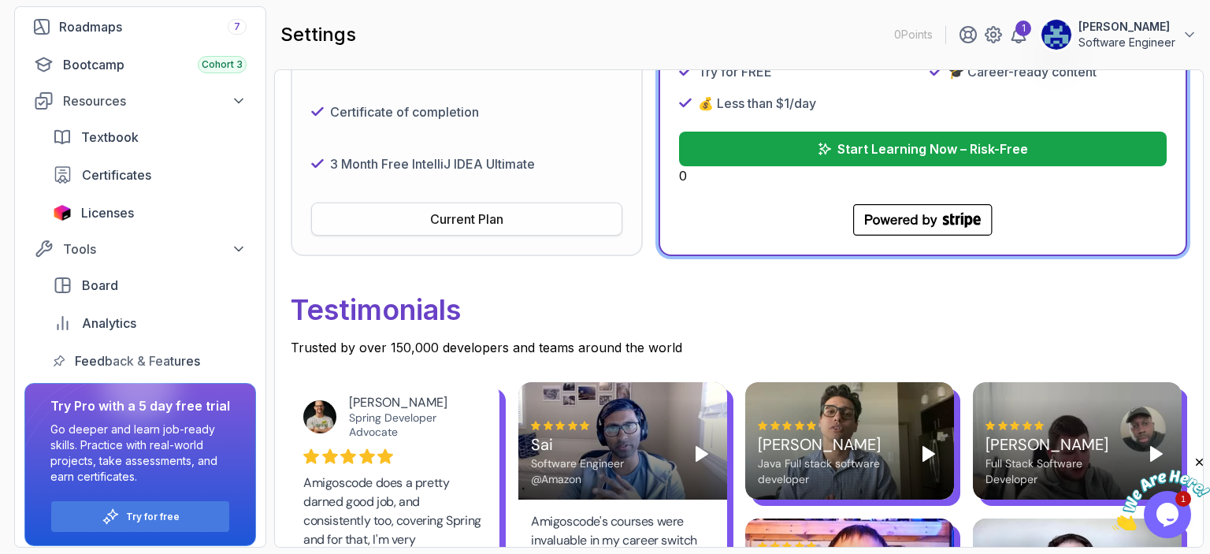
click at [445, 218] on div "Current Plan" at bounding box center [466, 219] width 73 height 19
click at [459, 214] on div "Current Plan" at bounding box center [466, 219] width 73 height 19
click at [545, 217] on button "Current Plan" at bounding box center [466, 219] width 311 height 33
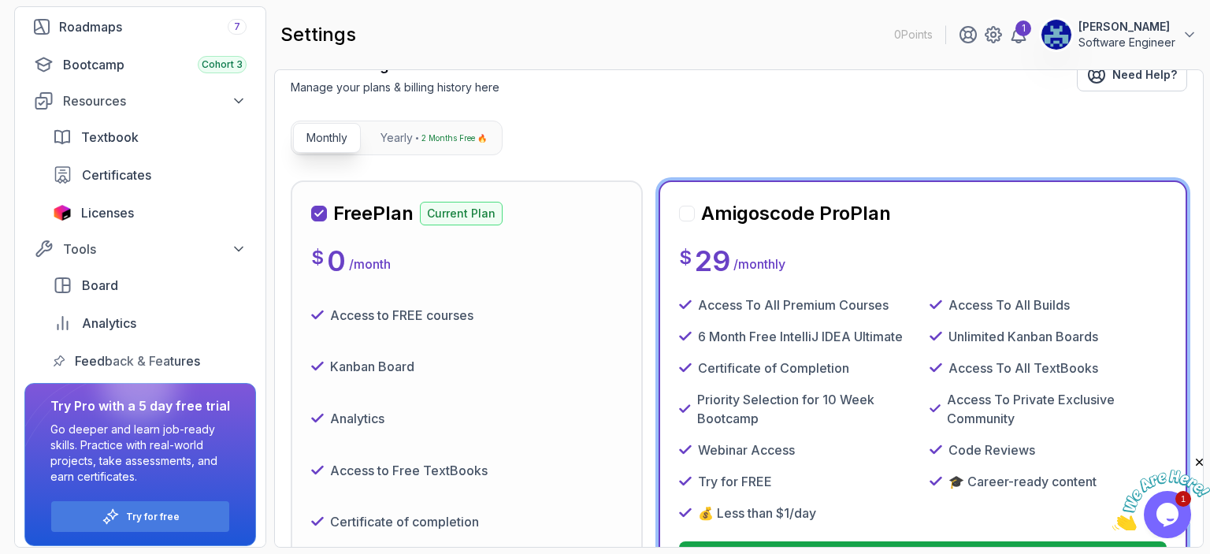
scroll to position [77, 0]
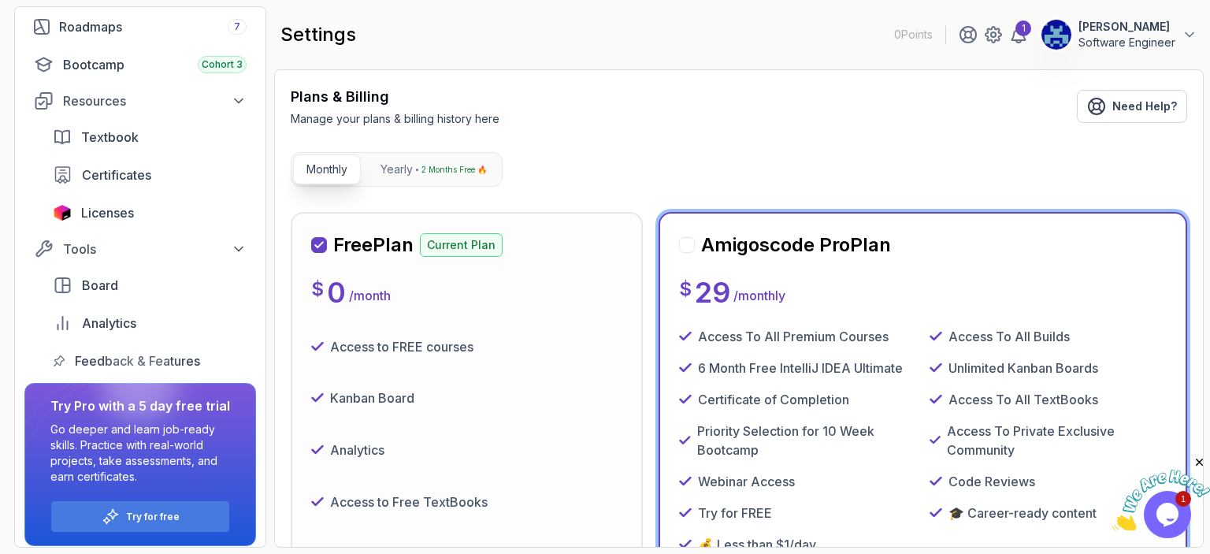
click at [472, 244] on p "Current Plan" at bounding box center [461, 245] width 83 height 24
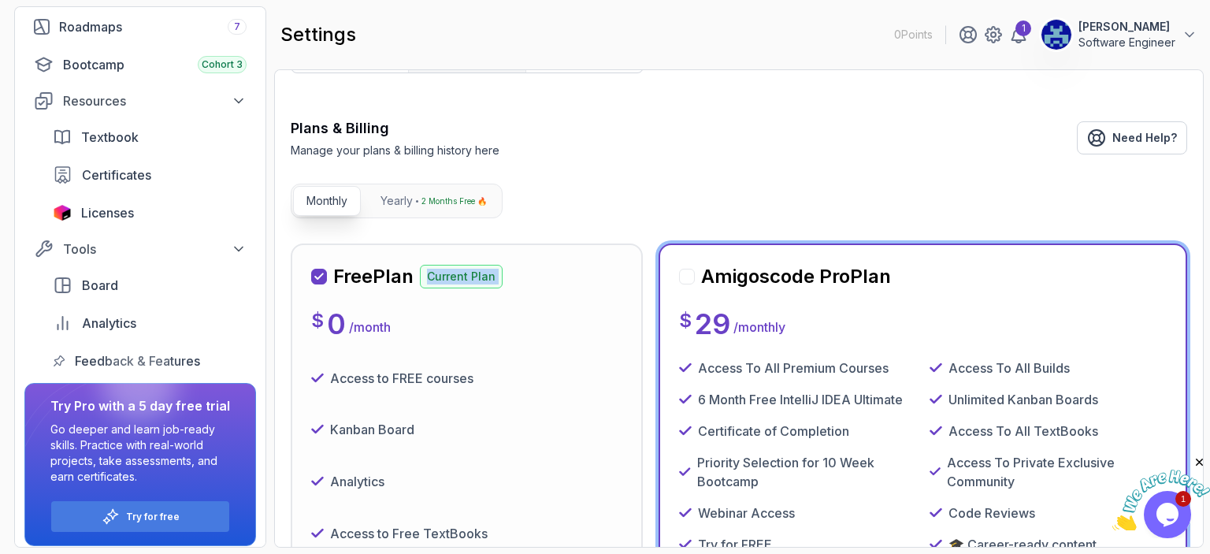
scroll to position [0, 0]
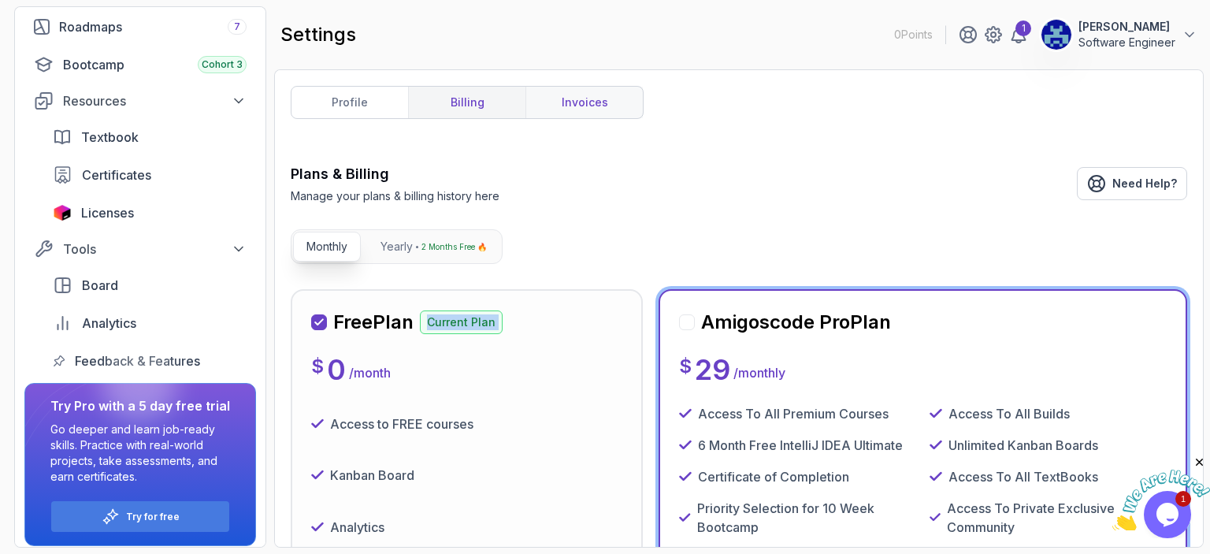
click at [547, 98] on link "invoices" at bounding box center [584, 103] width 117 height 32
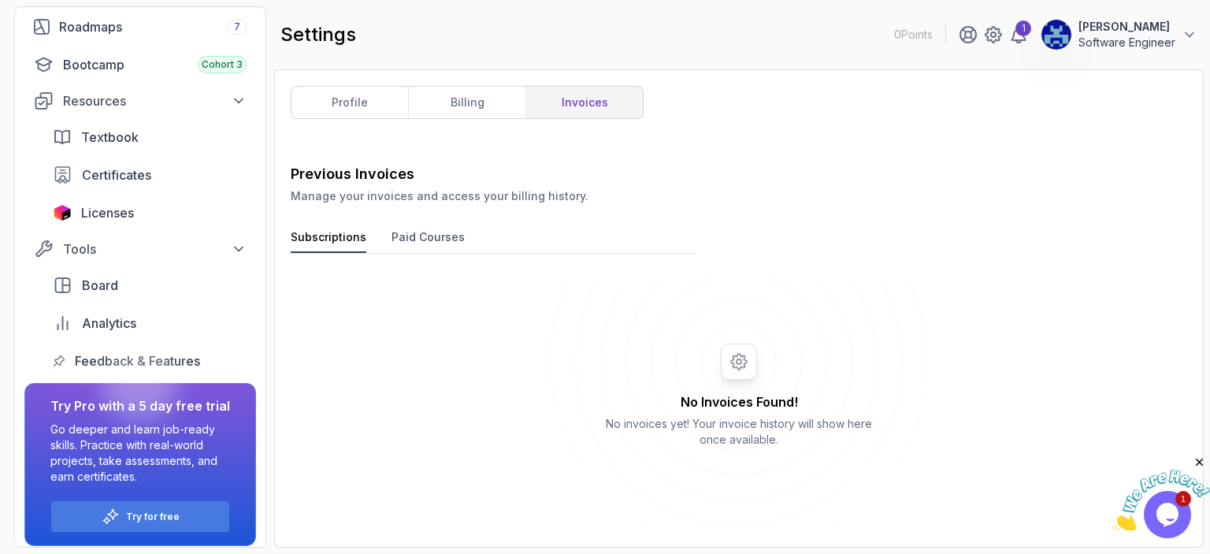
click at [422, 230] on button "Paid Courses" at bounding box center [428, 241] width 73 height 24
click at [371, 95] on link "profile" at bounding box center [350, 103] width 117 height 32
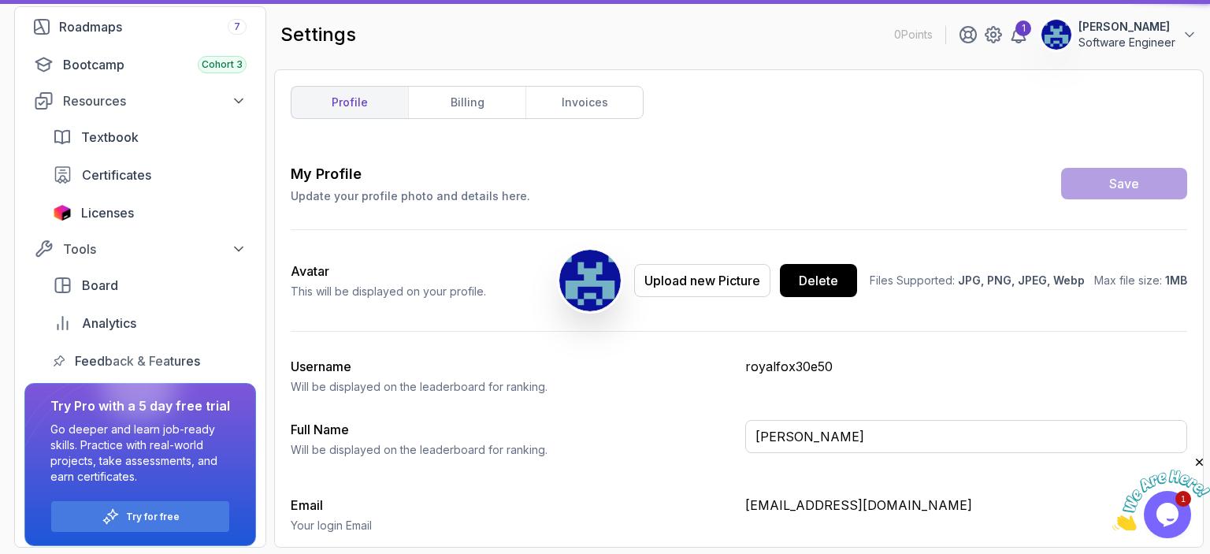
type input "Software Engineer"
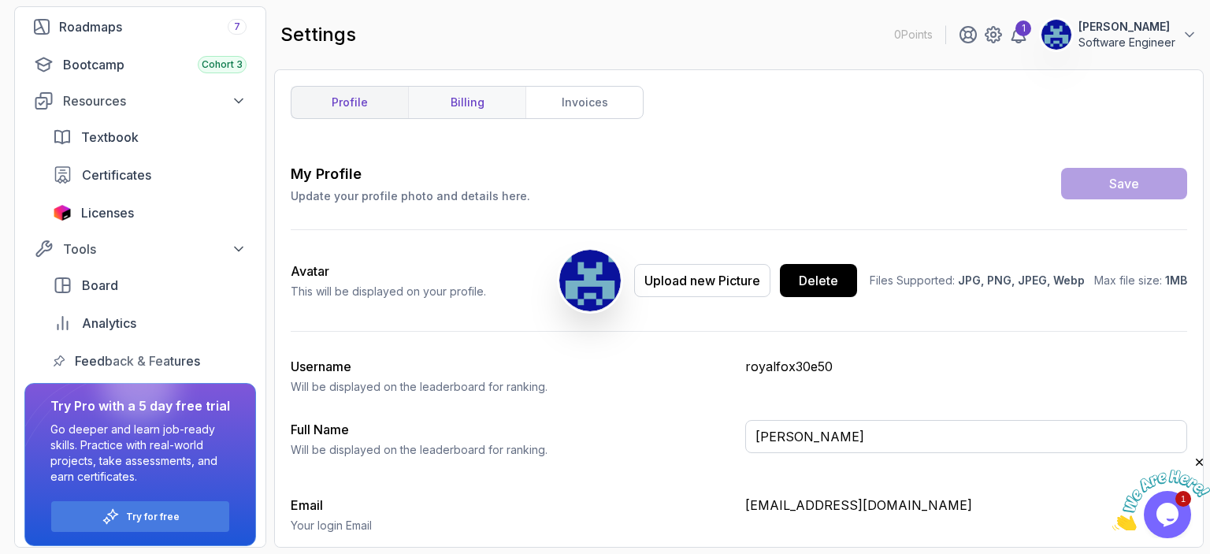
click at [492, 106] on link "billing" at bounding box center [466, 103] width 117 height 32
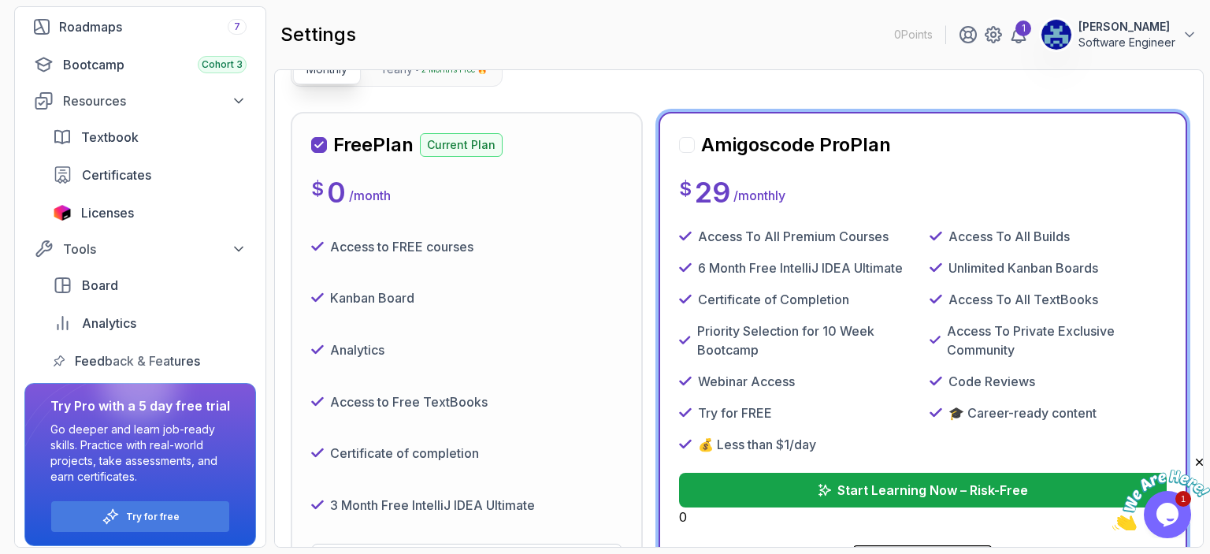
scroll to position [126, 0]
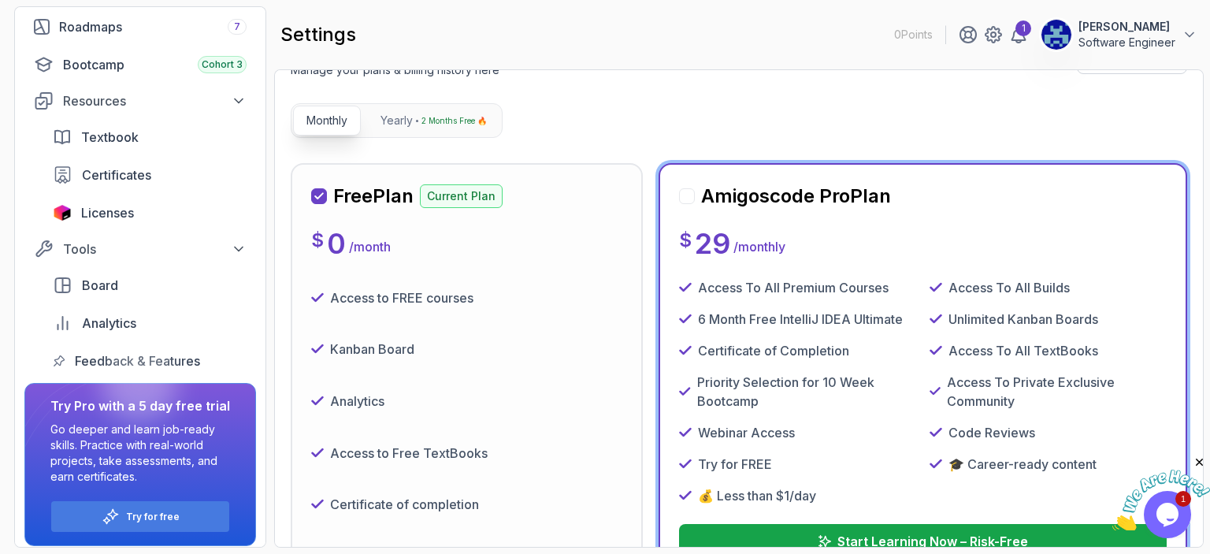
scroll to position [60, 0]
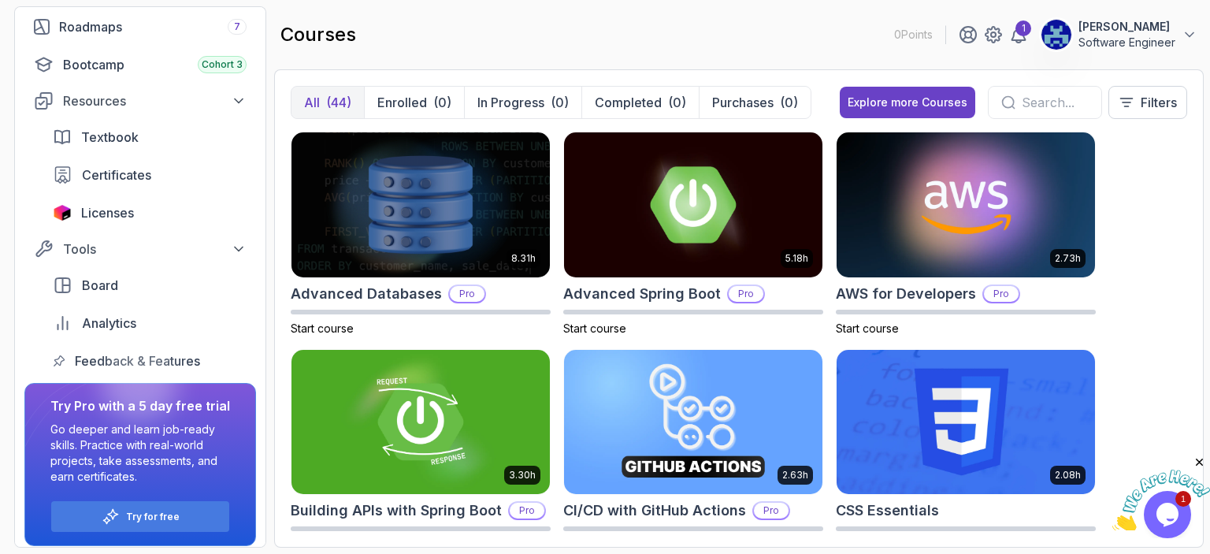
click at [1116, 326] on div "8.31h Advanced Databases Pro Start course 5.18h Advanced Spring Boot Pro Start …" at bounding box center [739, 332] width 897 height 400
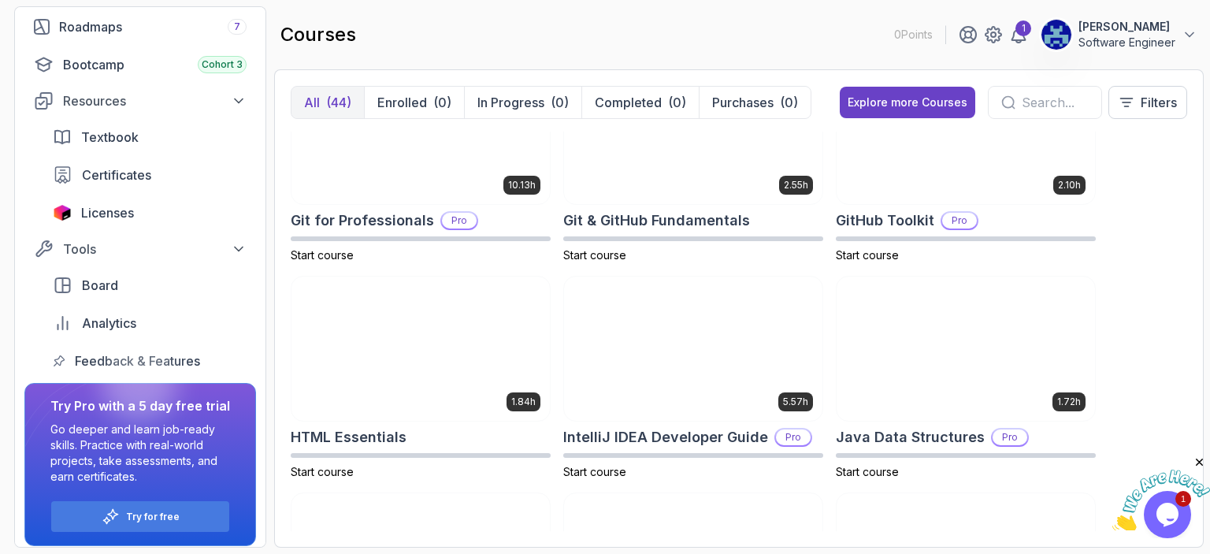
scroll to position [756, 0]
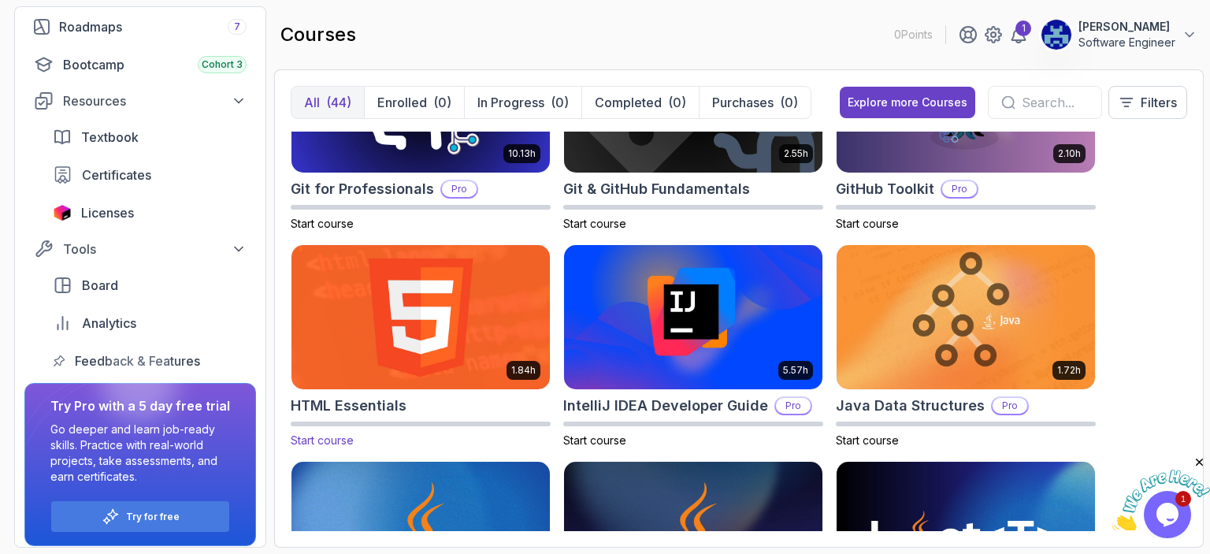
click at [346, 445] on span "Start course" at bounding box center [322, 439] width 63 height 13
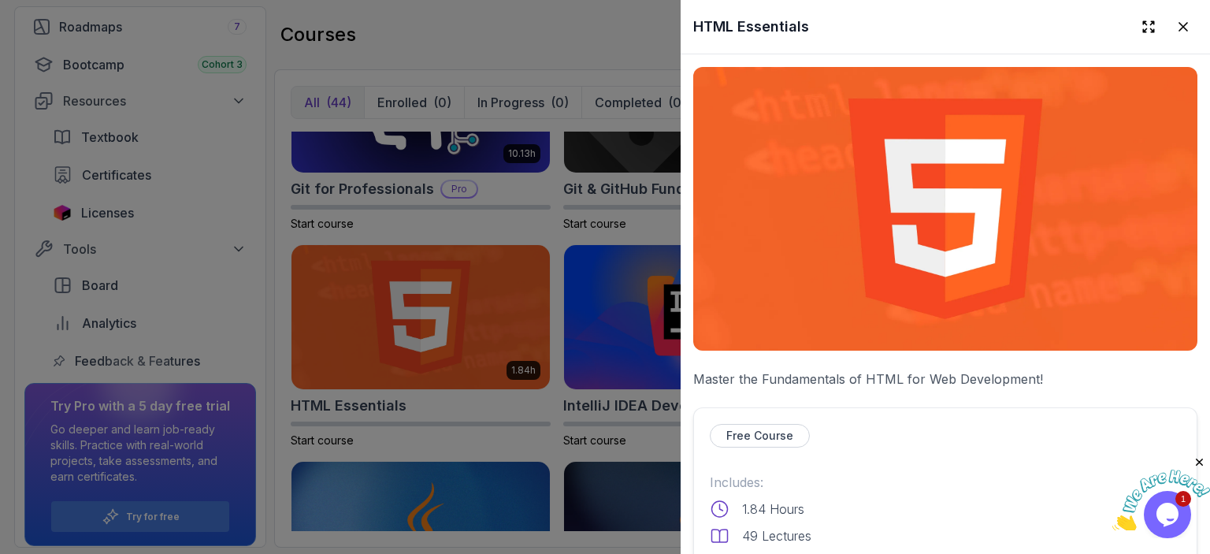
click at [734, 429] on p "Free Course" at bounding box center [760, 436] width 67 height 16
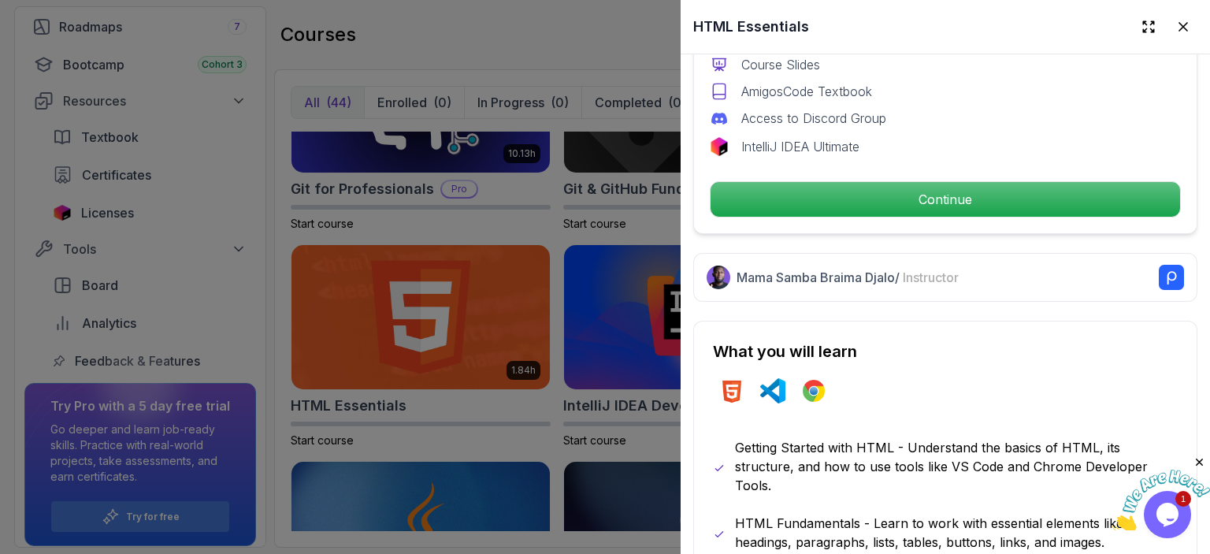
scroll to position [536, 0]
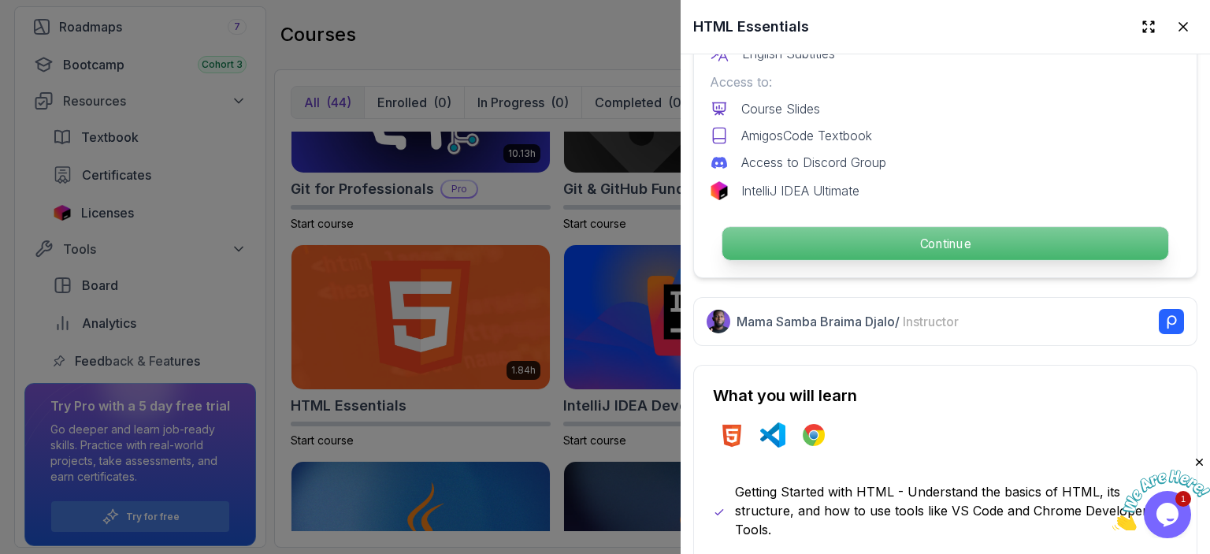
click at [852, 234] on p "Continue" at bounding box center [946, 243] width 446 height 33
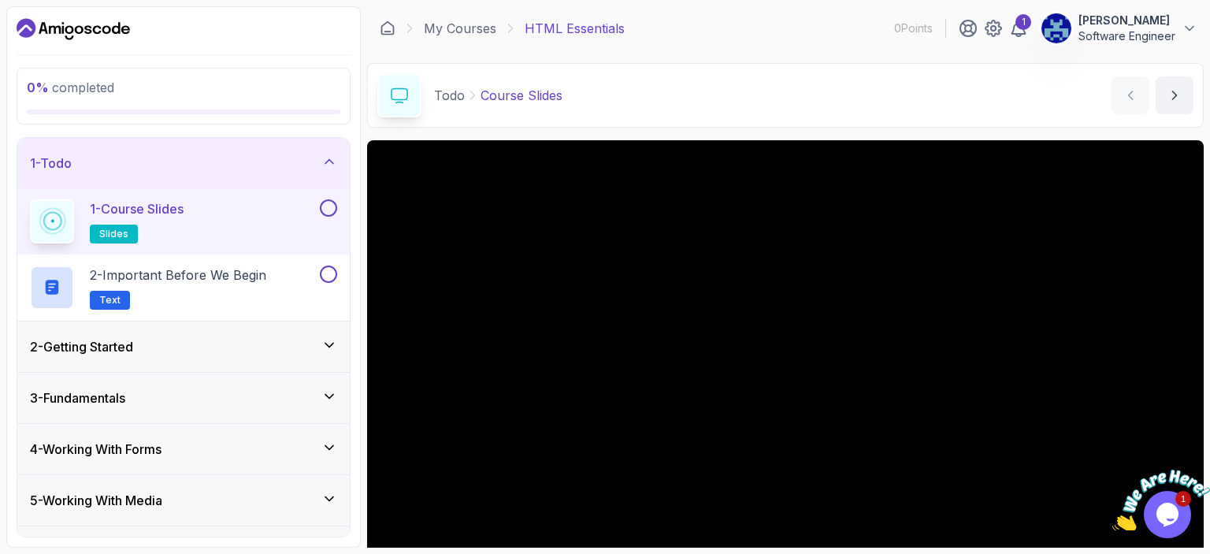
drag, startPoint x: 1210, startPoint y: 132, endPoint x: 1209, endPoint y: 210, distance: 78.8
click at [1209, 210] on section "0 % completed 1 - Todo 1 - Course Slides slides 2 - Important Before We Begin T…" at bounding box center [605, 277] width 1210 height 554
click at [1182, 97] on icon "next content" at bounding box center [1175, 95] width 16 height 16
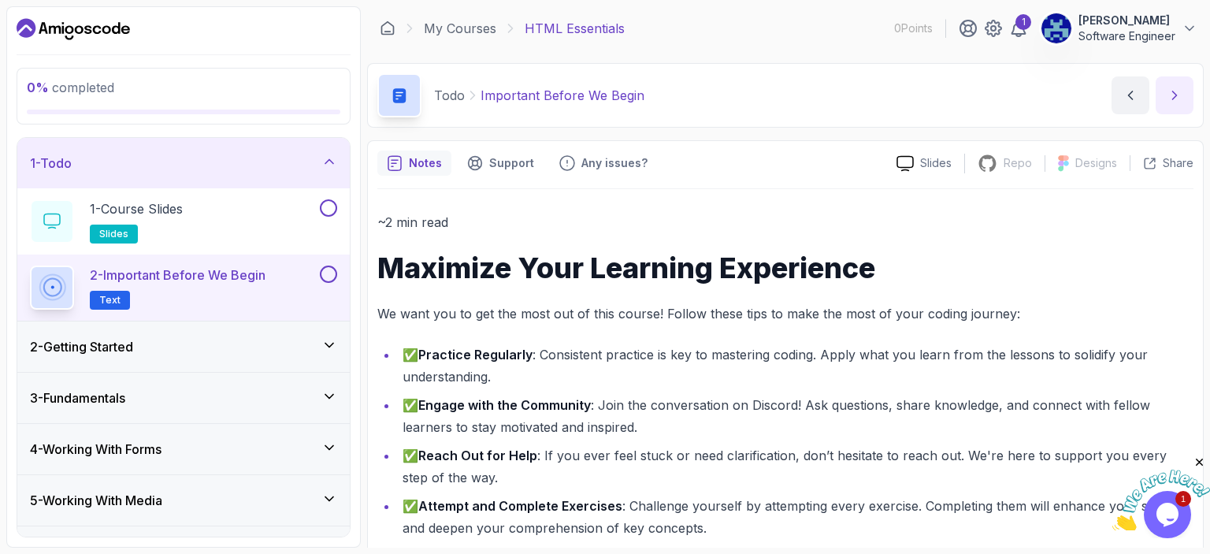
click at [1182, 97] on icon "next content" at bounding box center [1175, 95] width 16 height 16
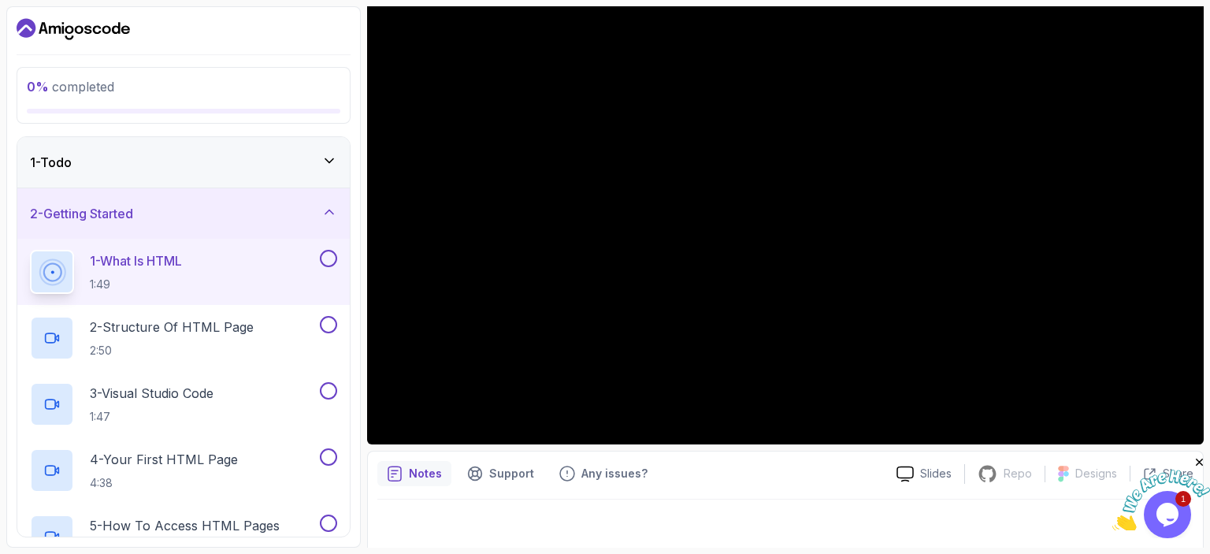
scroll to position [172, 0]
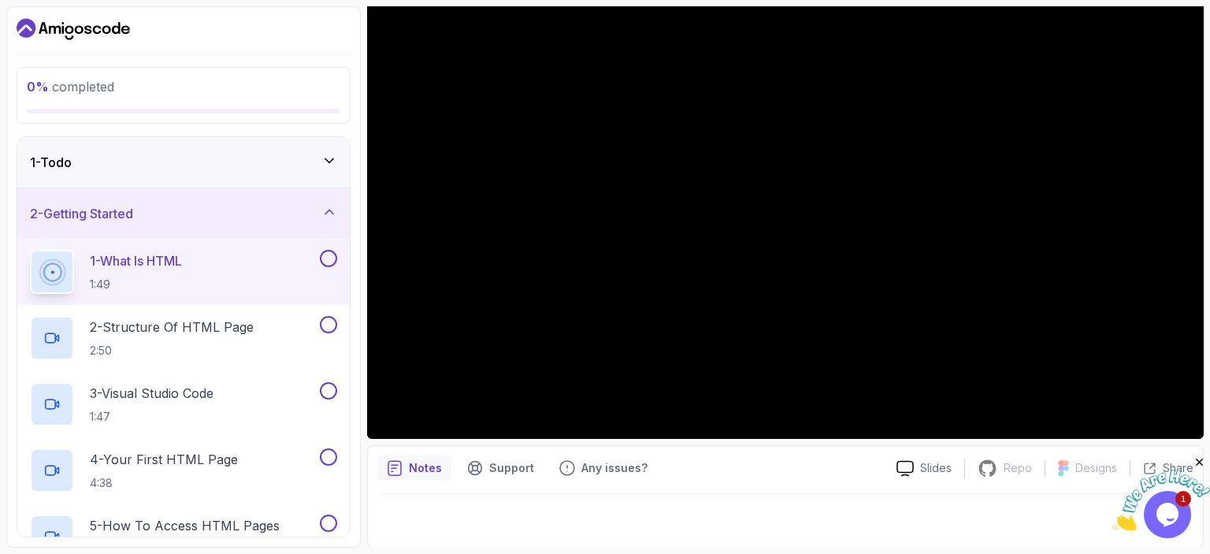
click at [1204, 459] on icon "Close" at bounding box center [1200, 462] width 14 height 14
drag, startPoint x: 1210, startPoint y: 399, endPoint x: 1210, endPoint y: 214, distance: 185.2
click at [1210, 215] on section "0 % completed 1 - Todo 2 - Getting Started 1 - What Is HTML 1:49 2 - Structure …" at bounding box center [605, 277] width 1210 height 554
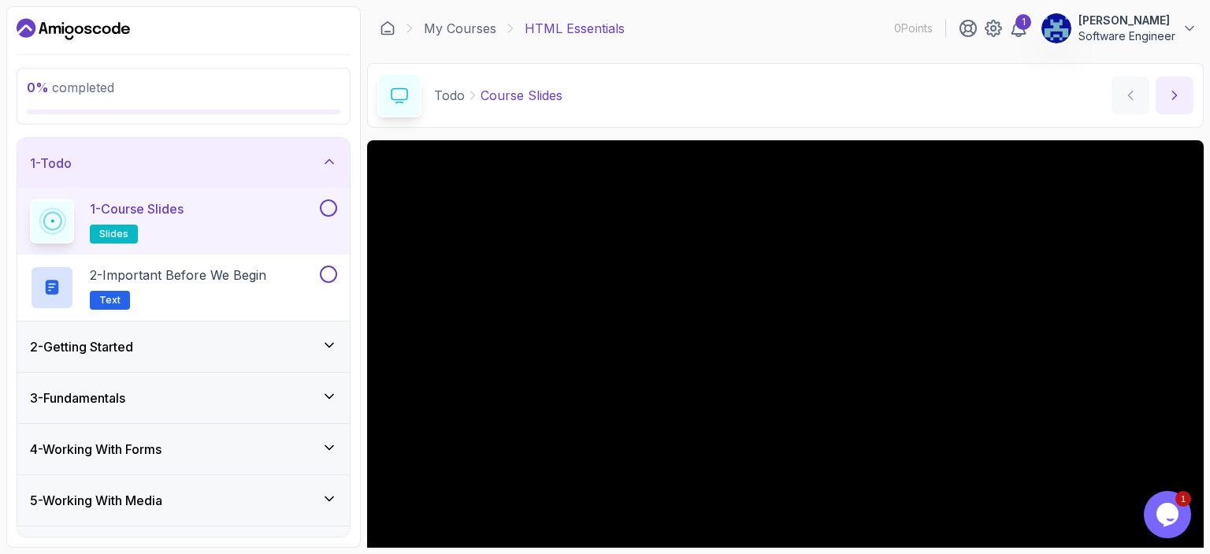
click at [1184, 91] on button "next content" at bounding box center [1175, 95] width 38 height 38
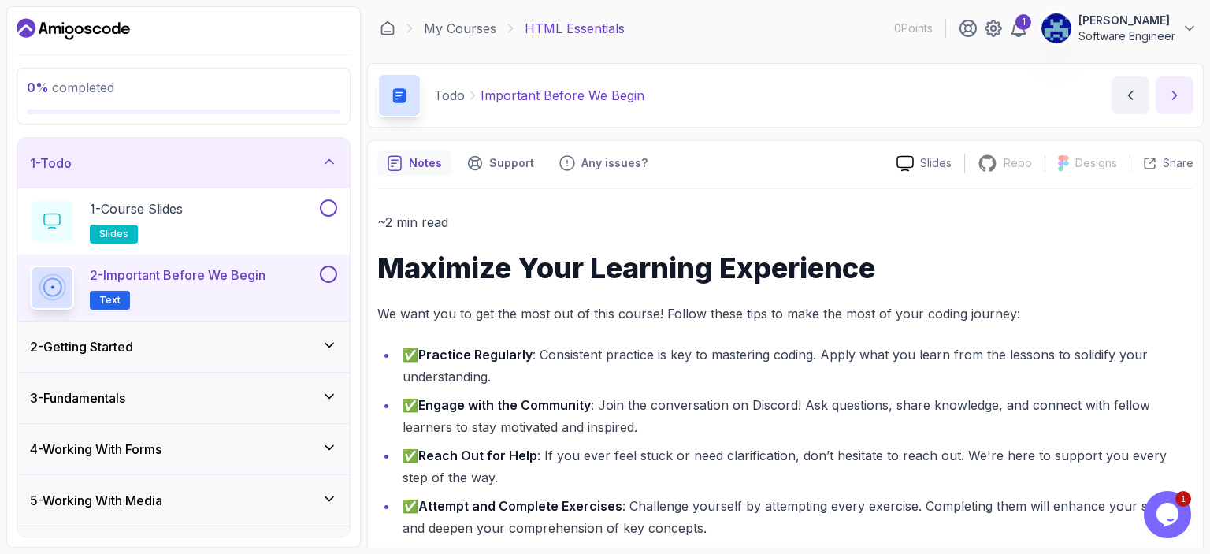
click at [1184, 91] on button "next content" at bounding box center [1175, 95] width 38 height 38
